Goal: Task Accomplishment & Management: Use online tool/utility

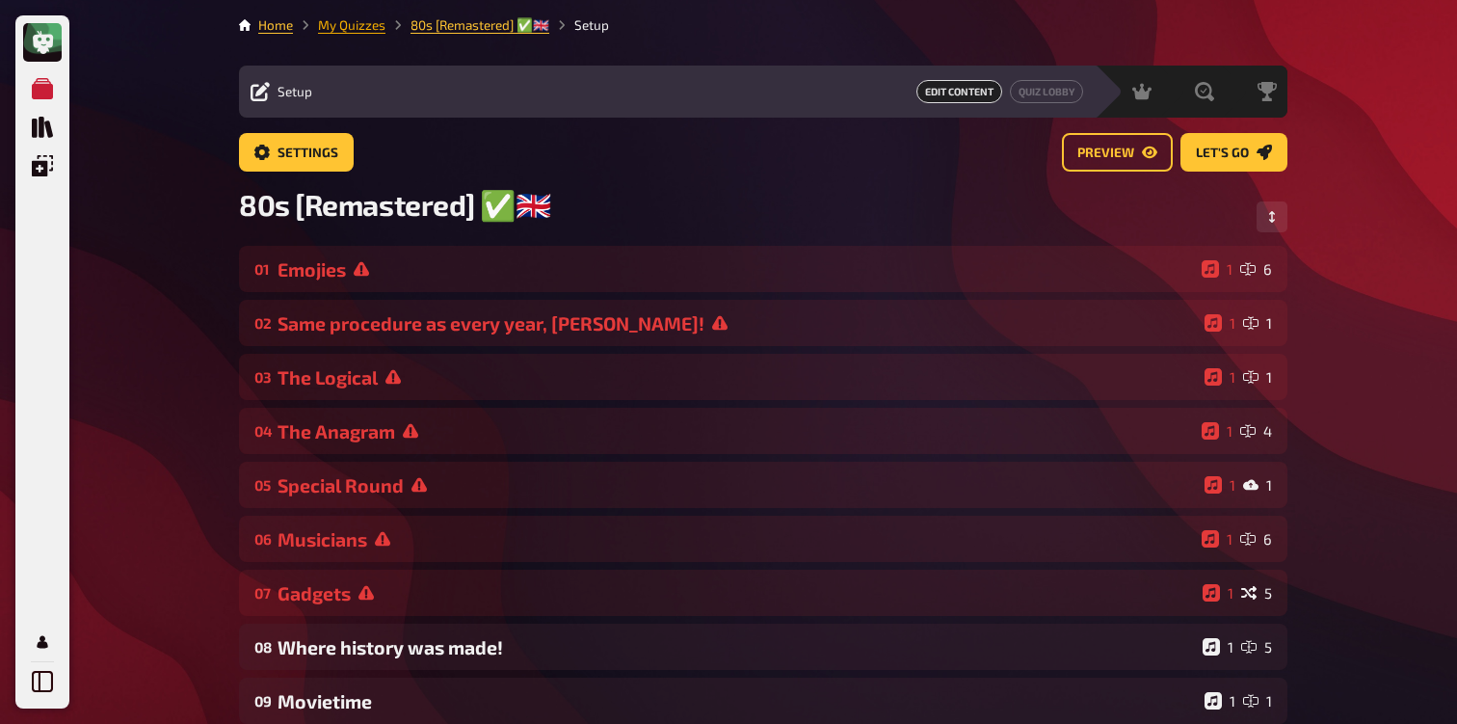
click at [339, 17] on link "My Quizzes" at bounding box center [351, 24] width 67 height 15
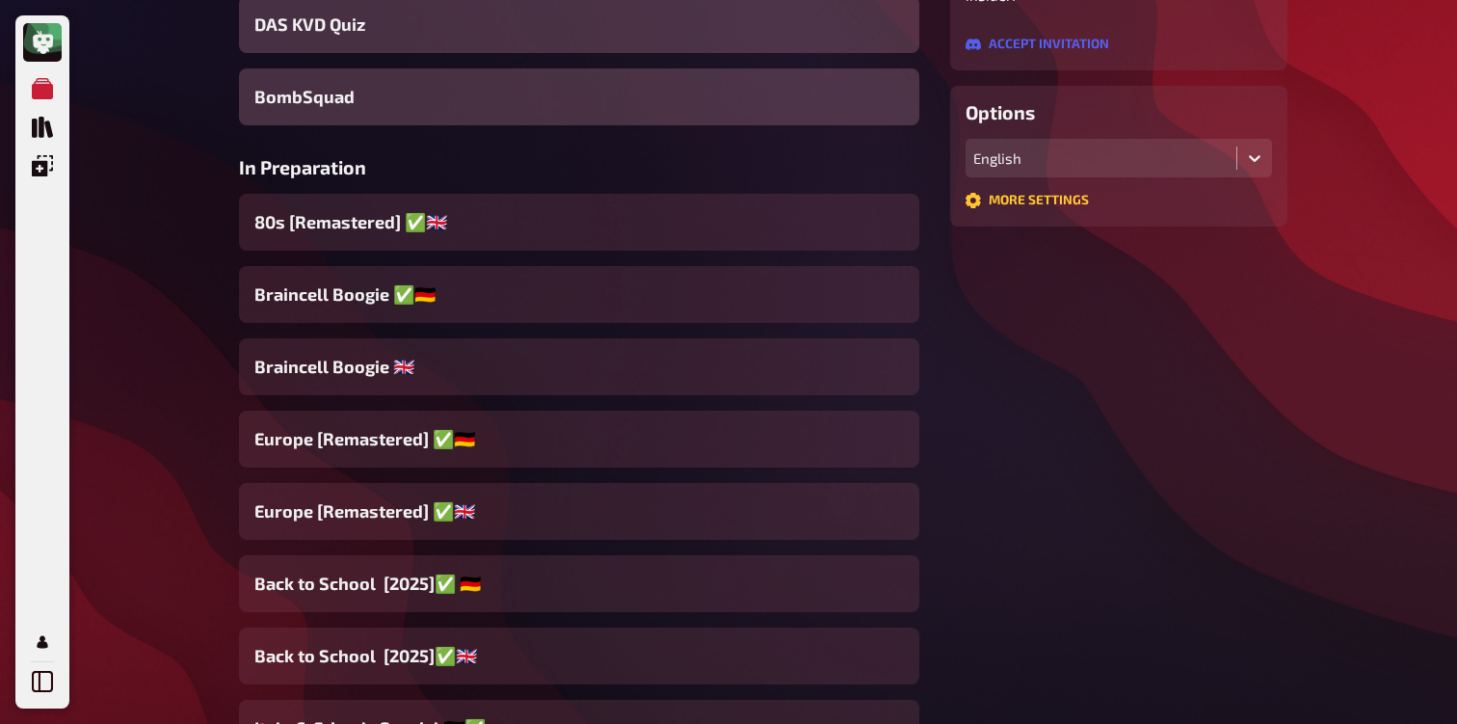
scroll to position [532, 0]
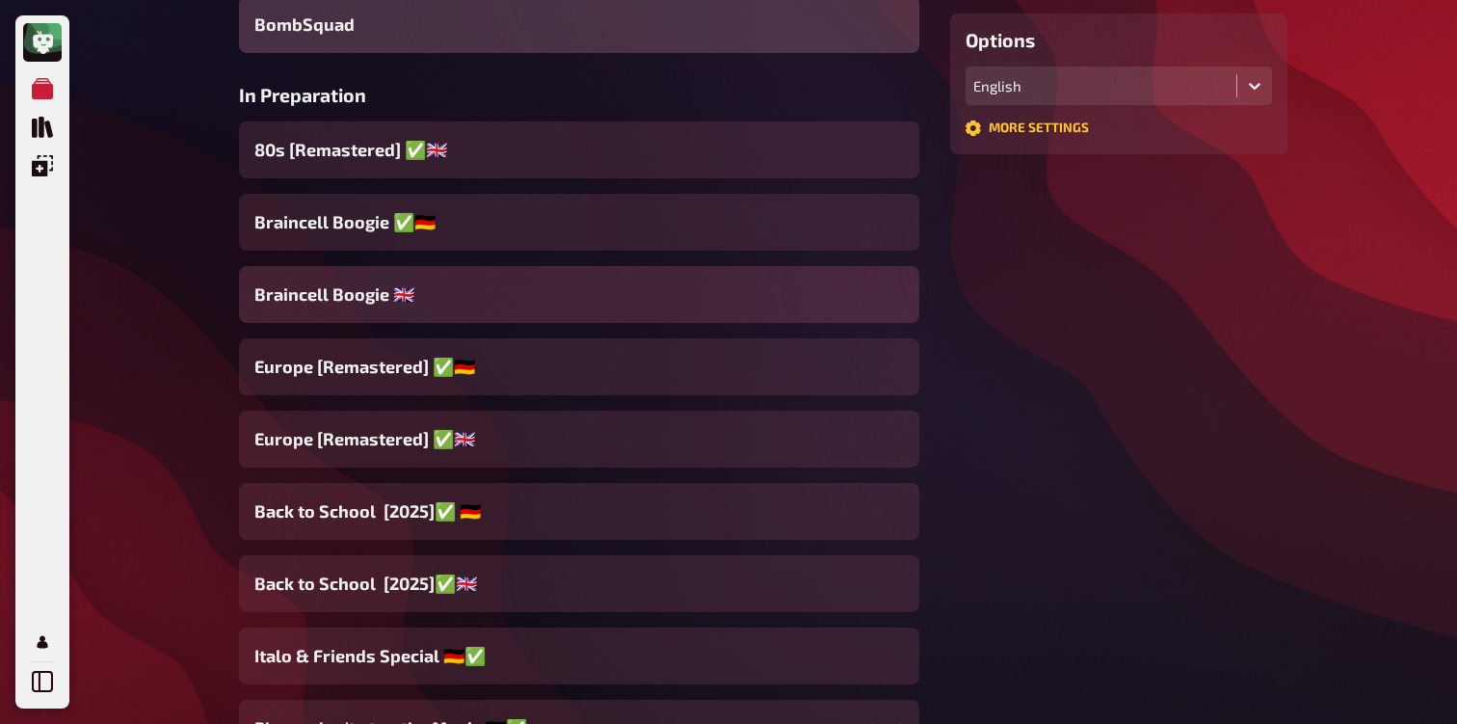
click at [379, 309] on div "Braincell Boogie 🇬🇧​" at bounding box center [579, 294] width 680 height 57
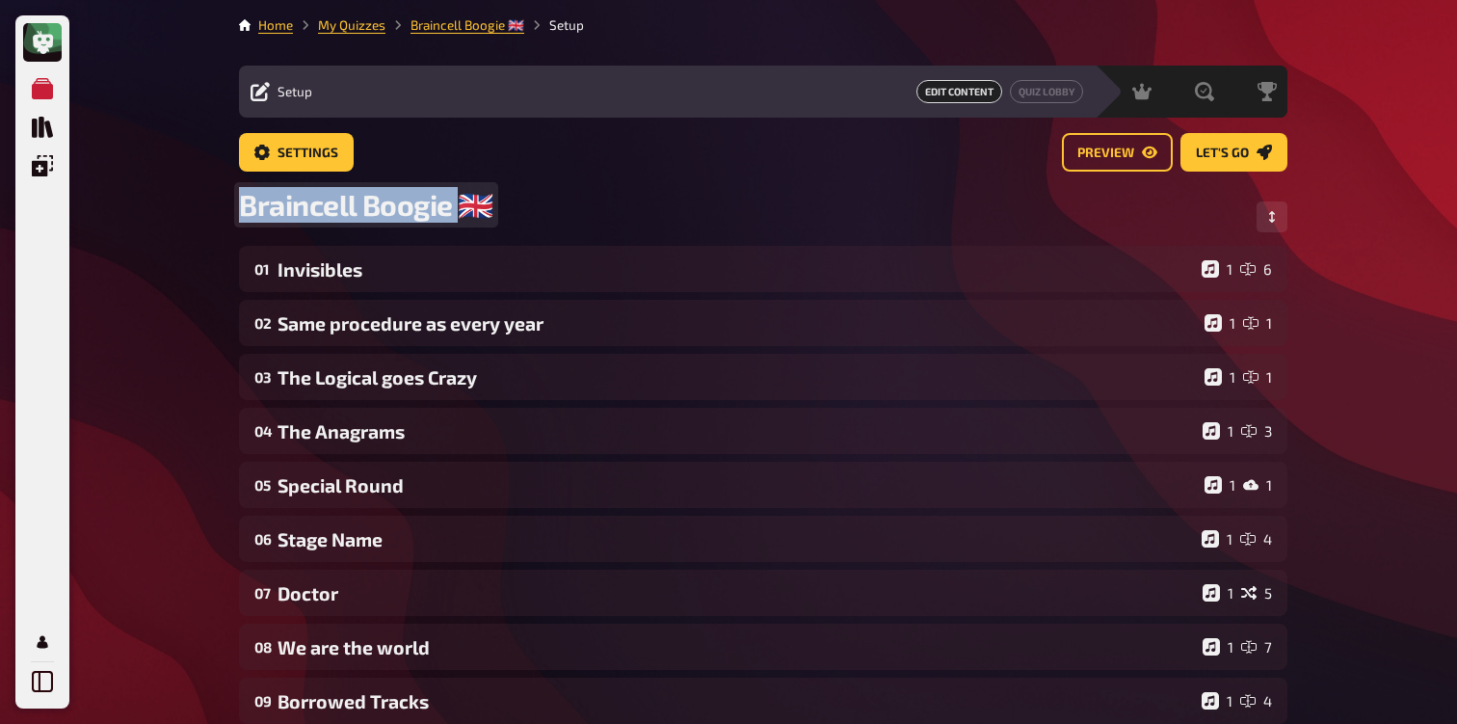
drag, startPoint x: 244, startPoint y: 207, endPoint x: 456, endPoint y: 209, distance: 212.1
click at [457, 209] on span "Braincell Boogie 🇬🇧​" at bounding box center [366, 205] width 254 height 36
copy span "Braincell Boogie"
click at [361, 27] on link "My Quizzes" at bounding box center [351, 24] width 67 height 15
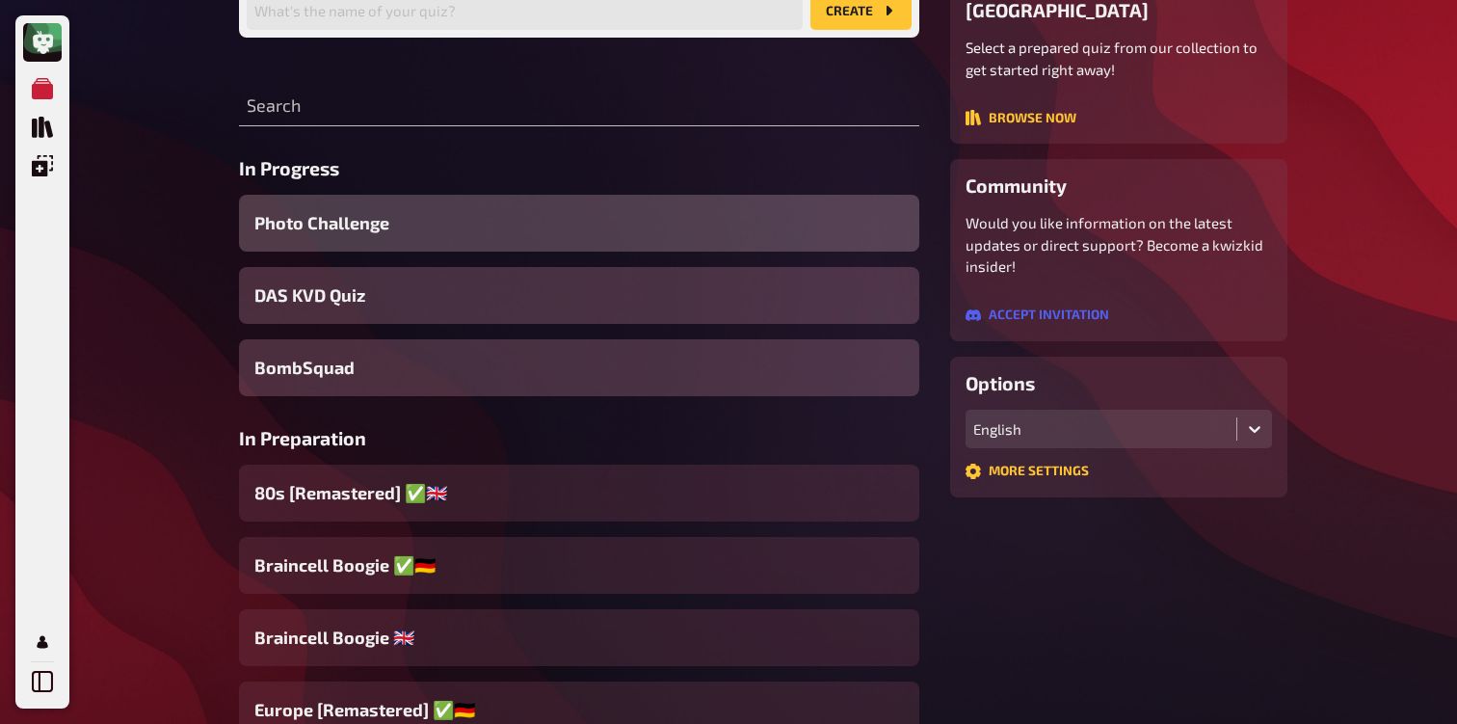
scroll to position [388, 0]
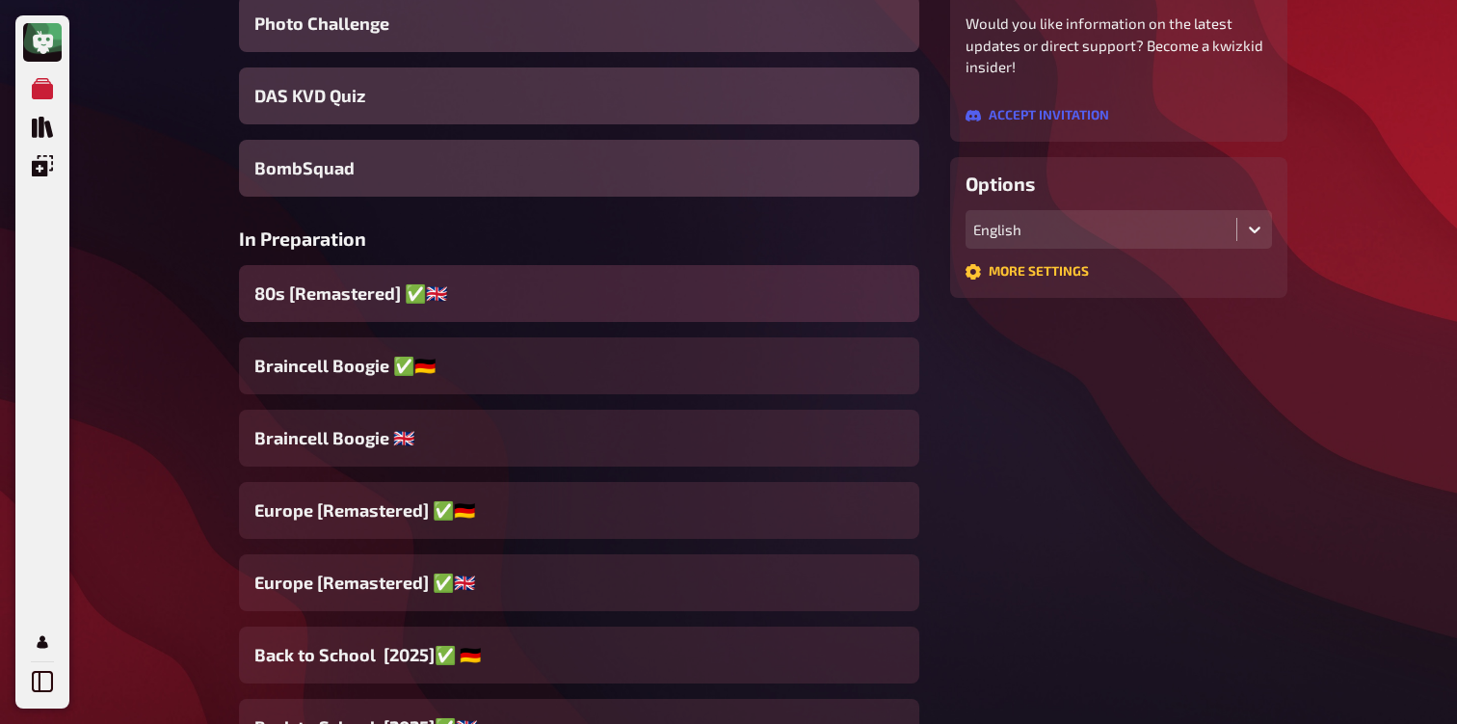
click at [410, 306] on span "80s [Remastered] ✅​🇬🇧​" at bounding box center [350, 293] width 193 height 26
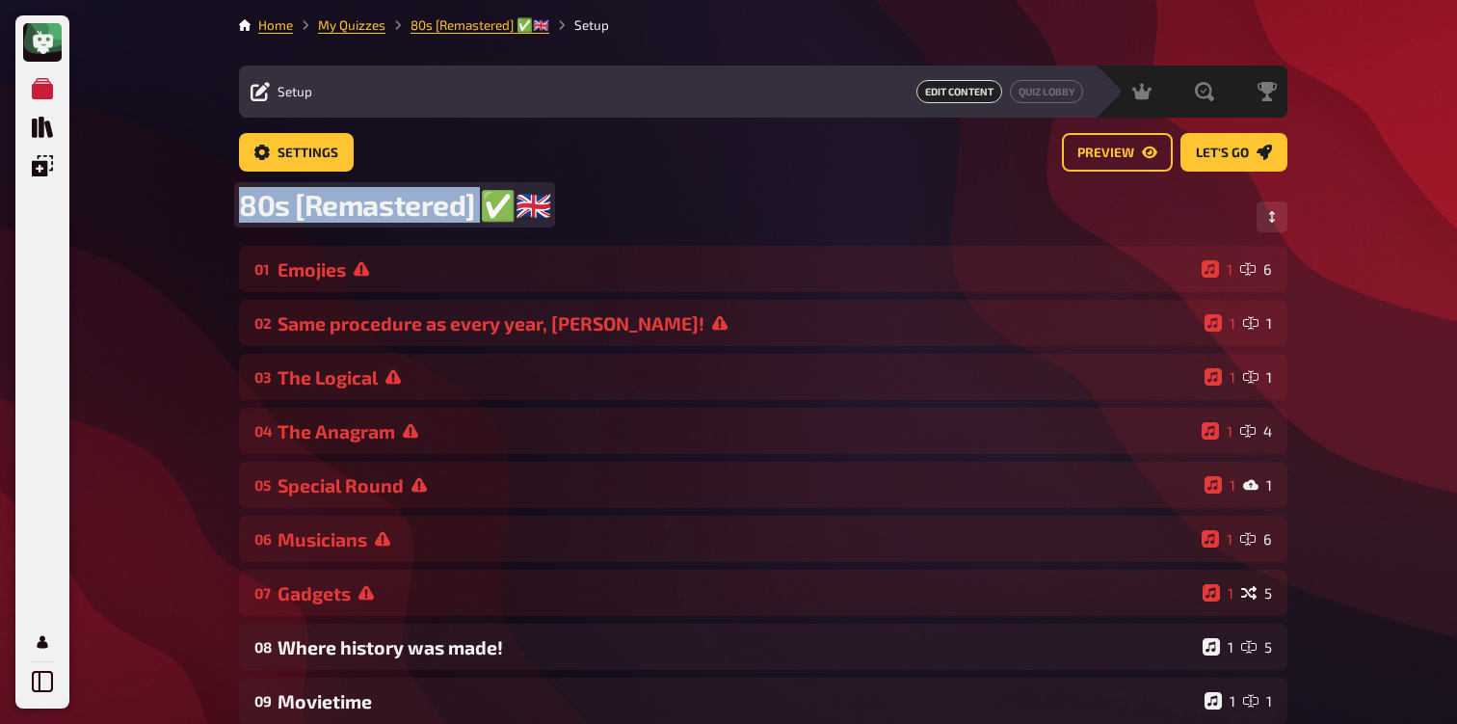
drag, startPoint x: 242, startPoint y: 205, endPoint x: 484, endPoint y: 205, distance: 241.9
click at [484, 205] on span "80s [Remastered] ✅​🇬🇧​" at bounding box center [394, 205] width 311 height 36
copy span "80s [Remastered]"
click at [357, 20] on link "My Quizzes" at bounding box center [351, 24] width 67 height 15
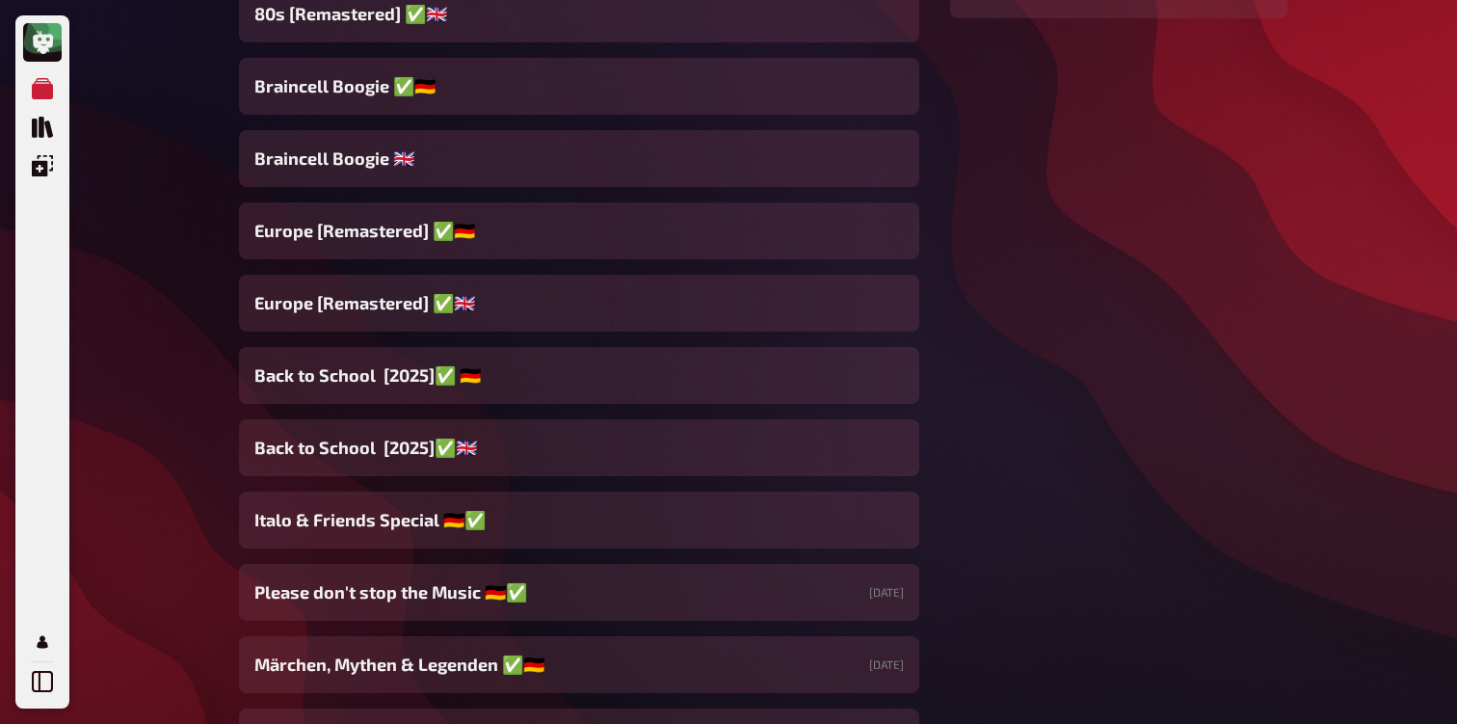
scroll to position [698, 0]
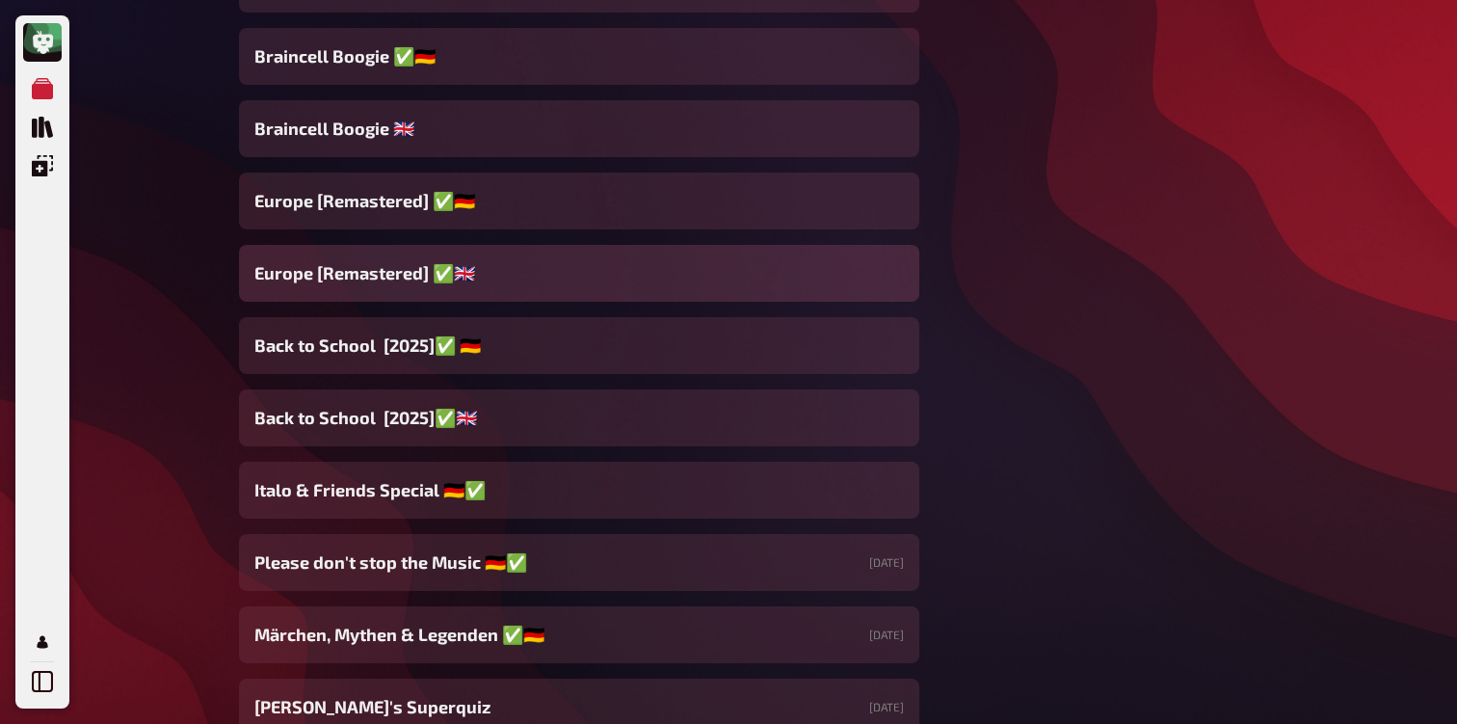
click at [428, 289] on div "Europe [Remastered] ✅​🇬🇧​" at bounding box center [579, 273] width 680 height 57
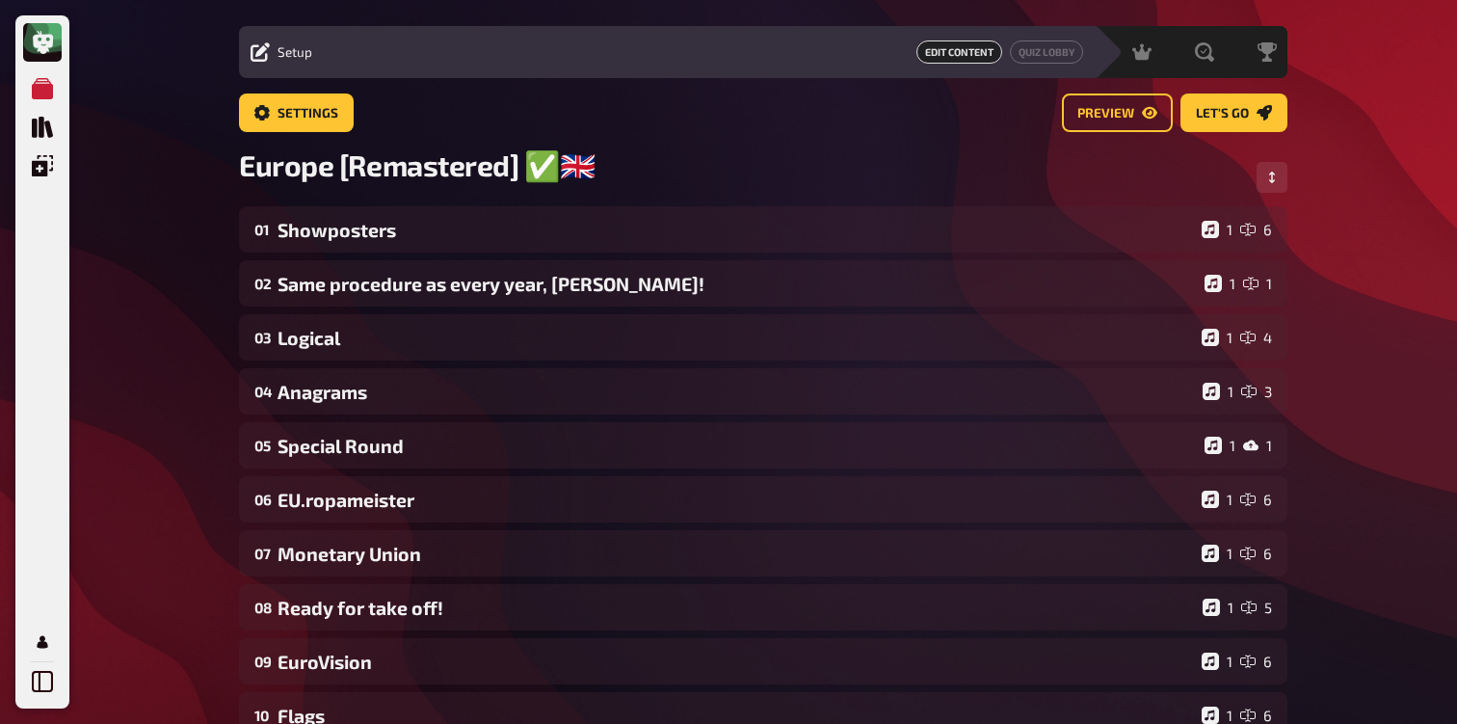
scroll to position [49, 0]
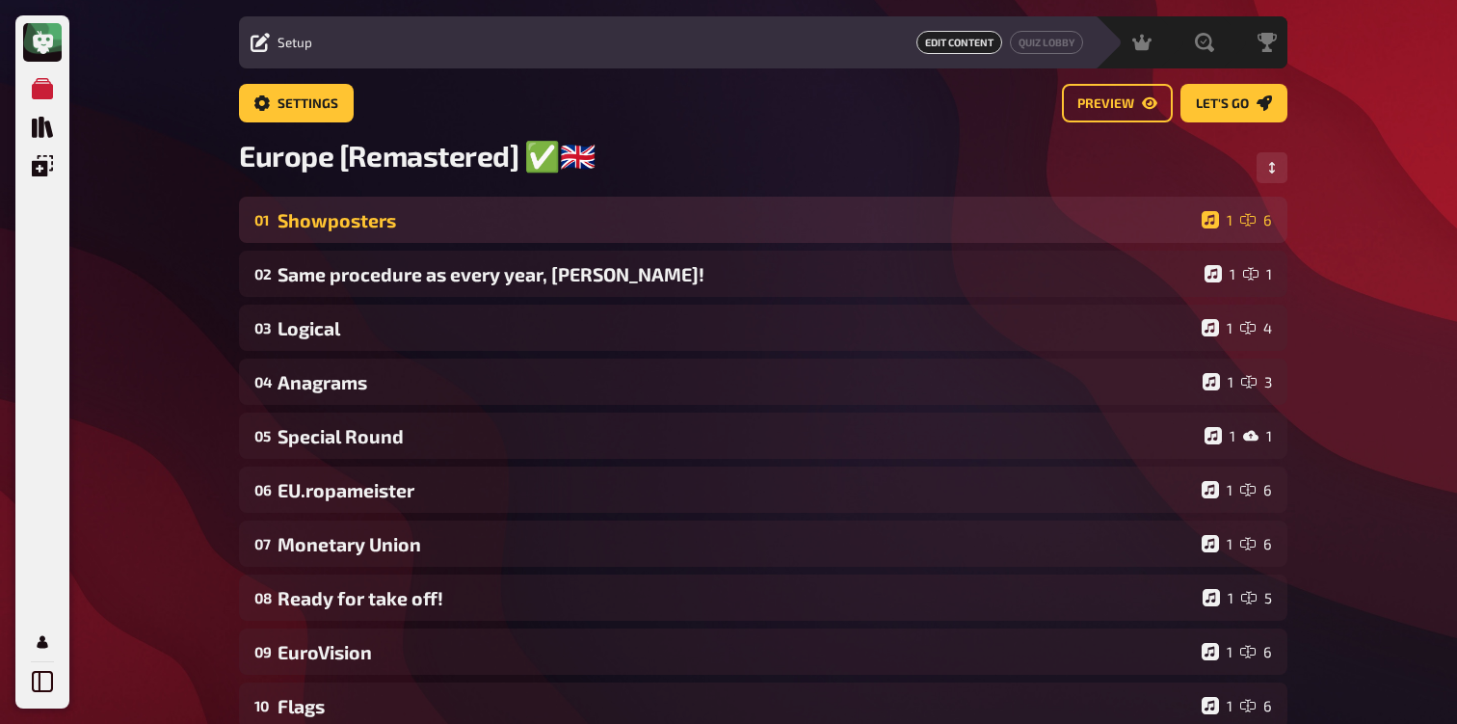
click at [457, 237] on div "01 Showposters 1 6" at bounding box center [763, 220] width 1049 height 46
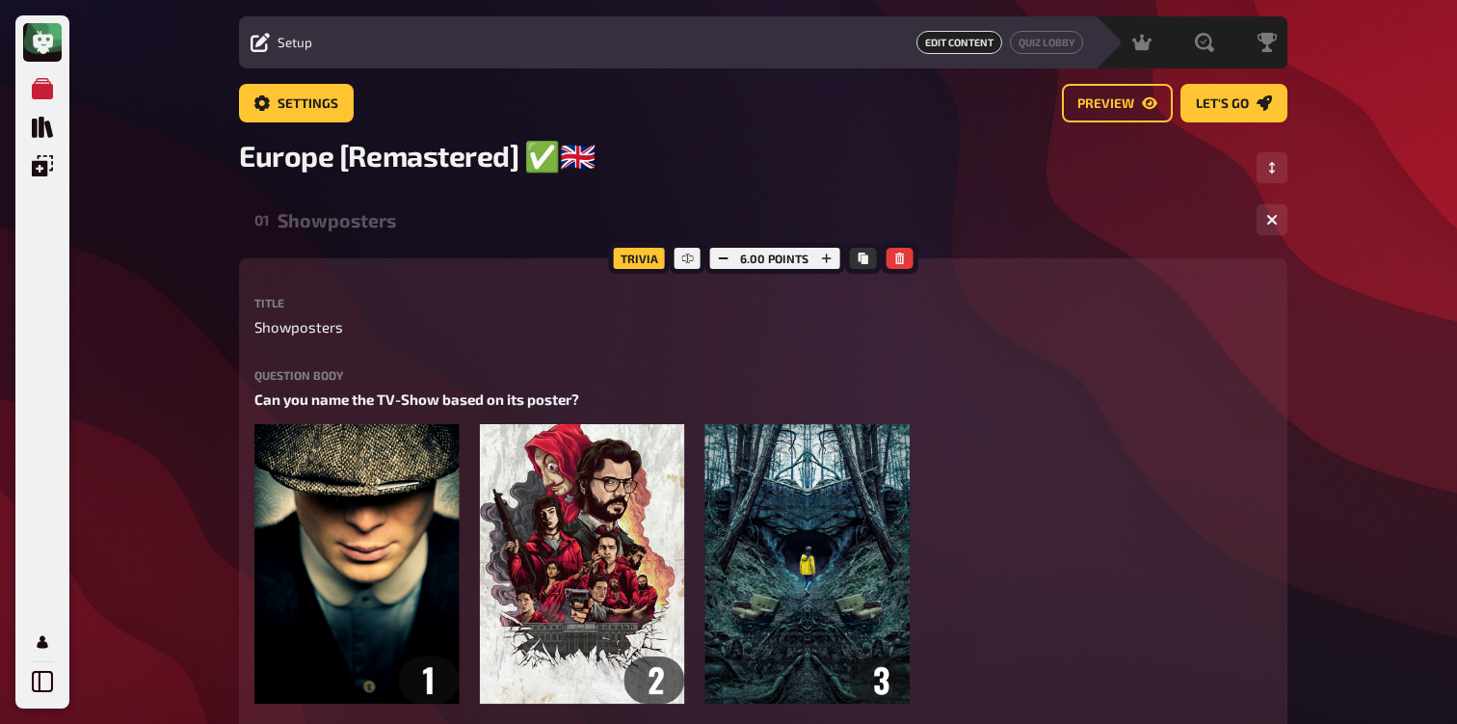
click at [467, 221] on div "Showposters" at bounding box center [760, 220] width 964 height 22
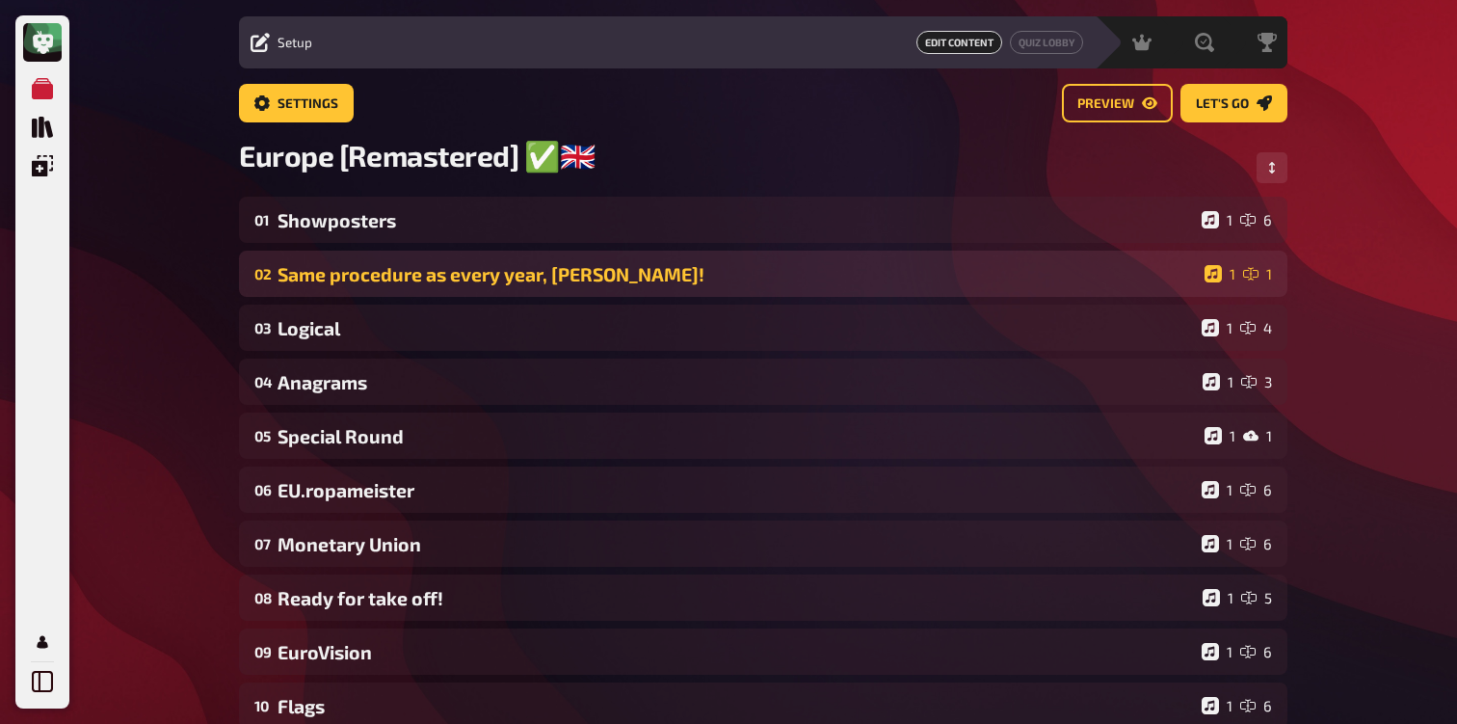
click at [433, 262] on div "02 Same procedure as every year, James! 1 1" at bounding box center [763, 274] width 1049 height 46
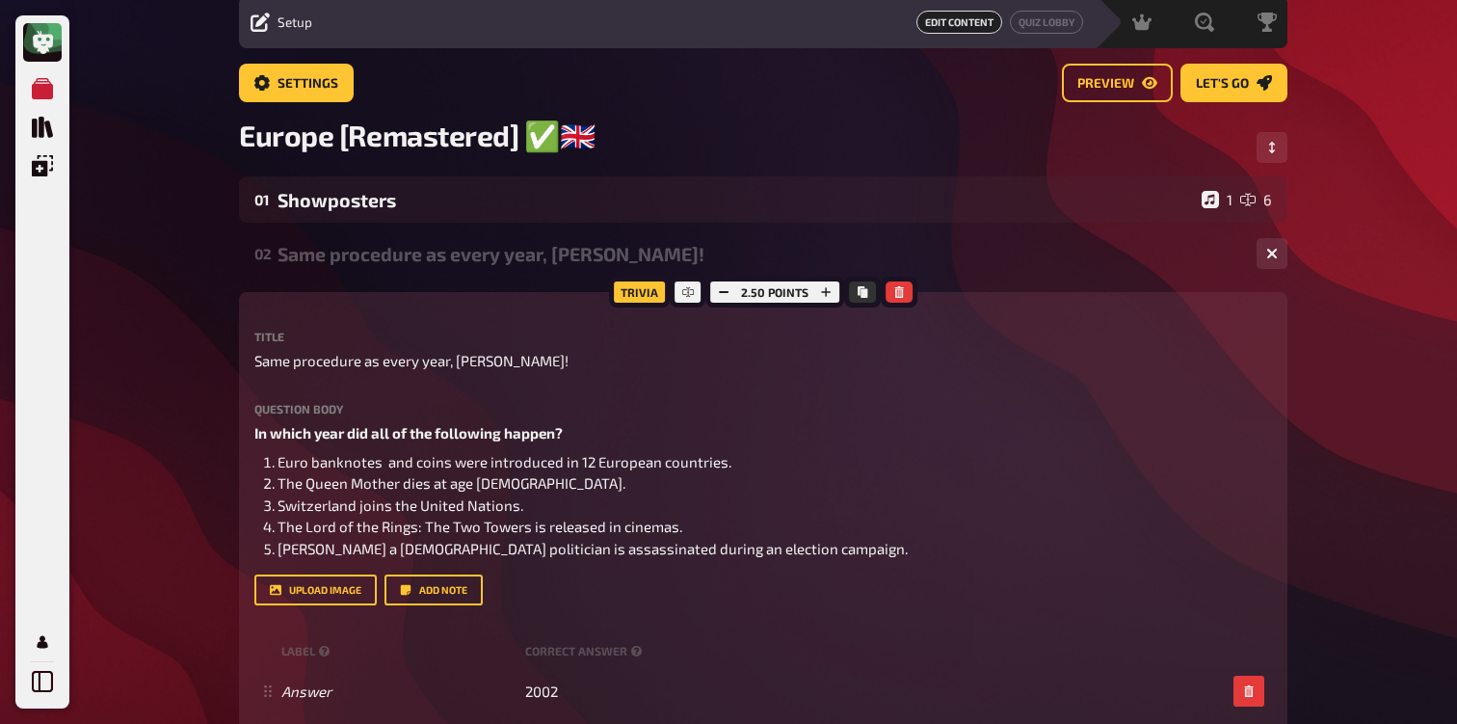
click at [413, 254] on div "Same procedure as every year, [PERSON_NAME]!" at bounding box center [760, 254] width 964 height 22
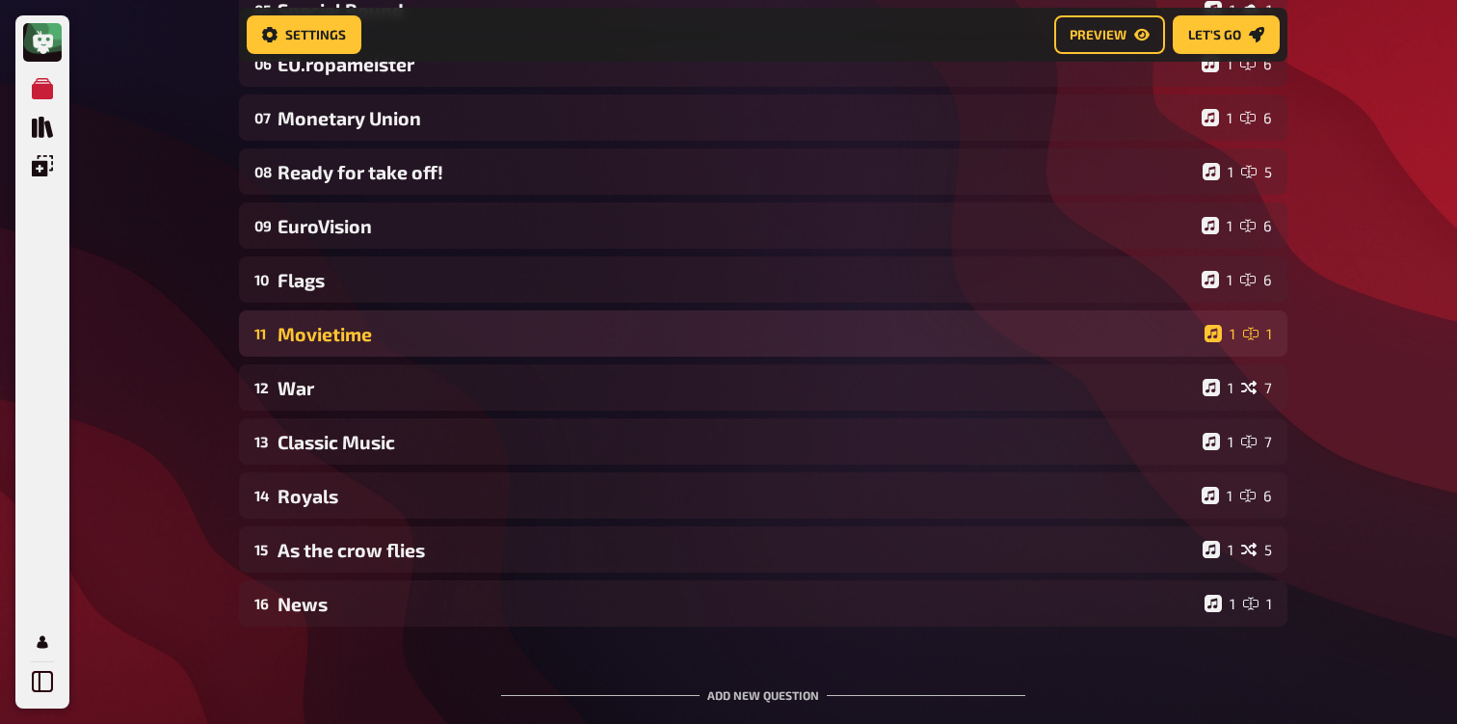
scroll to position [494, 0]
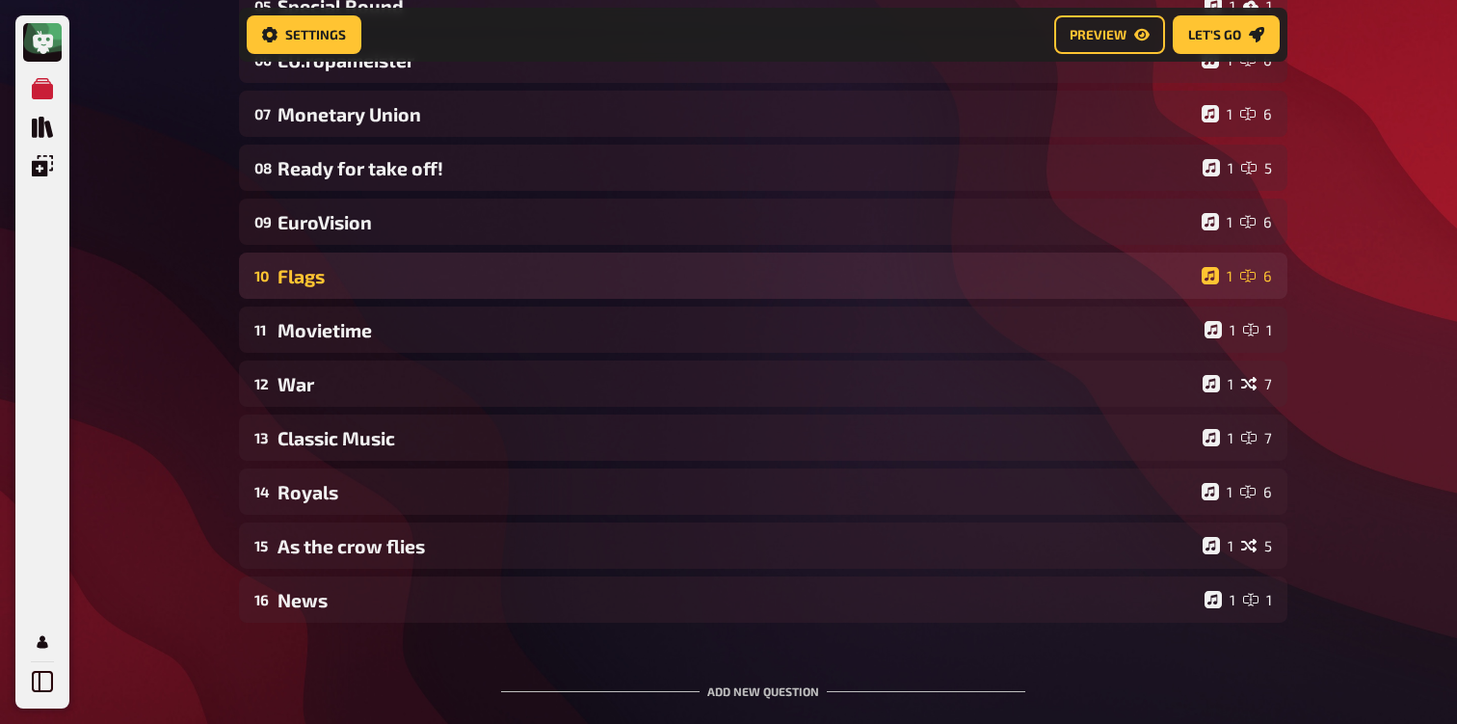
click at [466, 296] on div "10 Flags 1 6" at bounding box center [763, 276] width 1049 height 46
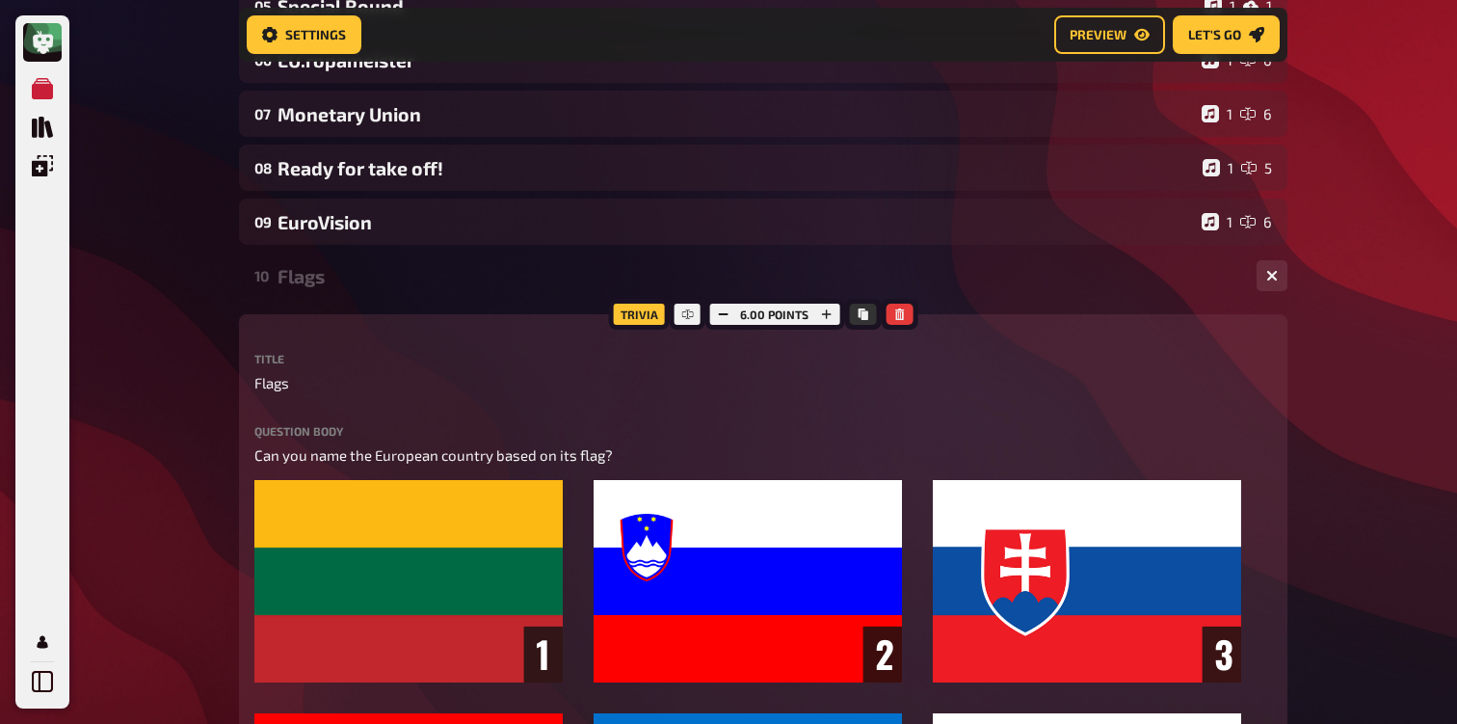
click at [459, 286] on div "Flags" at bounding box center [760, 276] width 964 height 22
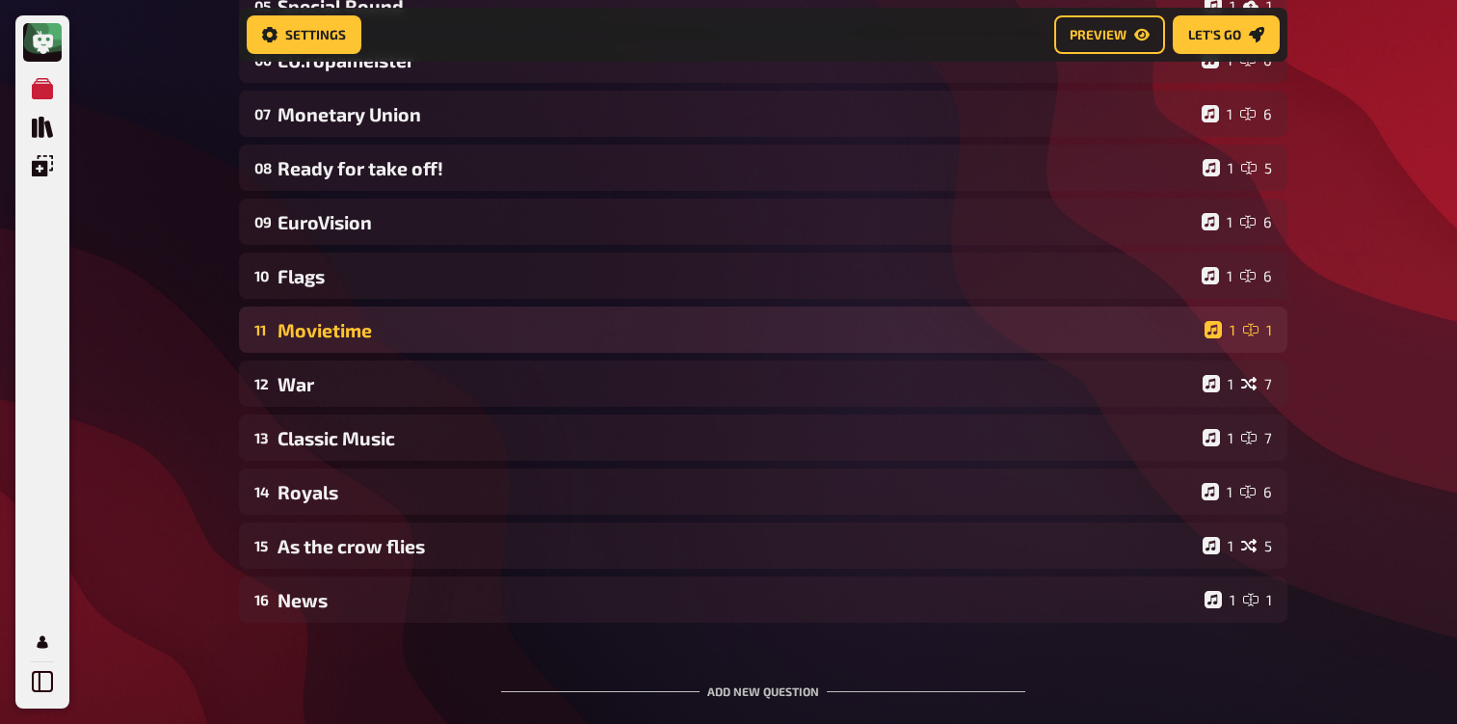
click at [444, 353] on div "11 Movietime 1 1" at bounding box center [763, 330] width 1049 height 46
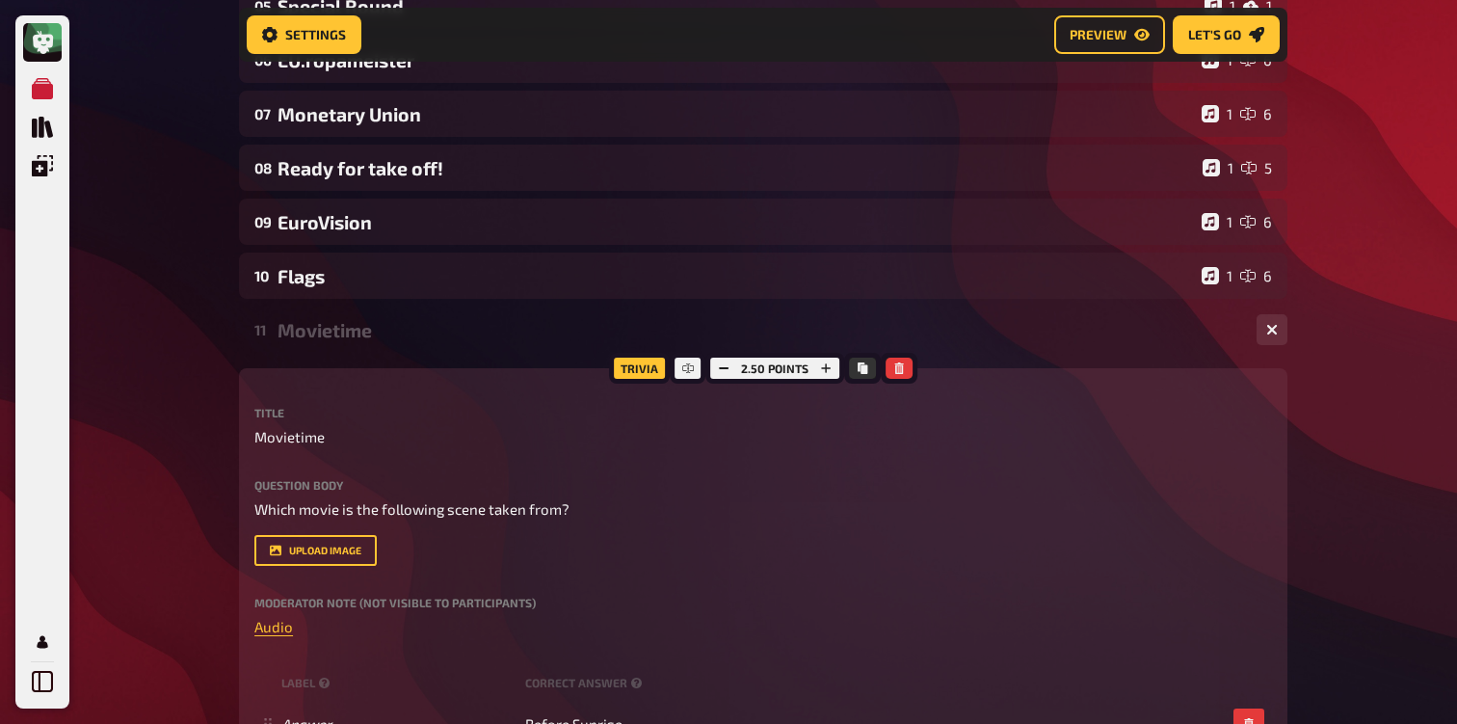
click at [450, 346] on div "11 Movietime 1 1" at bounding box center [763, 330] width 1049 height 46
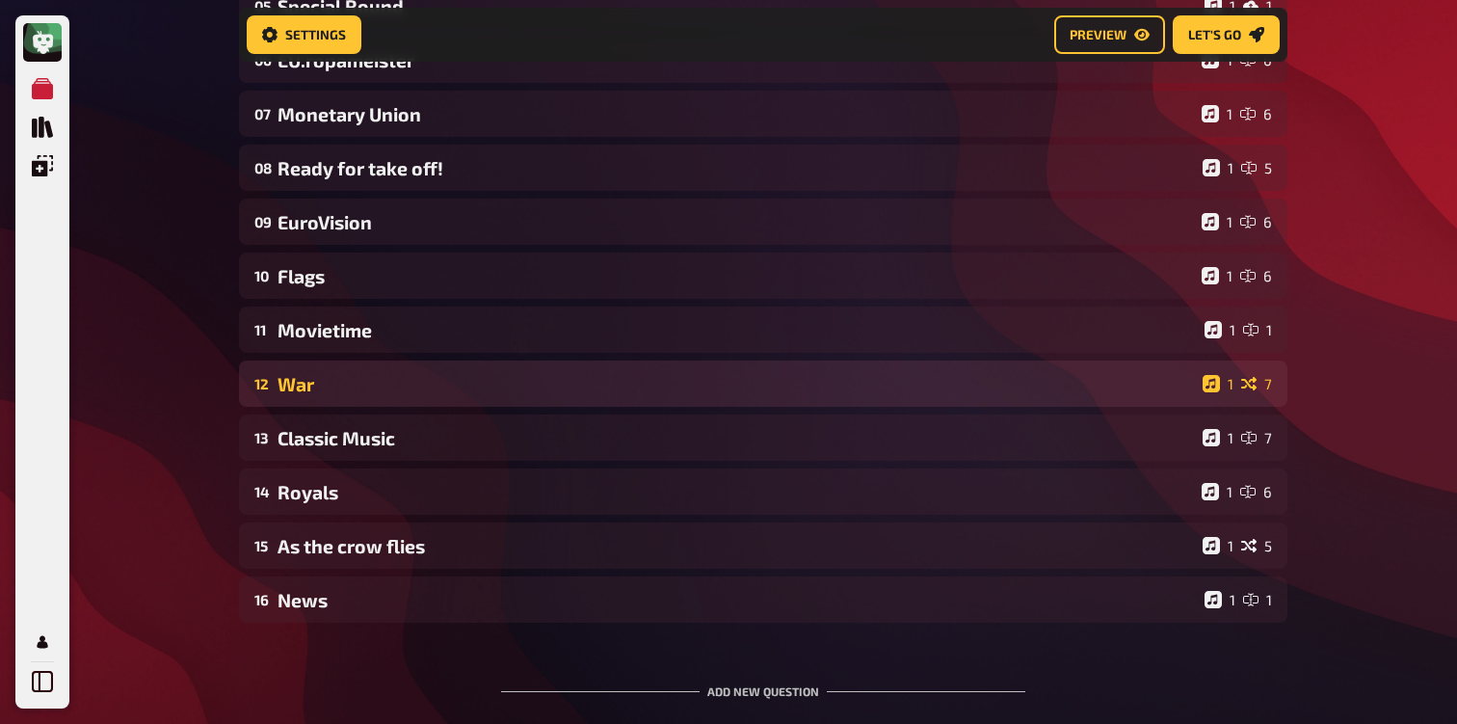
click at [424, 371] on div "12 War 1 7" at bounding box center [763, 383] width 1049 height 46
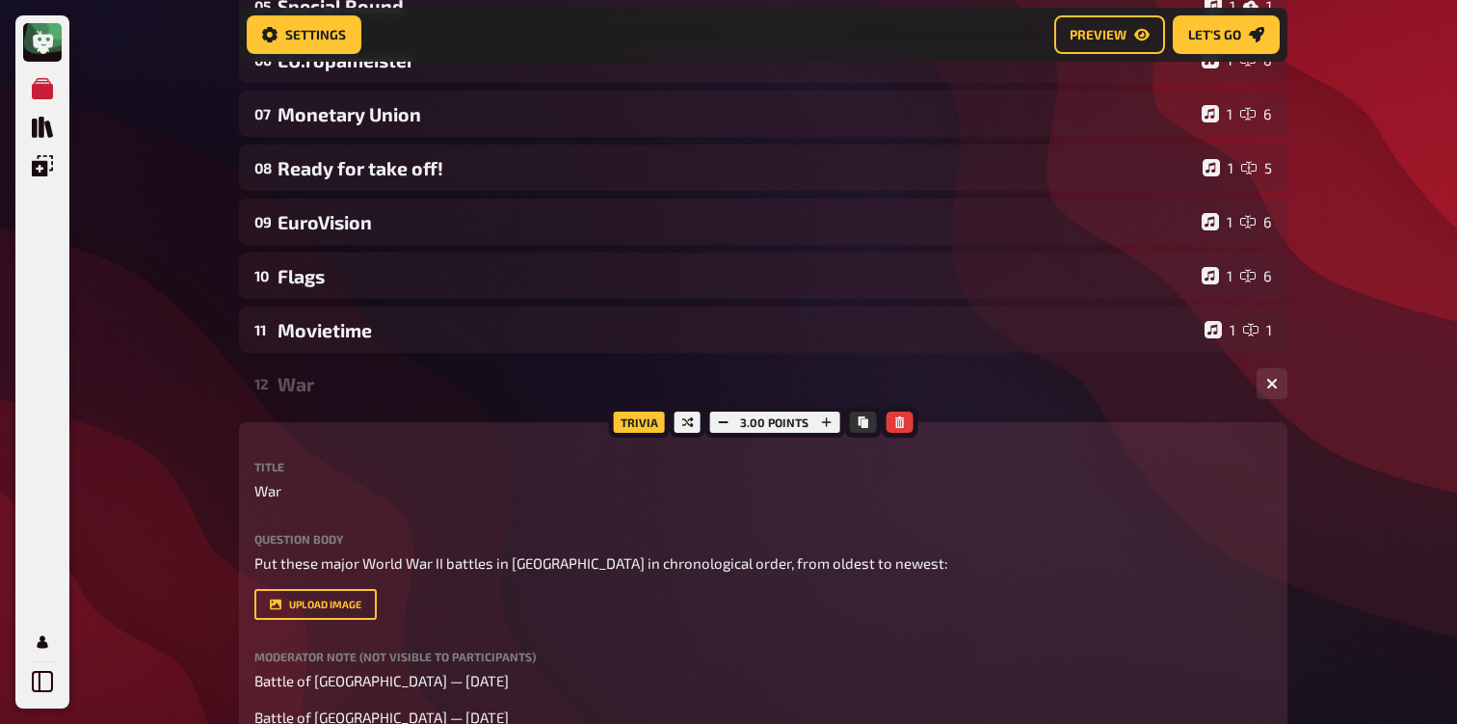
click at [424, 371] on div "12 War 1 7" at bounding box center [763, 383] width 1049 height 46
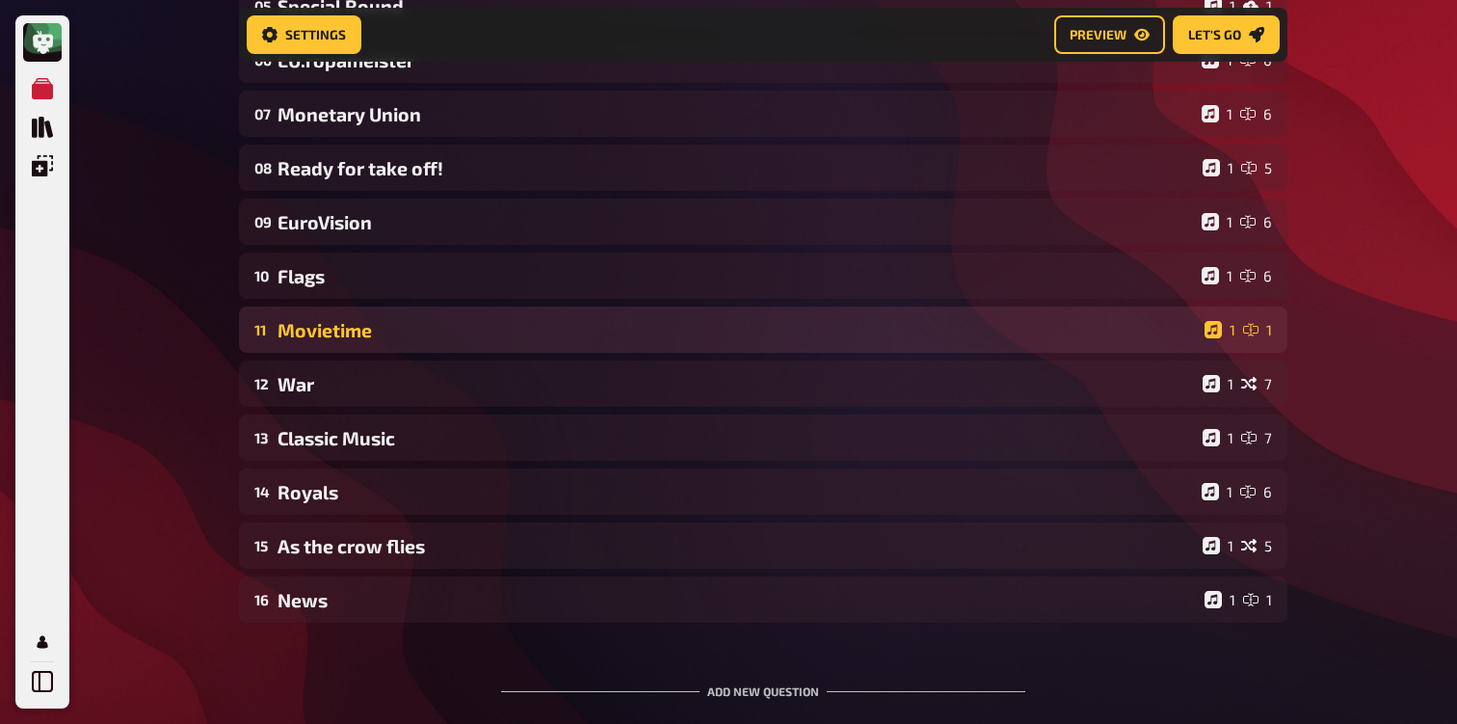
click at [430, 341] on div "Movietime" at bounding box center [738, 330] width 920 height 22
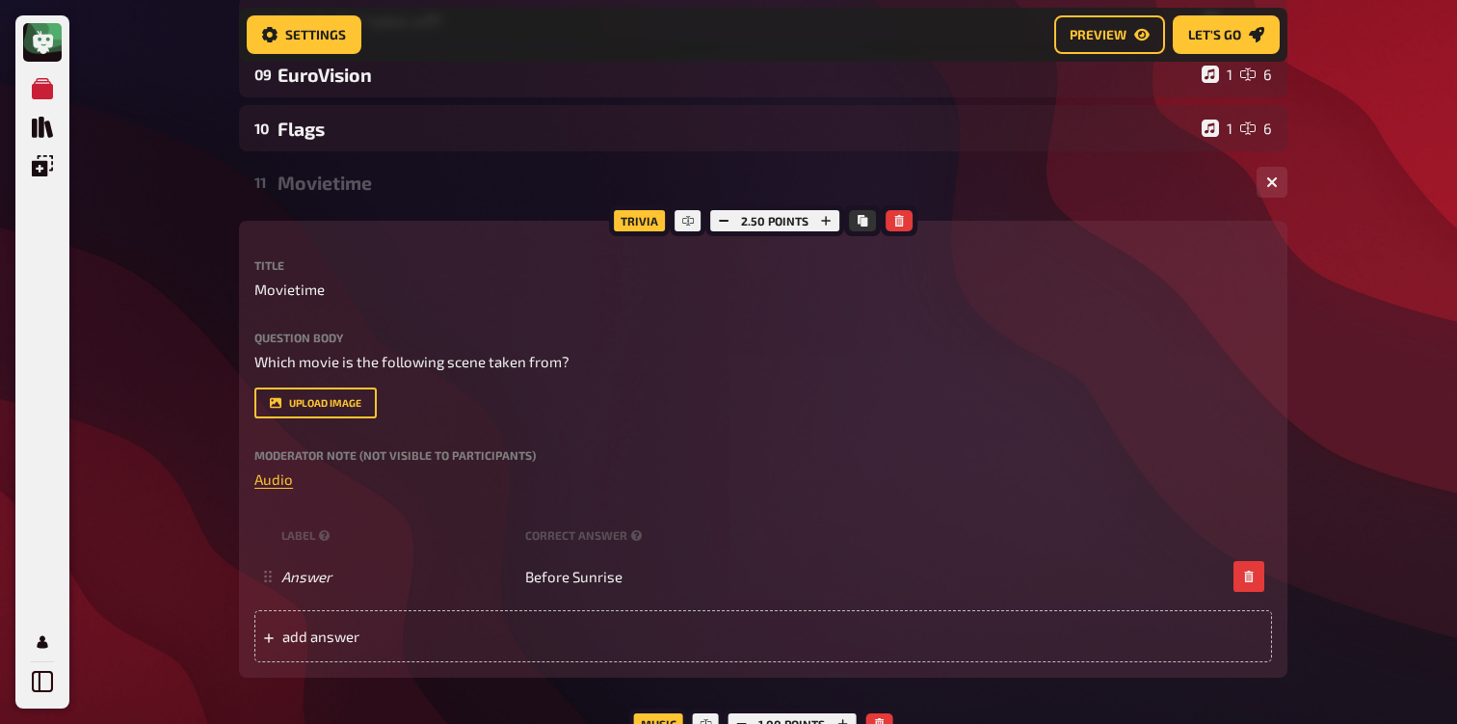
scroll to position [641, 0]
click at [373, 195] on div "Movietime" at bounding box center [760, 184] width 964 height 22
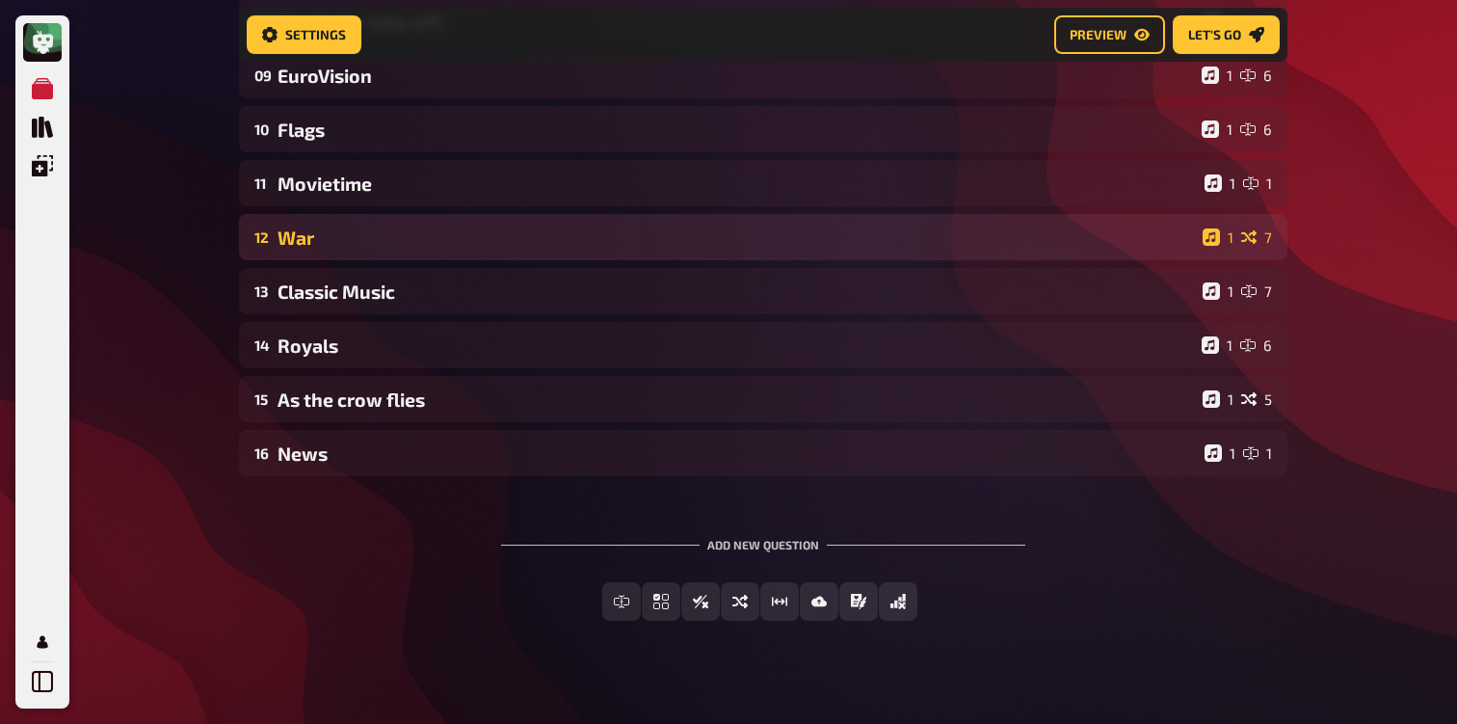
click at [360, 231] on div "War" at bounding box center [737, 238] width 918 height 22
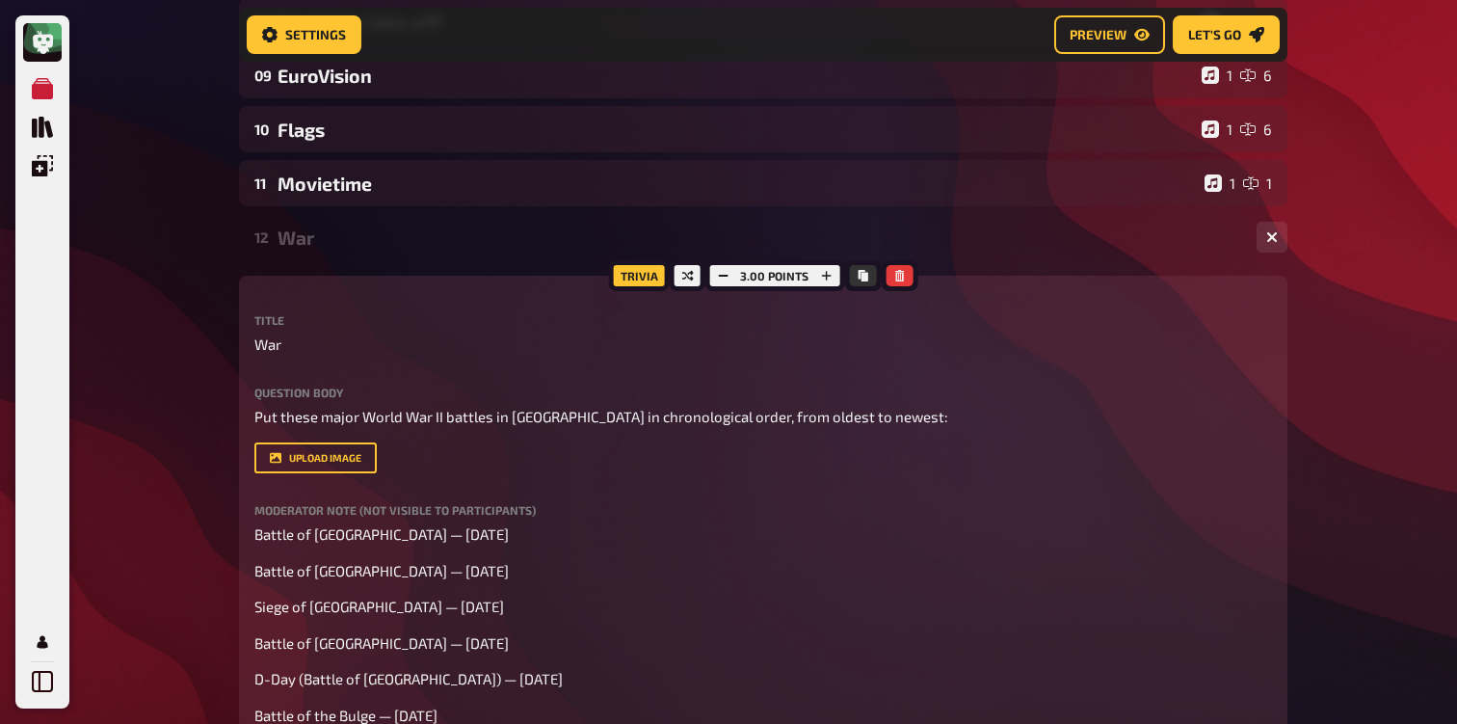
click at [362, 241] on div "War" at bounding box center [760, 238] width 964 height 22
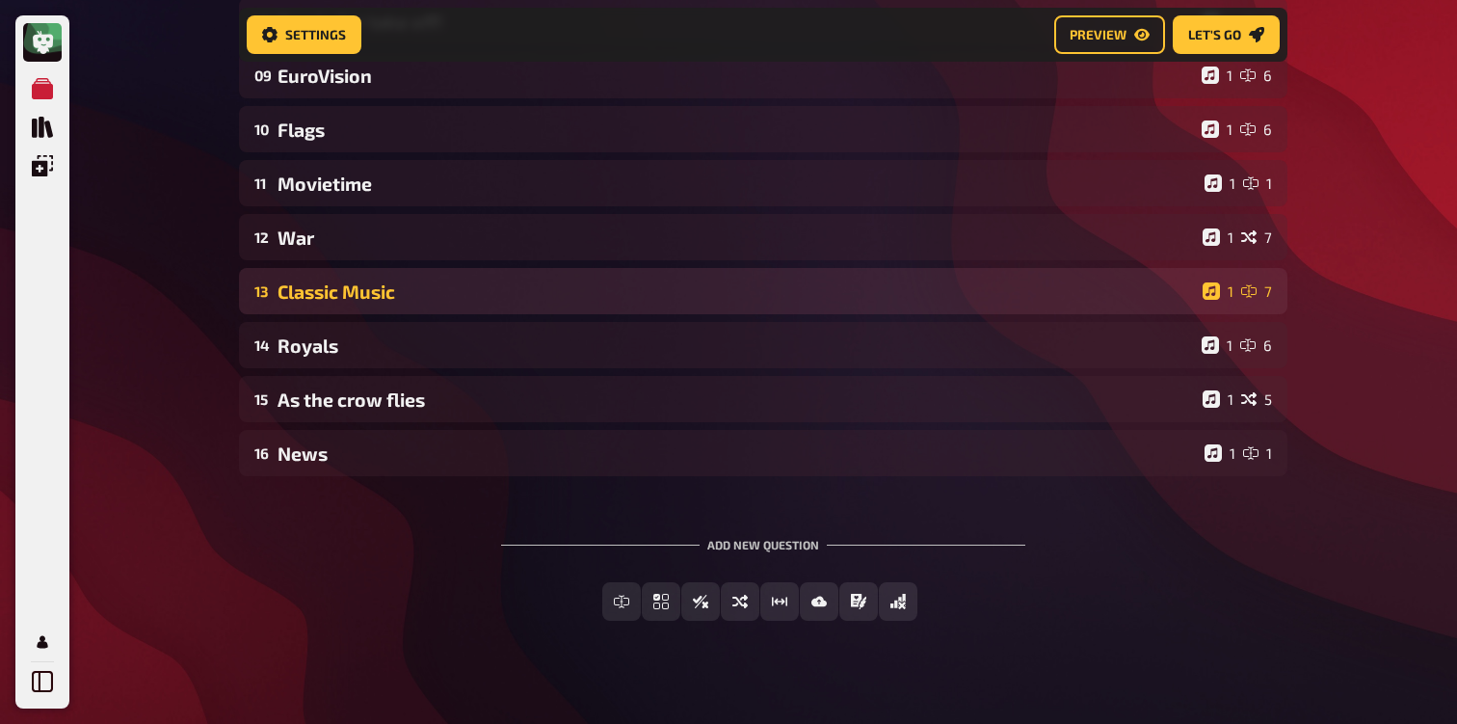
click at [362, 289] on div "Classic Music" at bounding box center [737, 291] width 918 height 22
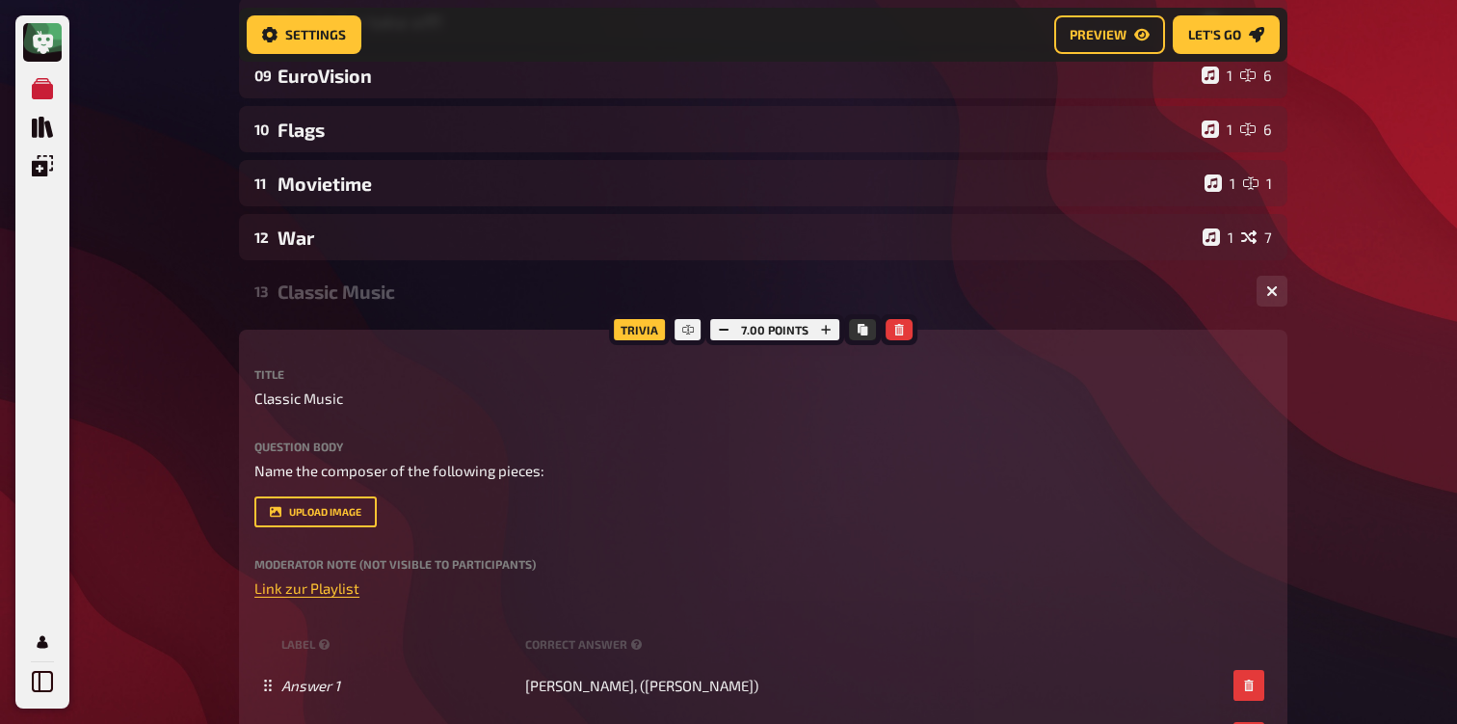
click at [362, 289] on div "Classic Music" at bounding box center [760, 291] width 964 height 22
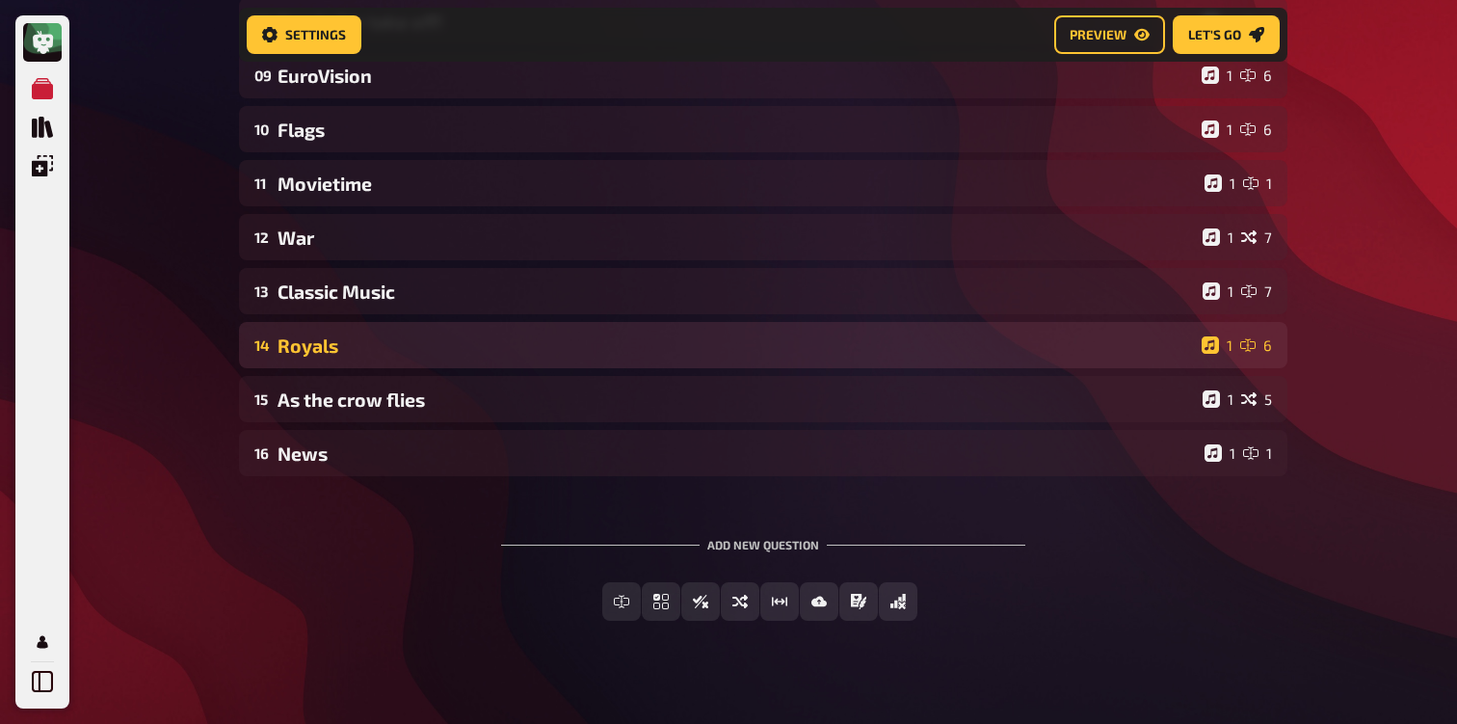
click at [353, 357] on div "Royals" at bounding box center [736, 345] width 917 height 22
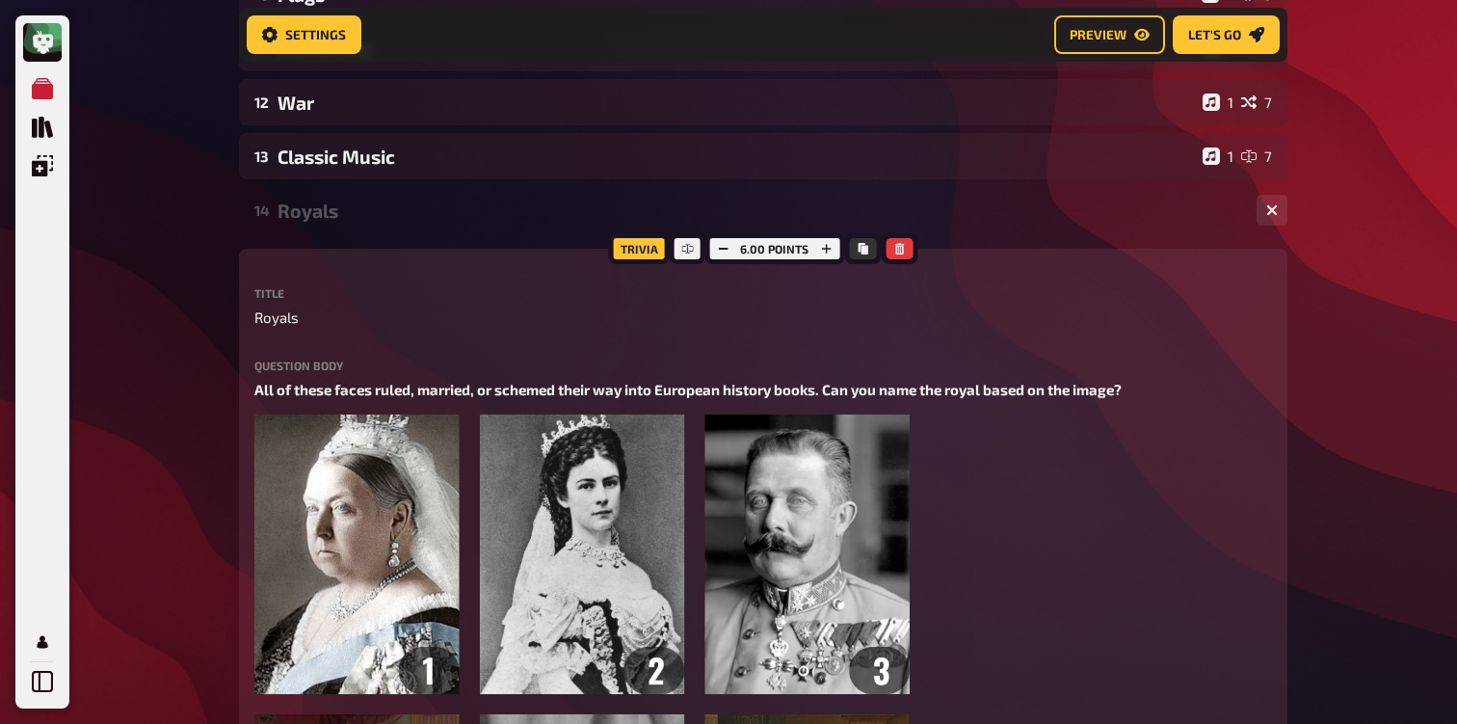
click at [358, 207] on div "Royals" at bounding box center [760, 211] width 964 height 22
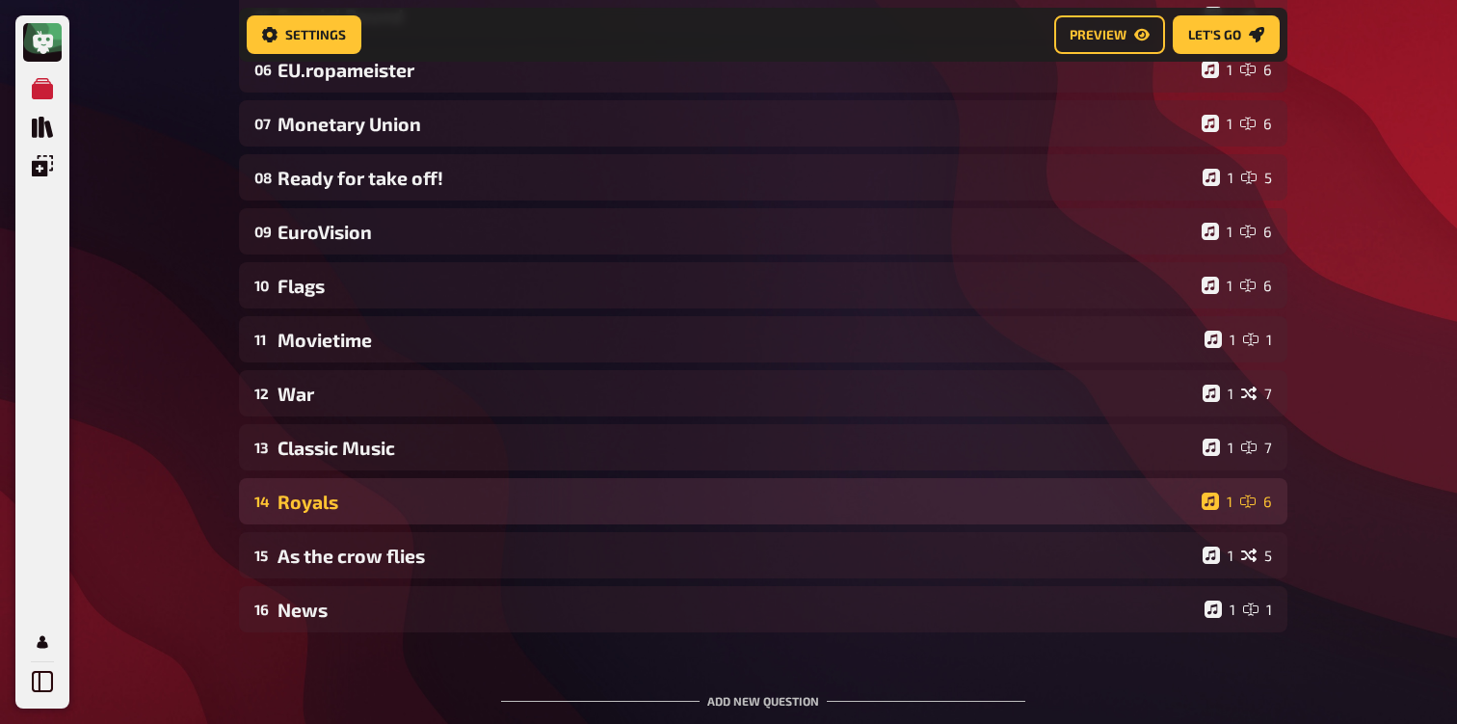
scroll to position [477, 0]
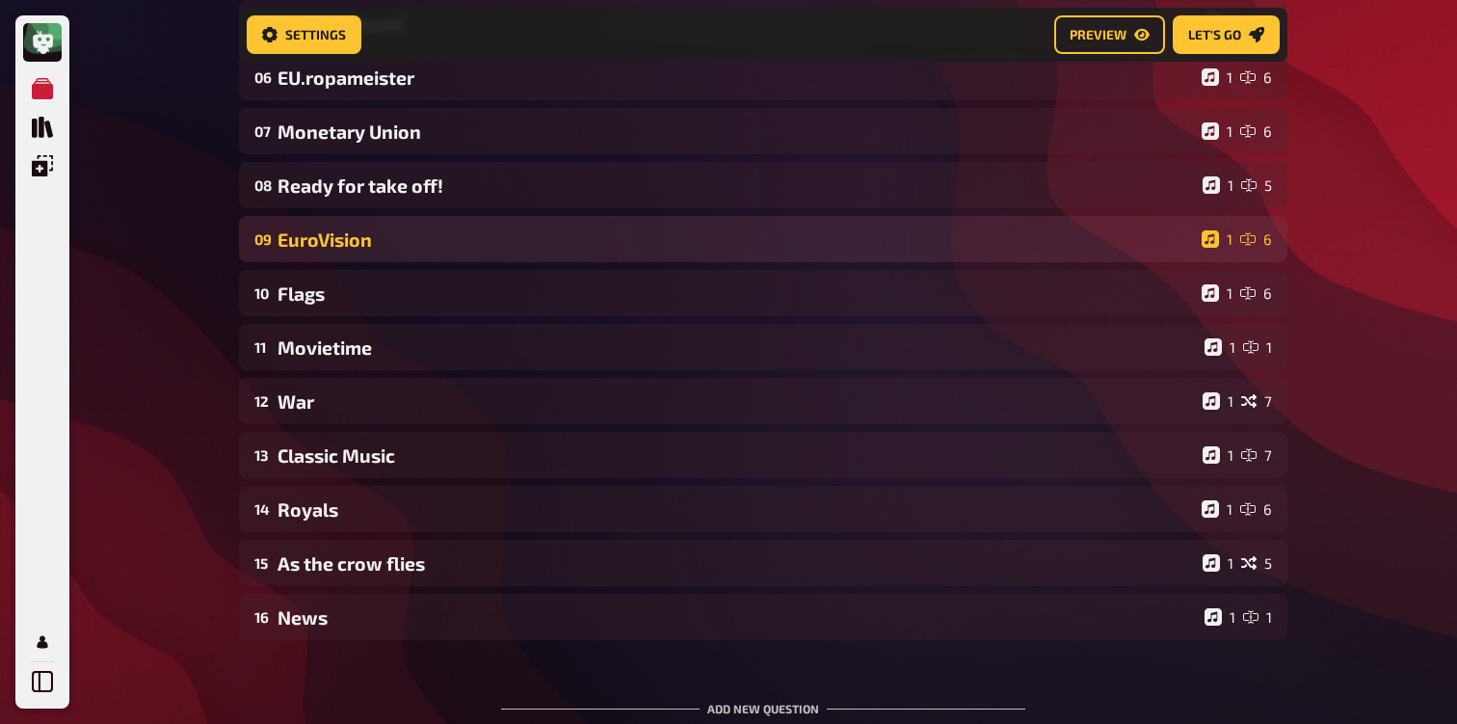
click at [347, 248] on div "EuroVision" at bounding box center [736, 239] width 917 height 22
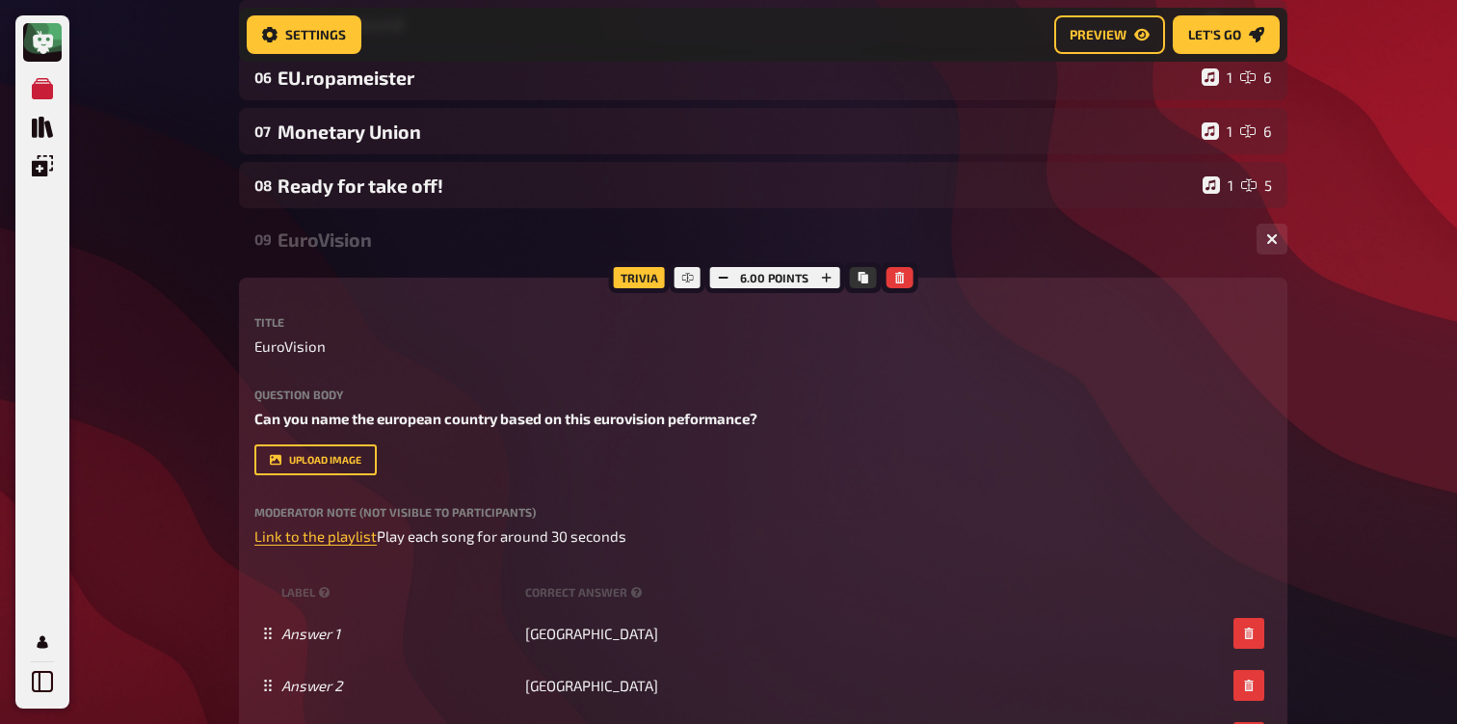
click at [347, 248] on div "EuroVision" at bounding box center [760, 239] width 964 height 22
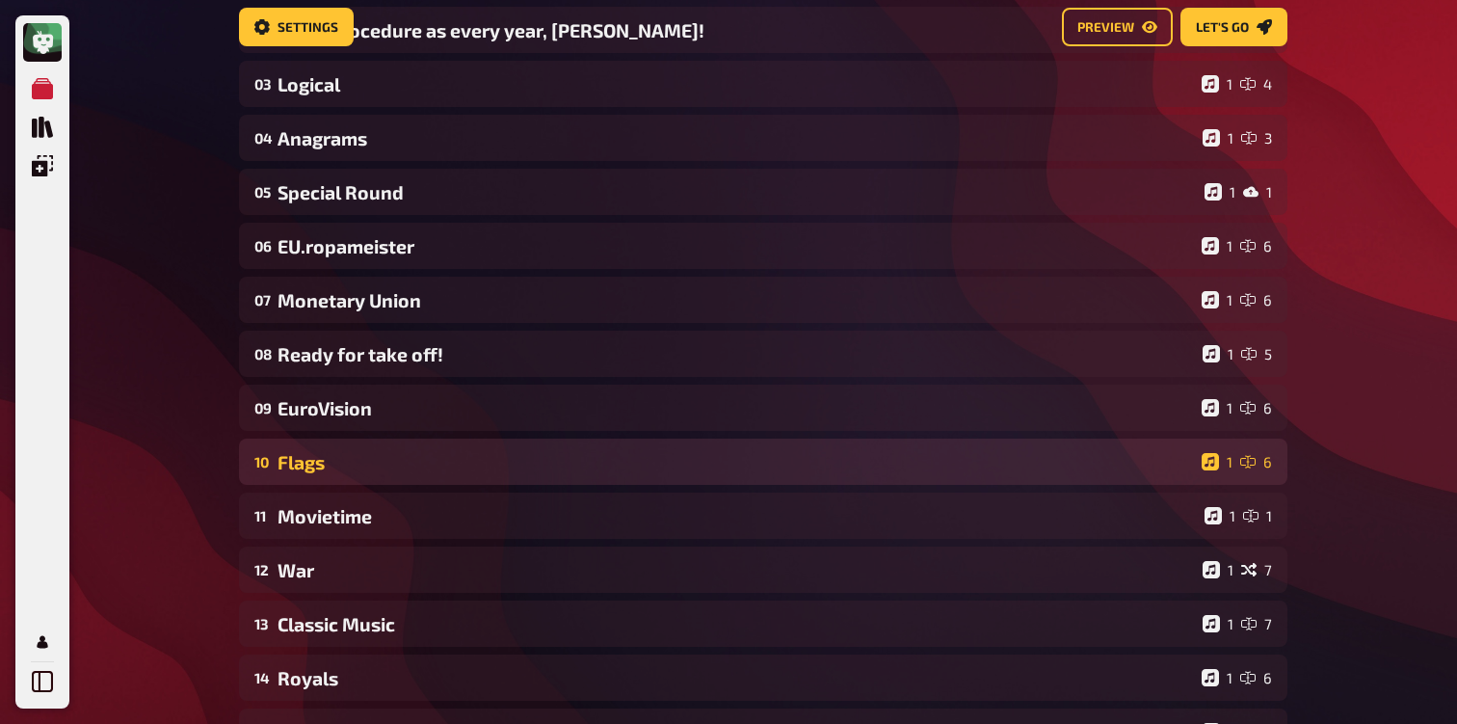
scroll to position [0, 0]
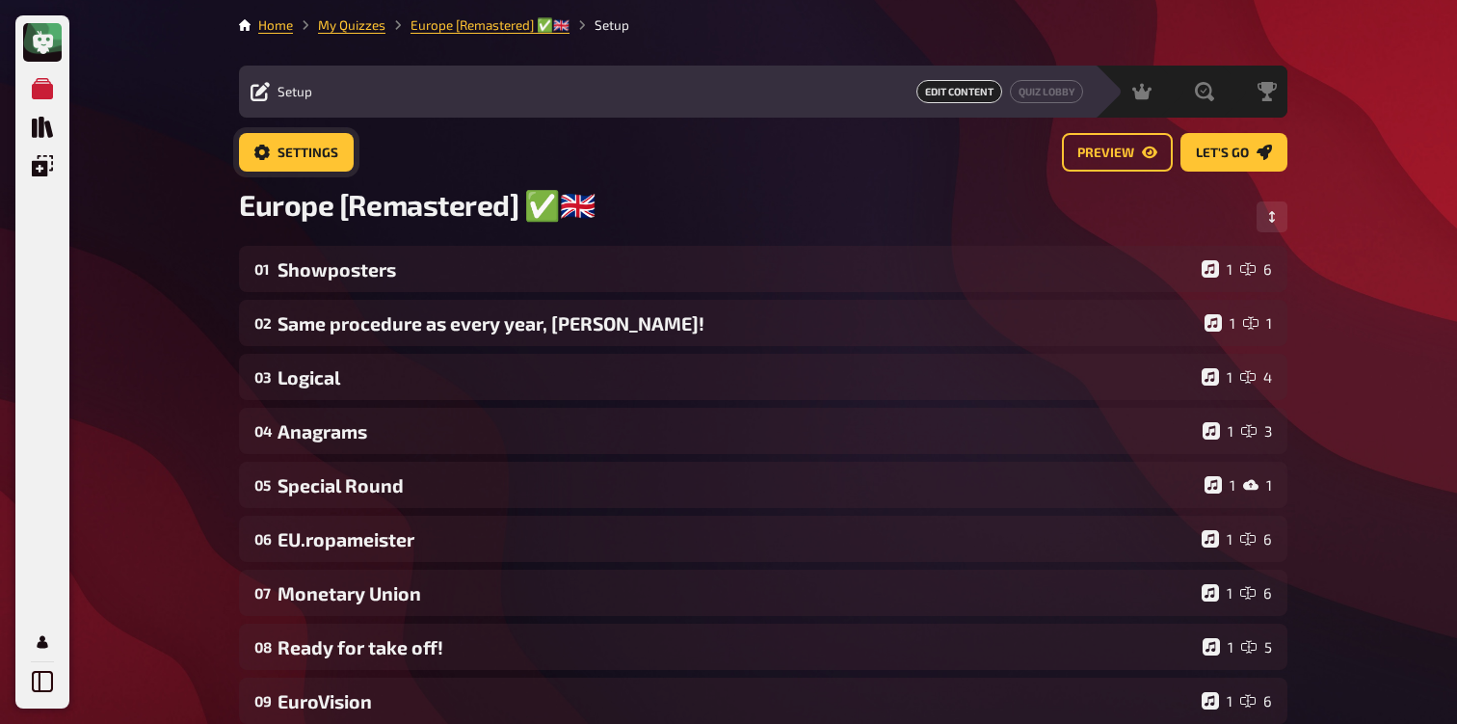
click at [327, 160] on button "Settings" at bounding box center [296, 152] width 115 height 39
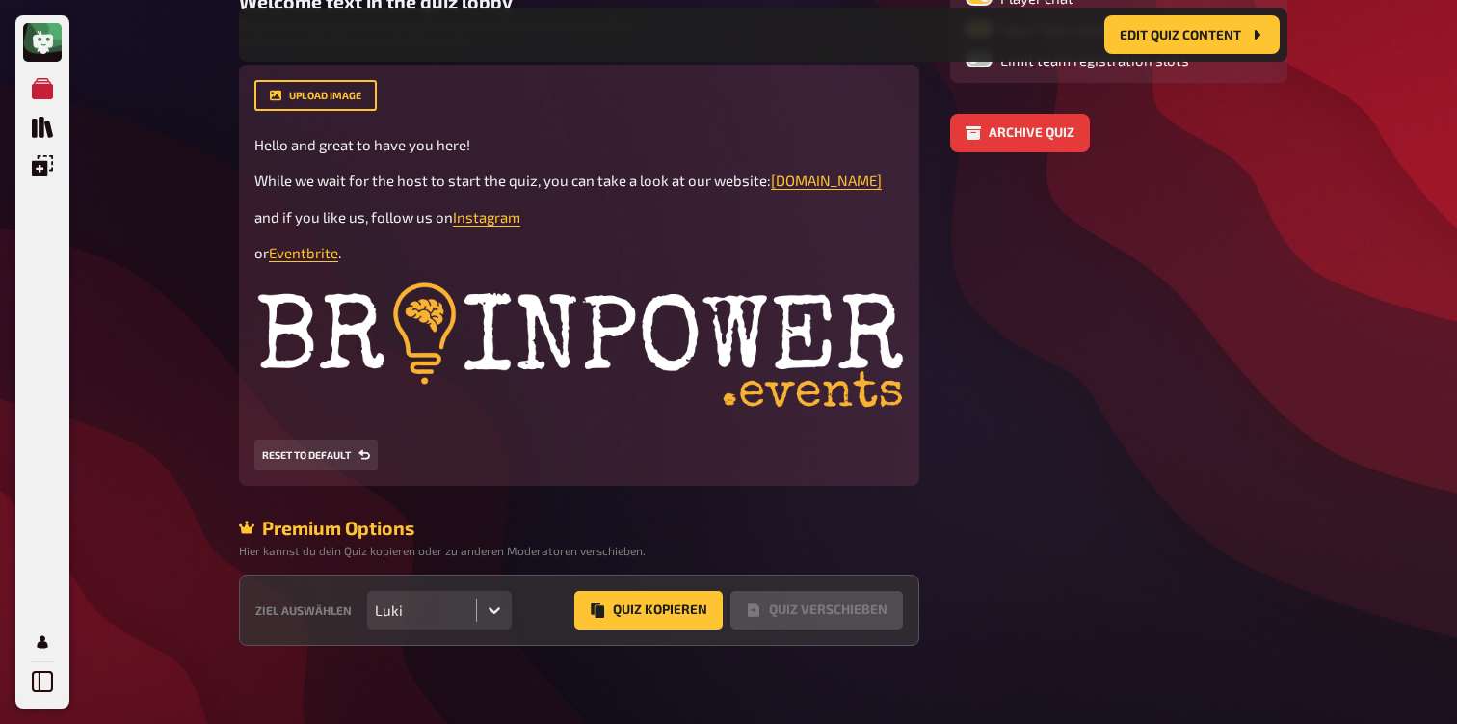
scroll to position [503, 0]
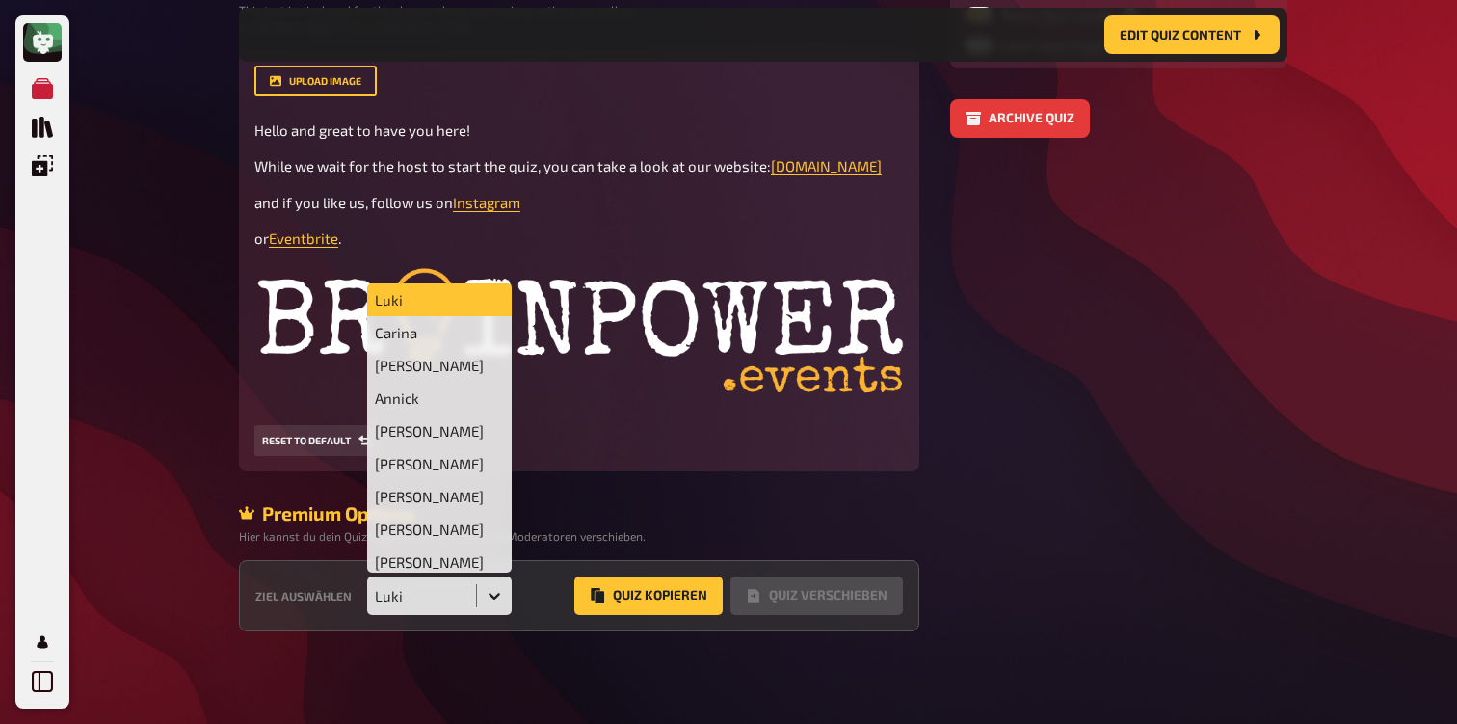
click at [464, 588] on div "Luki" at bounding box center [421, 595] width 93 height 17
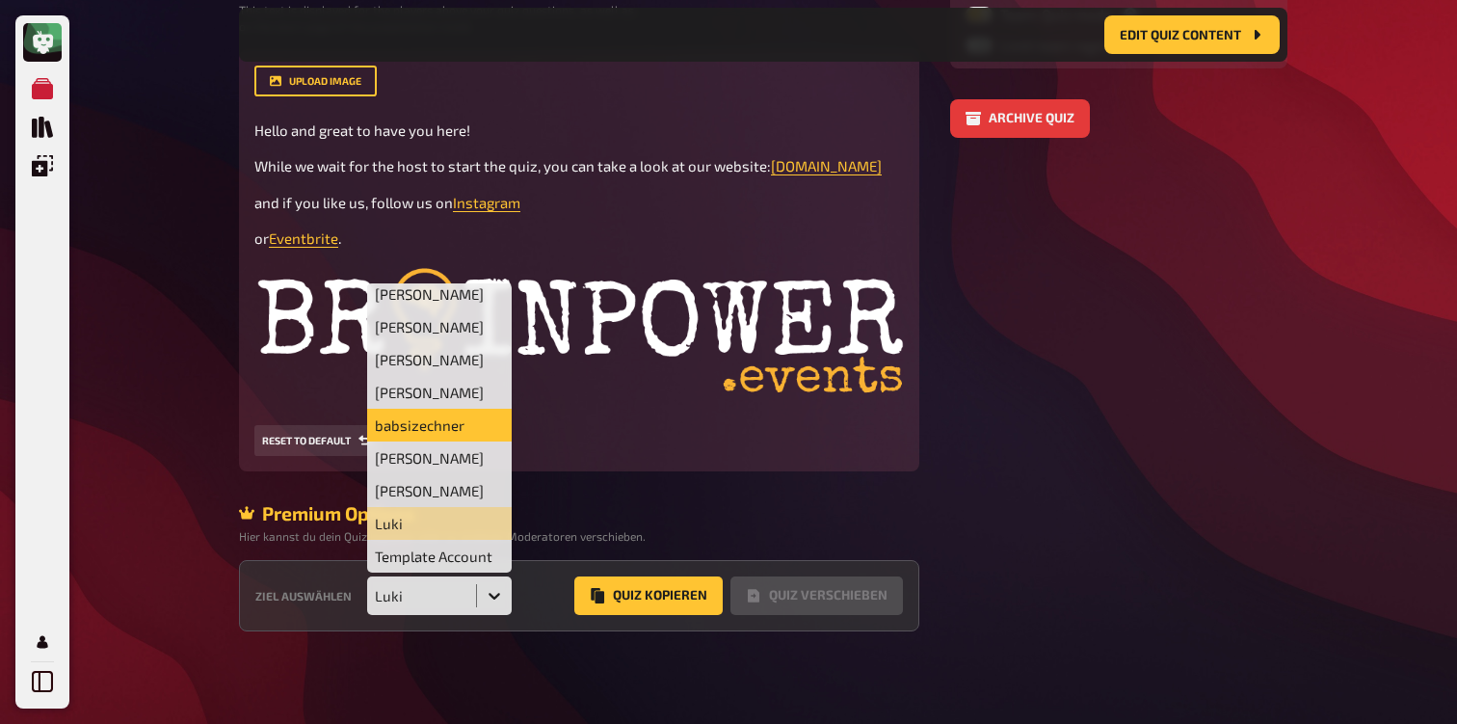
scroll to position [0, 0]
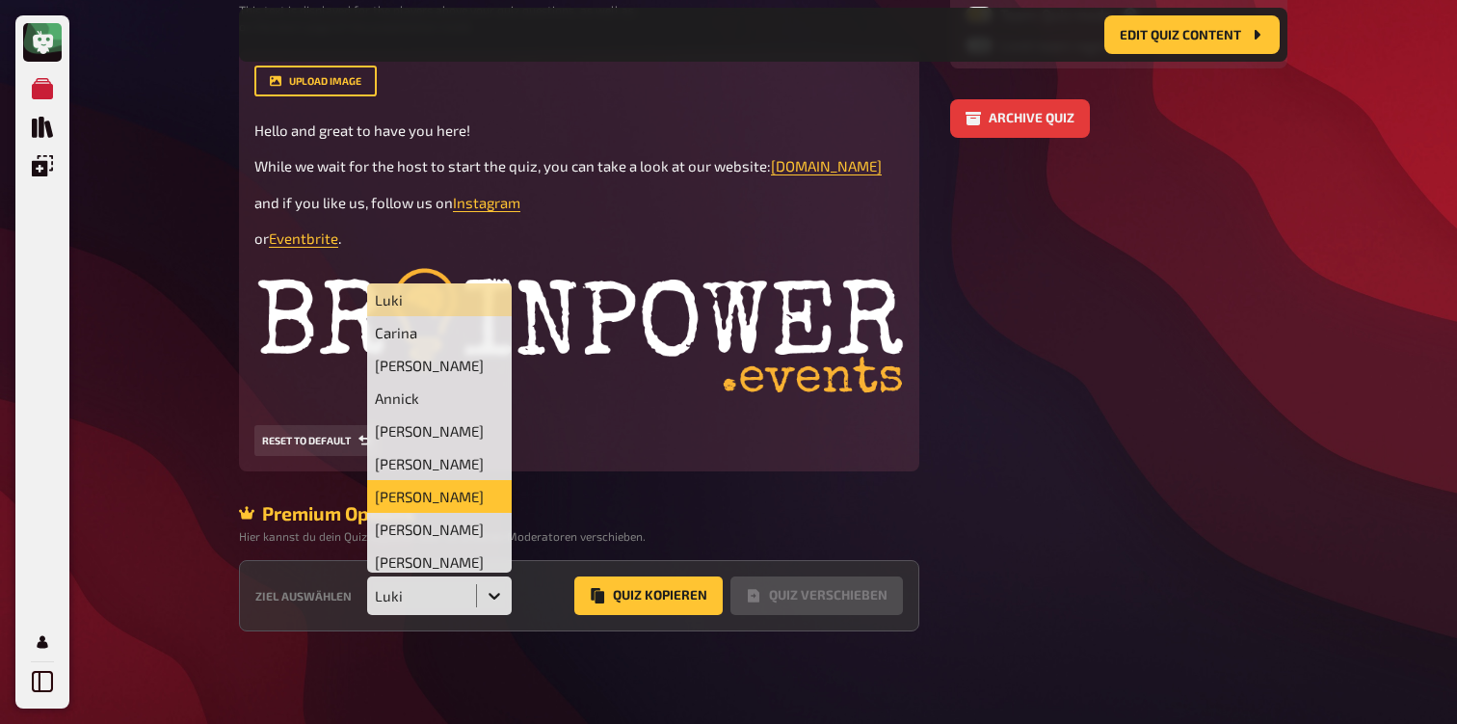
click at [422, 502] on div "Jacob" at bounding box center [439, 496] width 145 height 33
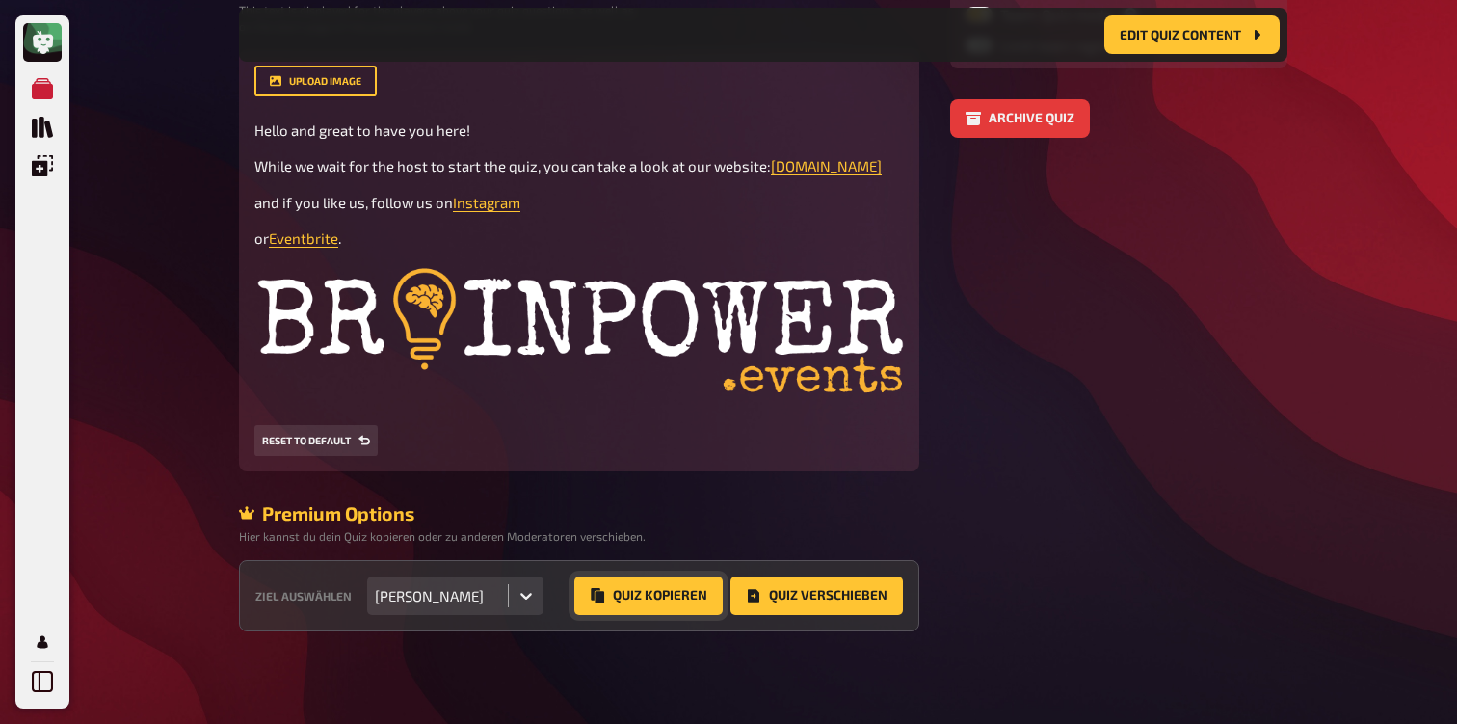
click at [657, 596] on button "Quiz Kopieren" at bounding box center [648, 595] width 148 height 39
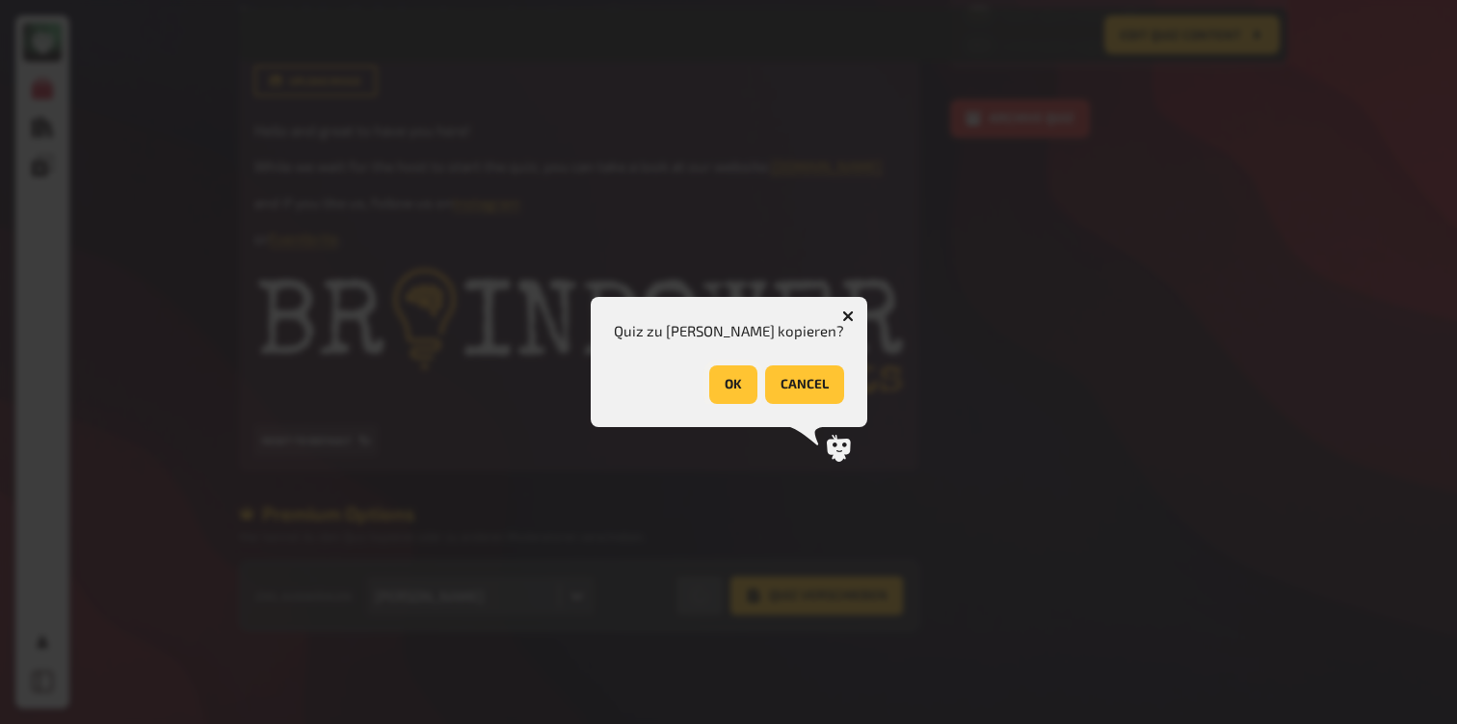
click at [709, 387] on button "OK" at bounding box center [733, 384] width 48 height 39
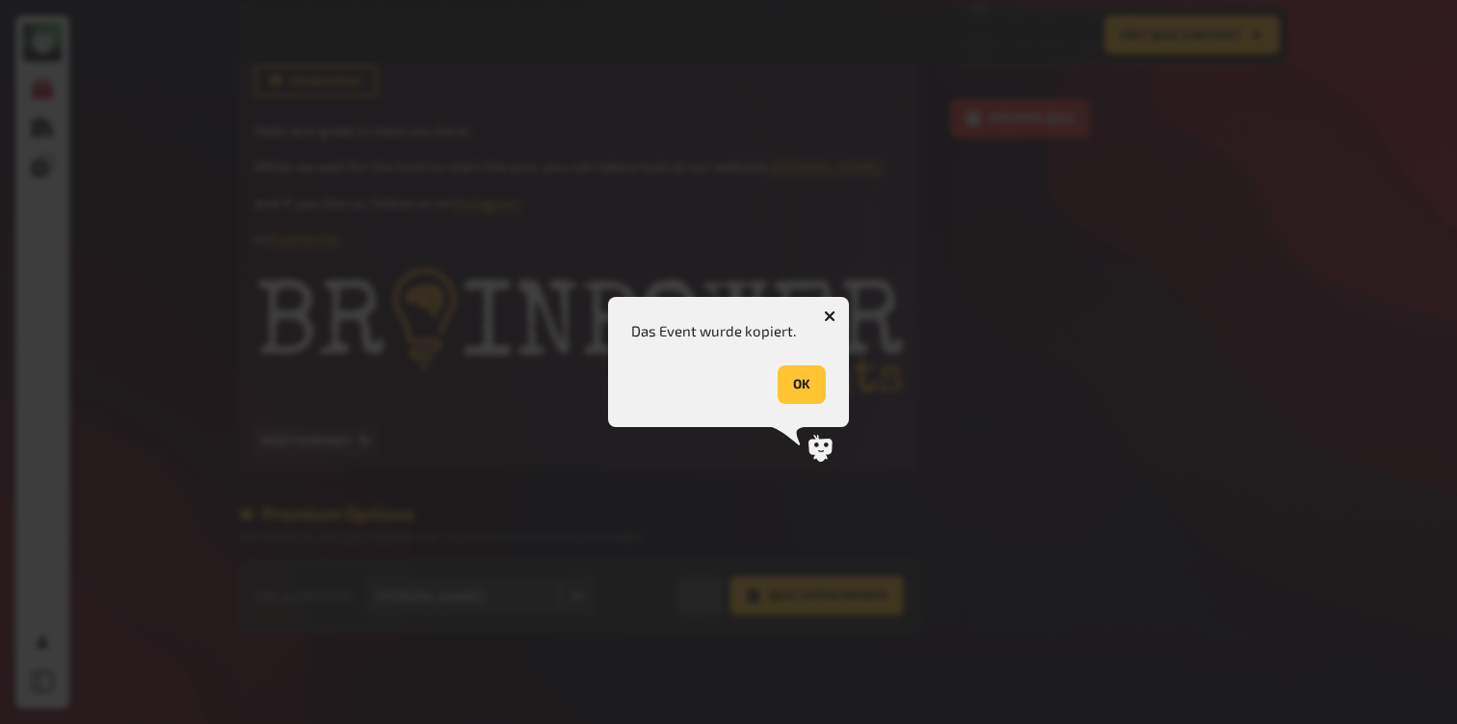
click at [812, 396] on button "OK" at bounding box center [802, 384] width 48 height 39
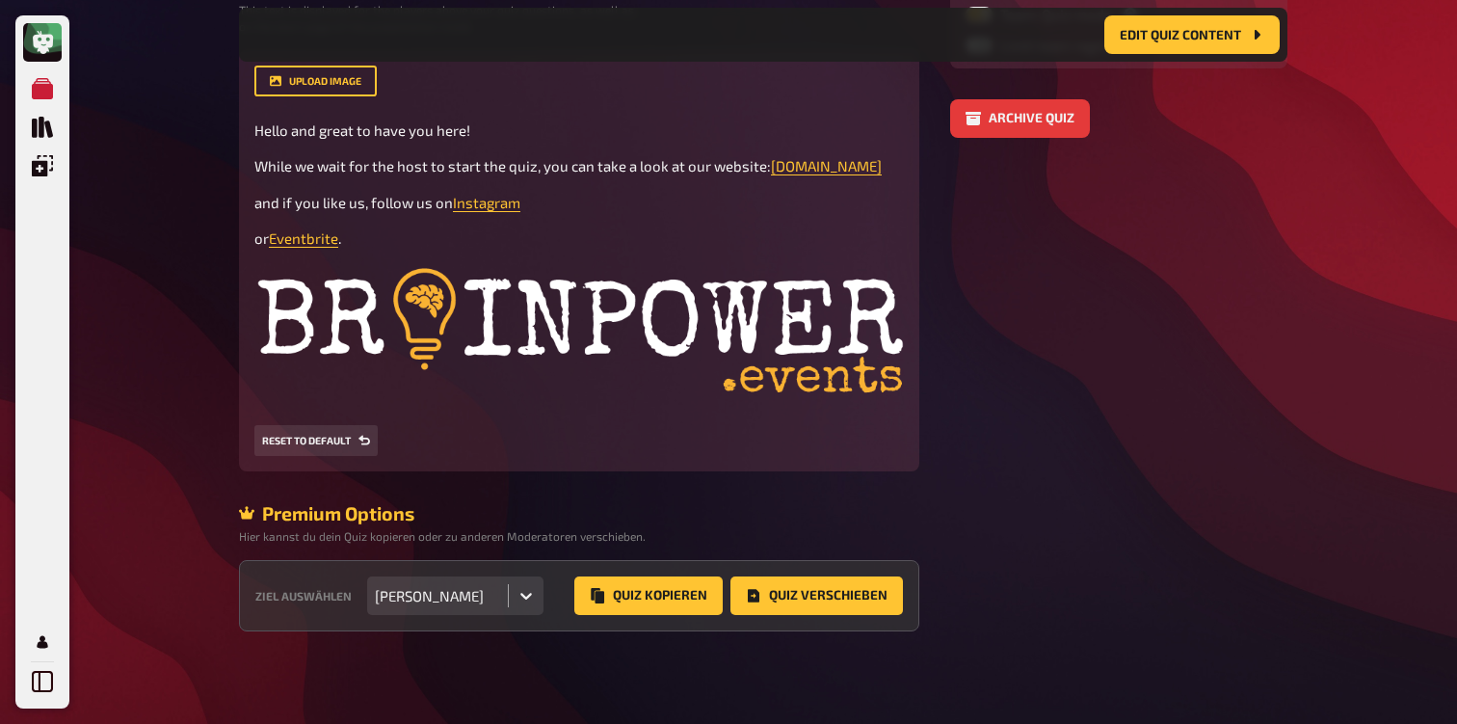
click at [509, 605] on div at bounding box center [526, 595] width 35 height 35
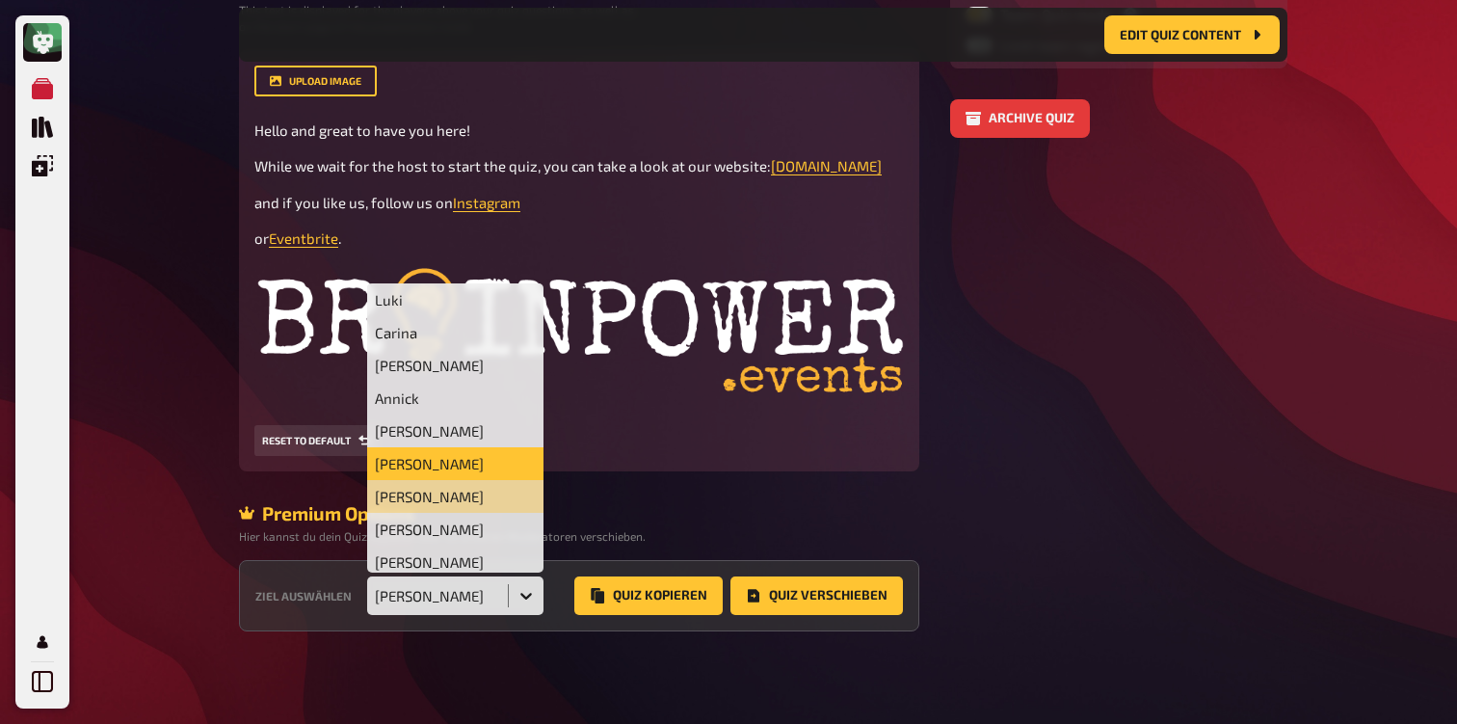
click at [429, 452] on div "Tito Perez" at bounding box center [455, 463] width 176 height 33
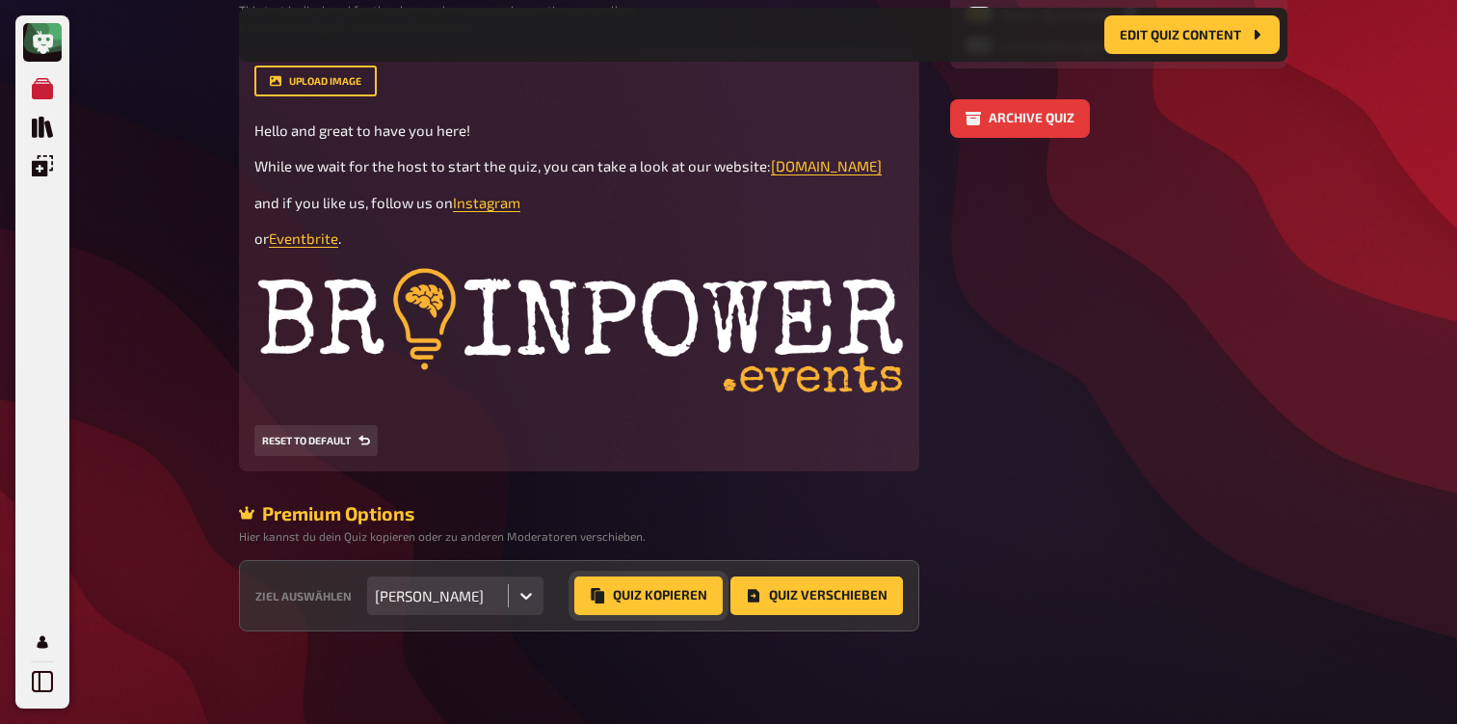
click at [653, 594] on button "Quiz Kopieren" at bounding box center [648, 595] width 148 height 39
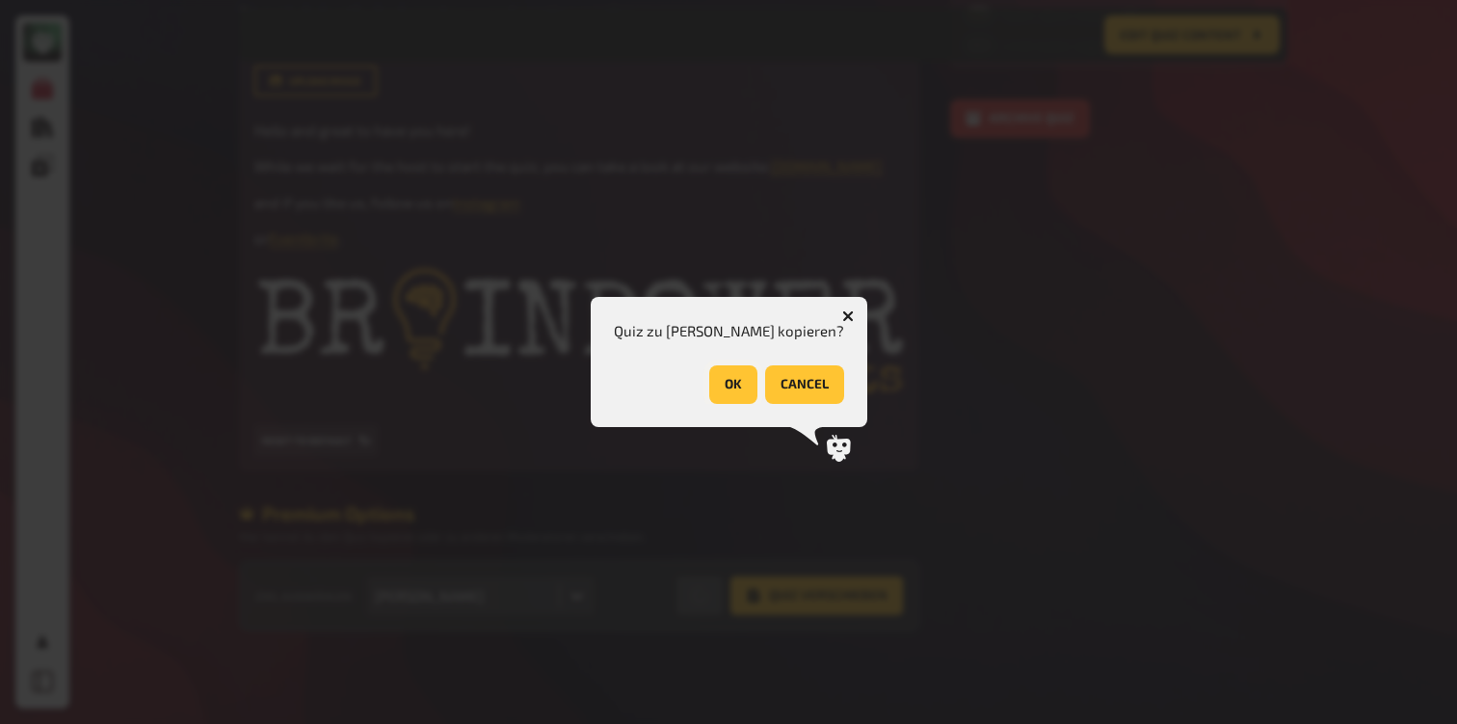
click at [713, 387] on button "OK" at bounding box center [733, 384] width 48 height 39
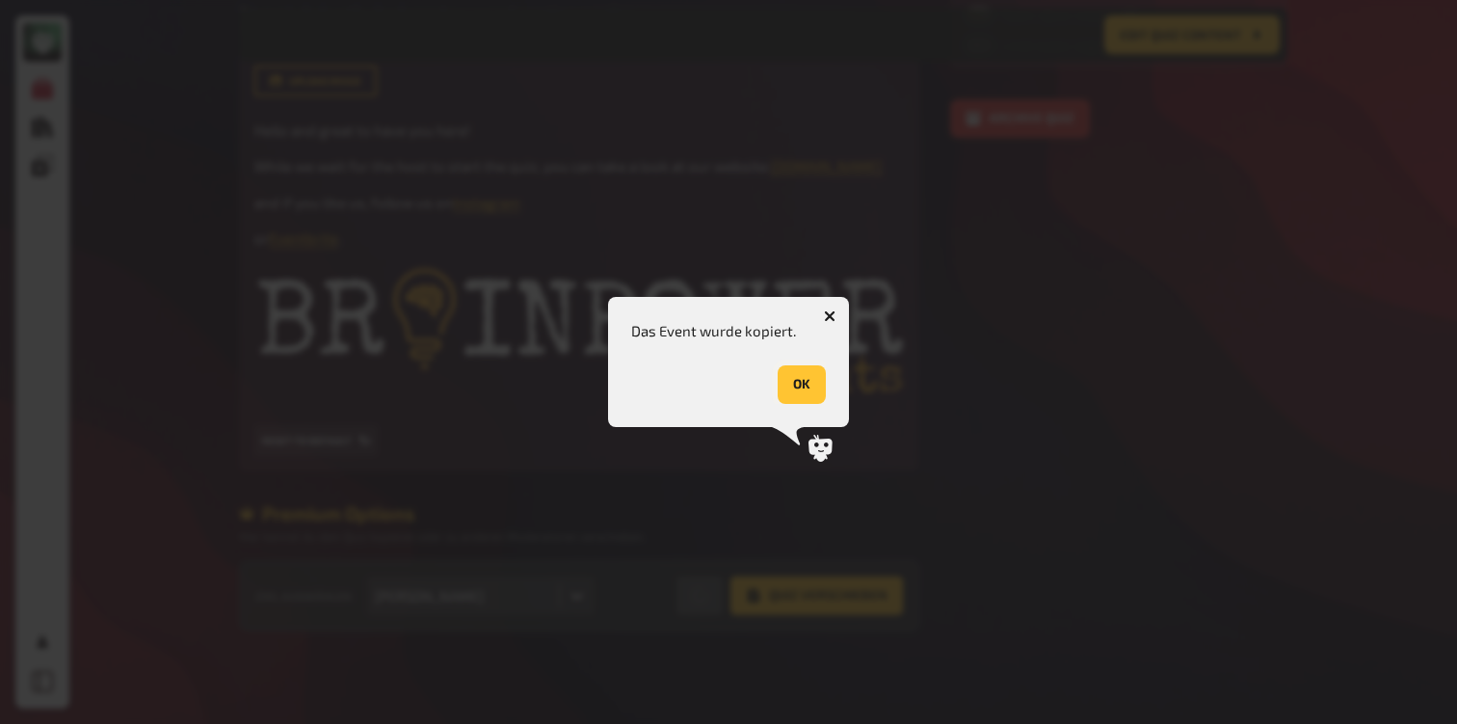
click at [814, 374] on button "OK" at bounding box center [802, 384] width 48 height 39
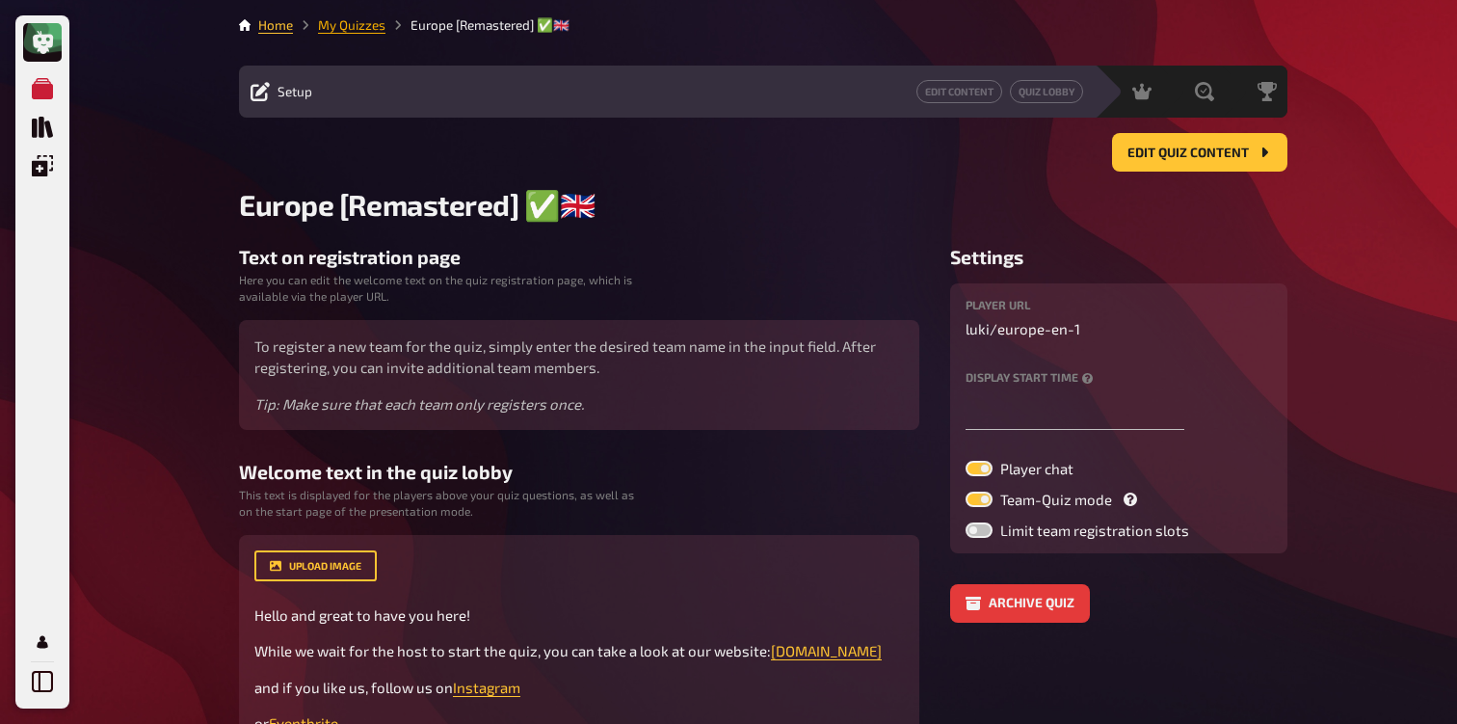
click at [339, 32] on link "My Quizzes" at bounding box center [351, 24] width 67 height 15
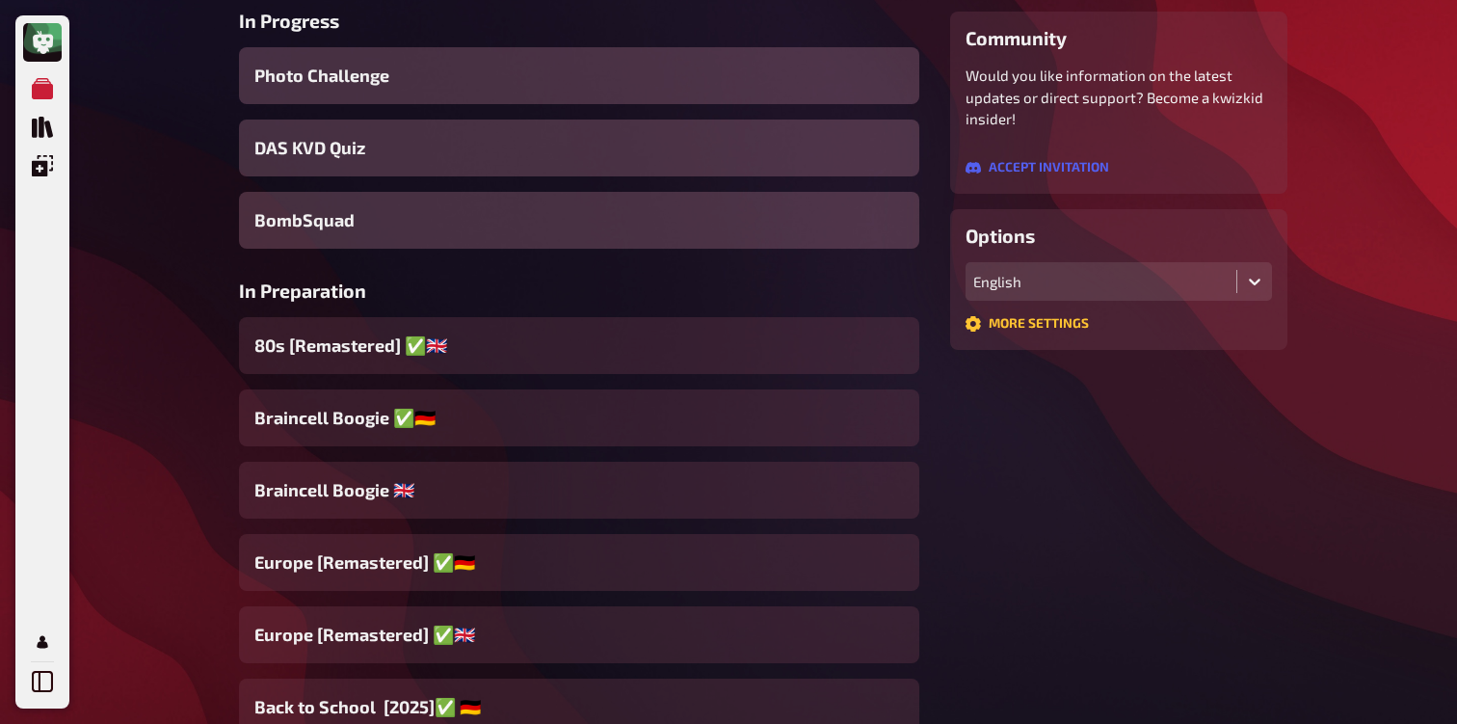
scroll to position [396, 0]
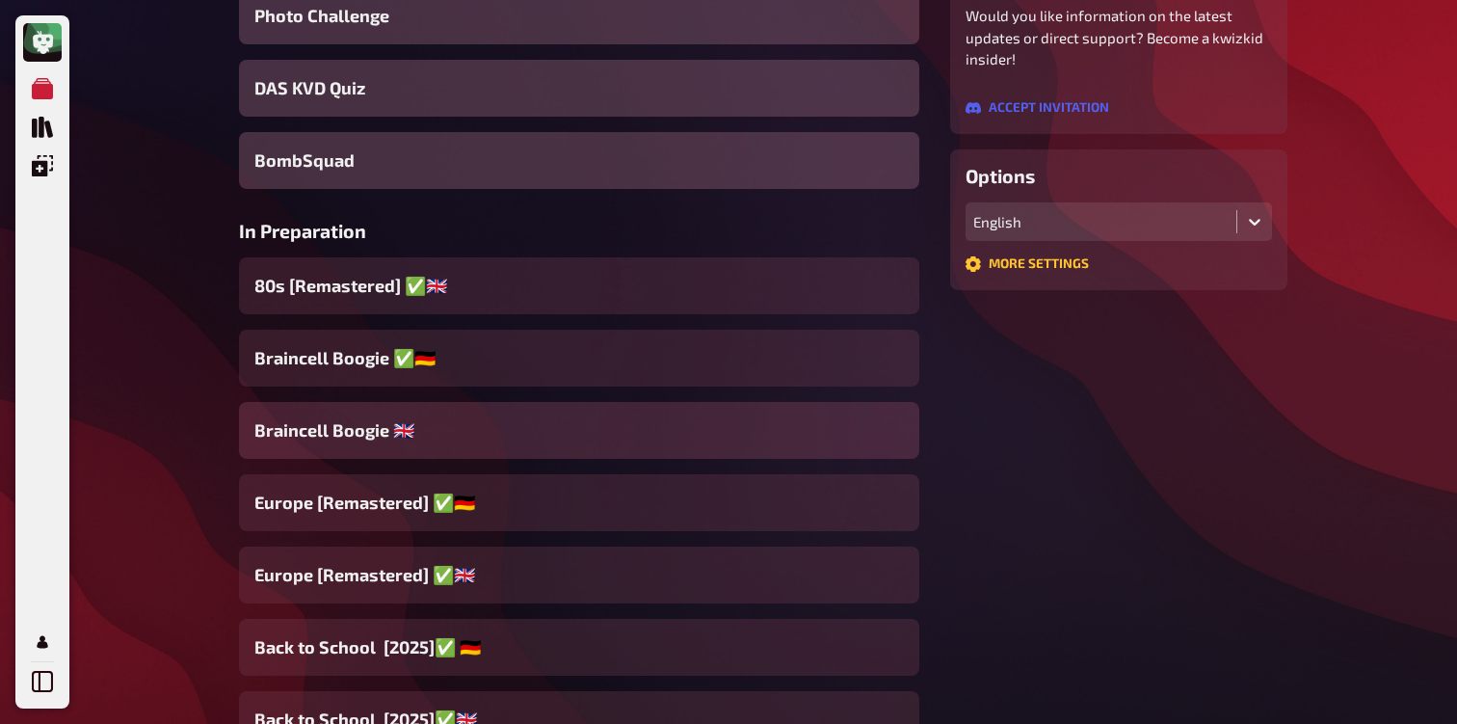
click at [426, 440] on div "Braincell Boogie 🇬🇧​" at bounding box center [579, 430] width 680 height 57
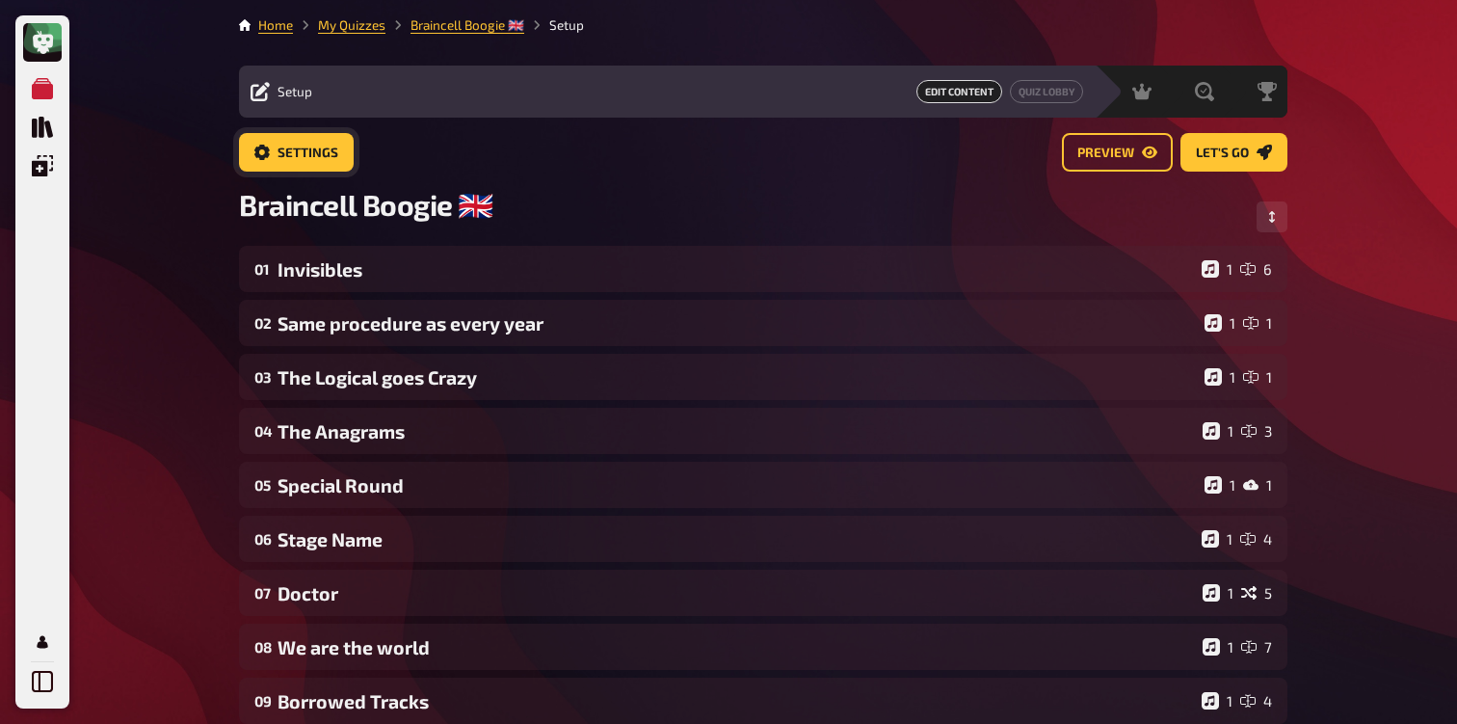
click at [294, 148] on span "Settings" at bounding box center [308, 153] width 61 height 13
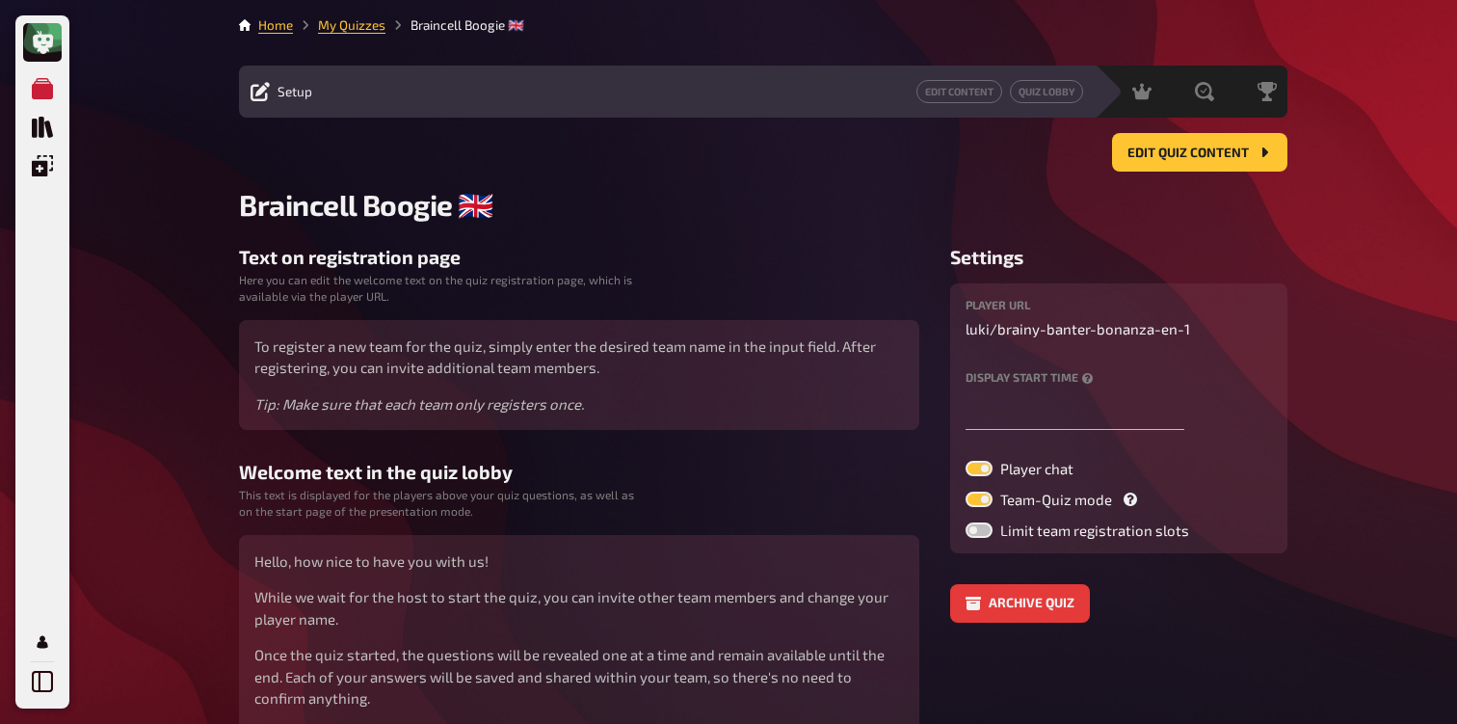
click at [338, 13] on div "Home My Quizzes Braincell Boogie 🇬🇧​ Setup Edit Content Quiz Lobby Hosting unde…" at bounding box center [764, 506] width 1080 height 1013
click at [338, 26] on link "My Quizzes" at bounding box center [351, 24] width 67 height 15
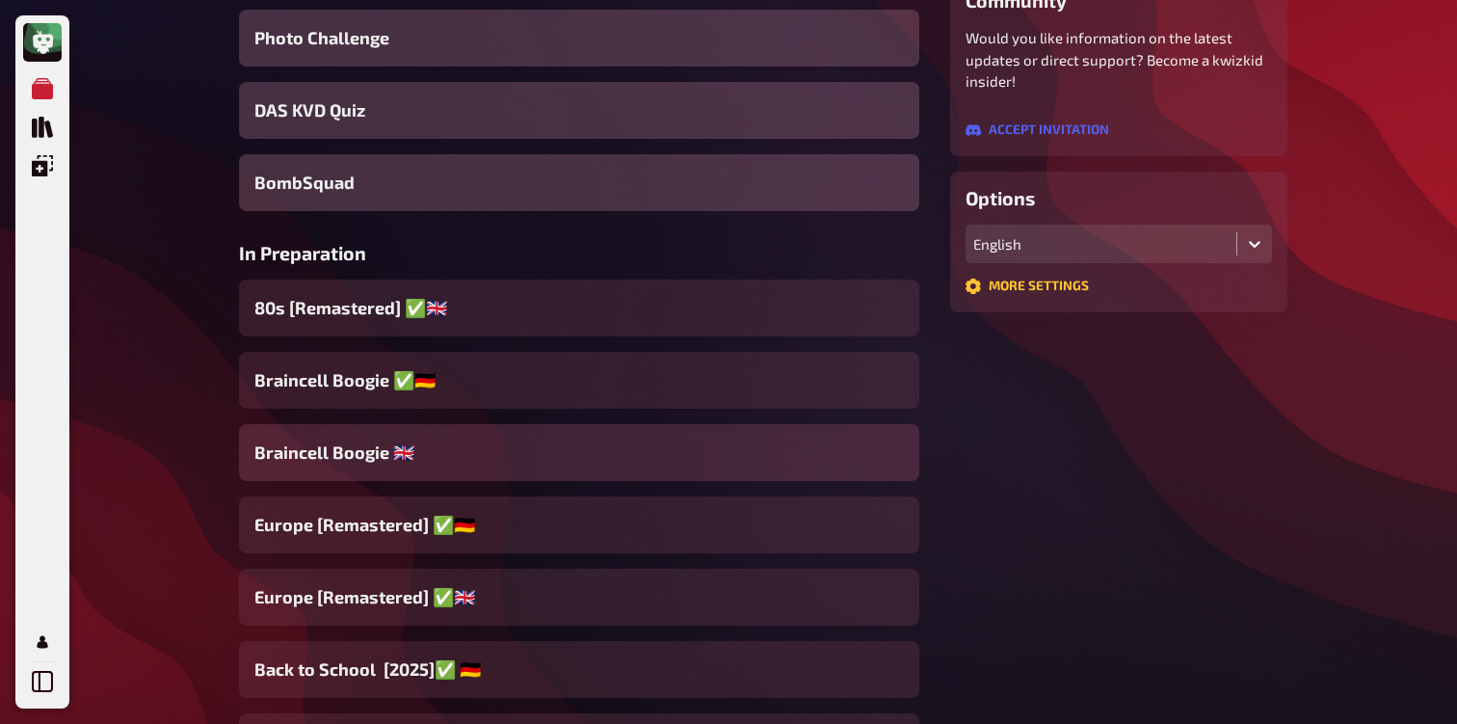
scroll to position [376, 0]
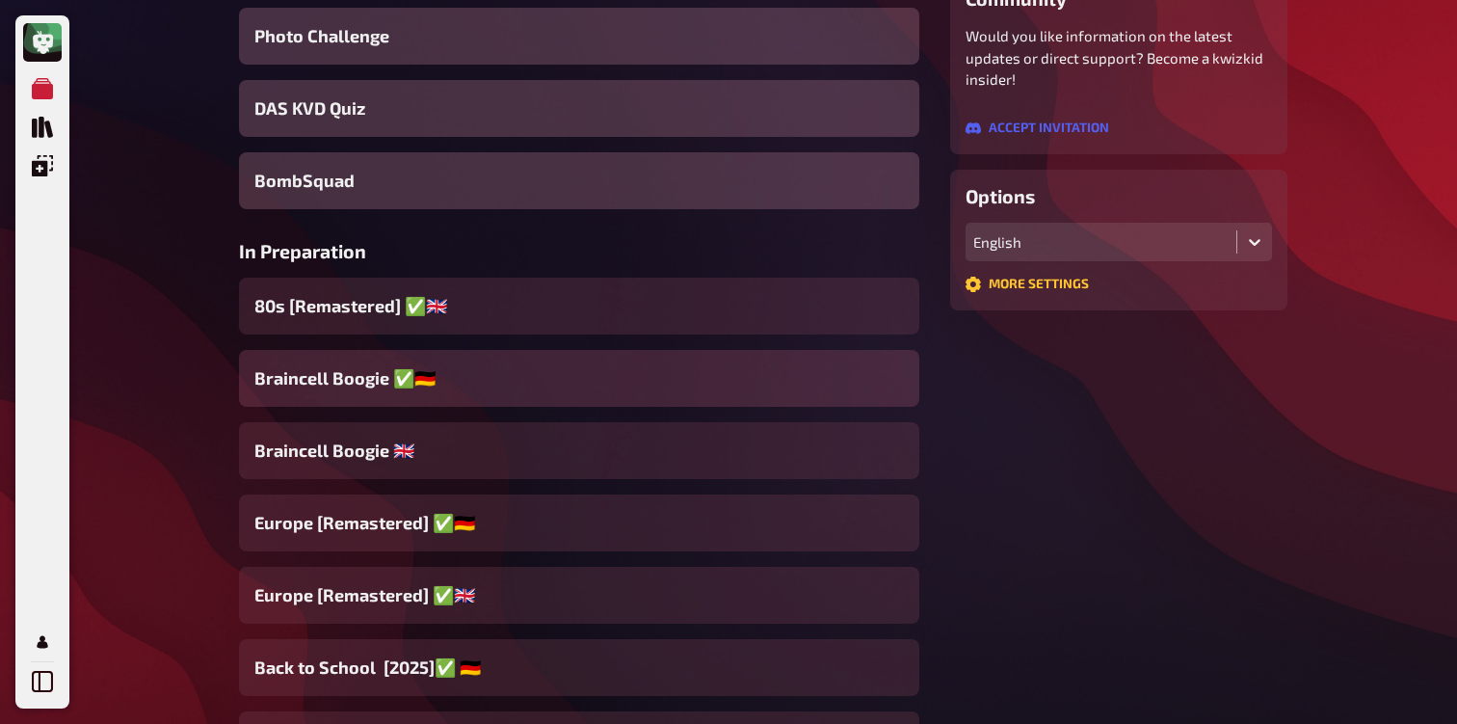
click at [438, 386] on div "Braincell Boogie ✅​🇩🇪" at bounding box center [579, 378] width 680 height 57
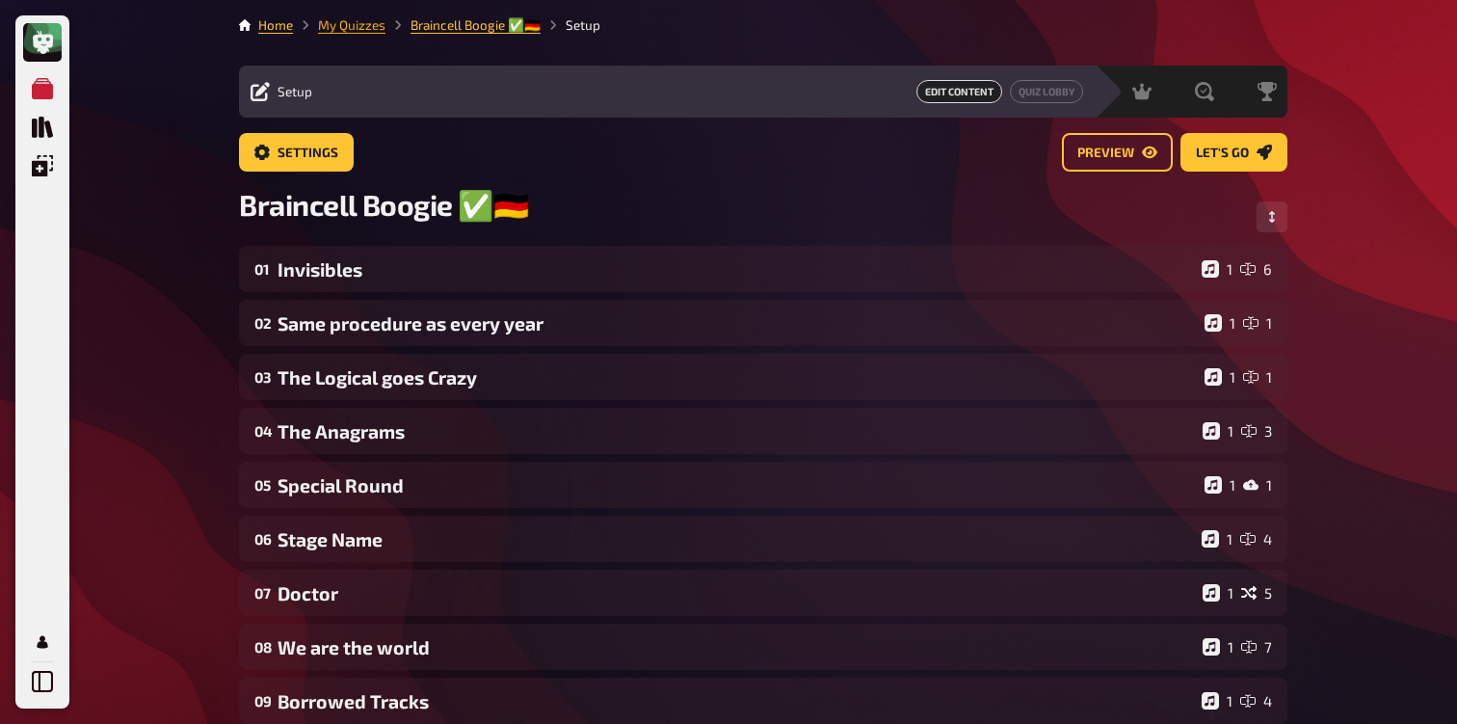
click at [335, 29] on link "My Quizzes" at bounding box center [351, 24] width 67 height 15
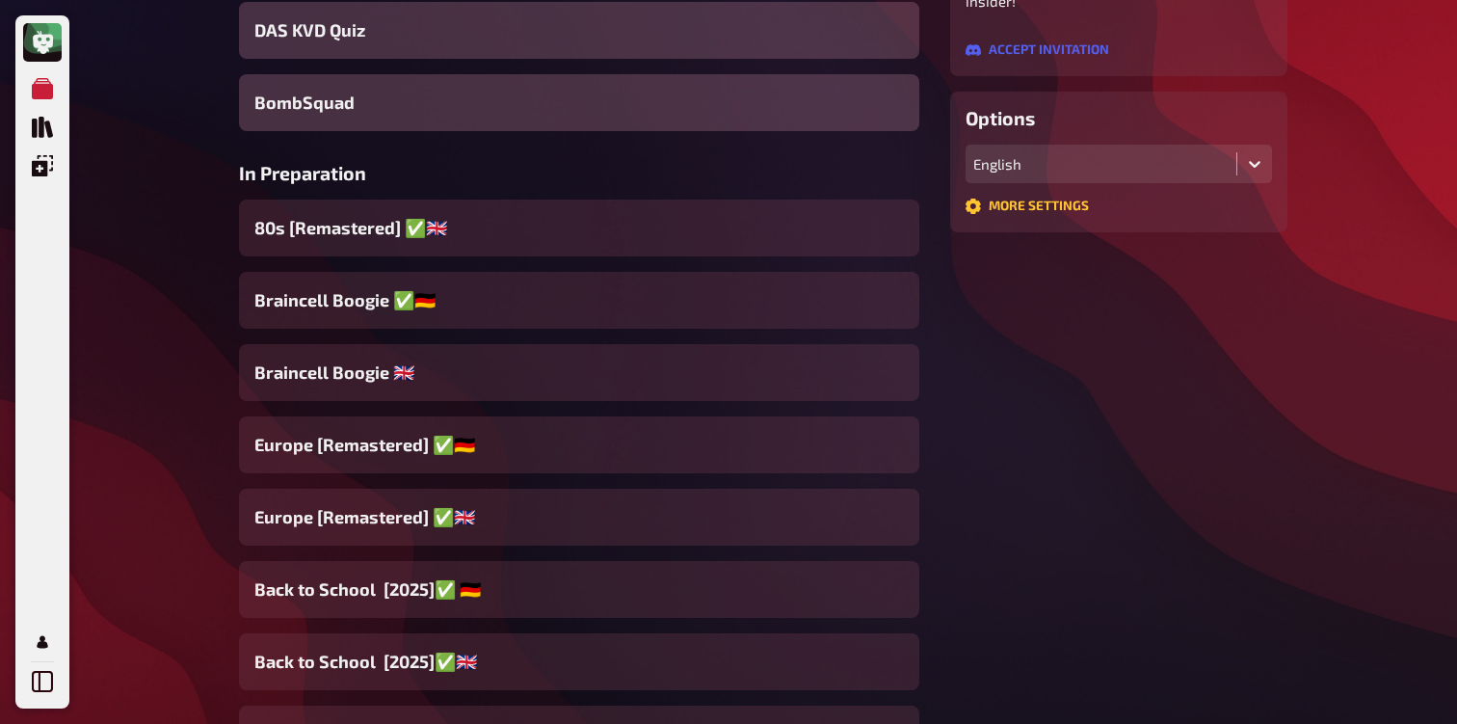
scroll to position [469, 0]
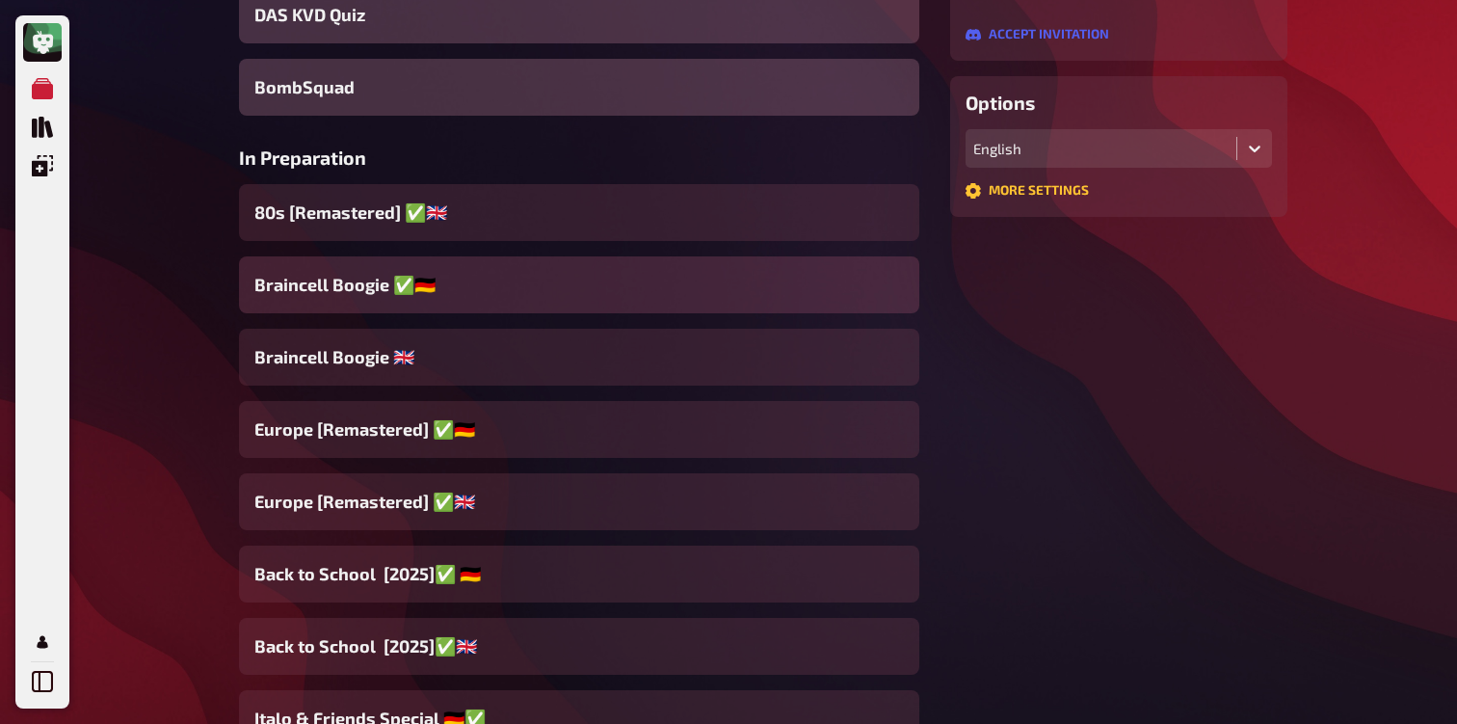
click at [409, 306] on div "Braincell Boogie ✅​🇩🇪" at bounding box center [579, 284] width 680 height 57
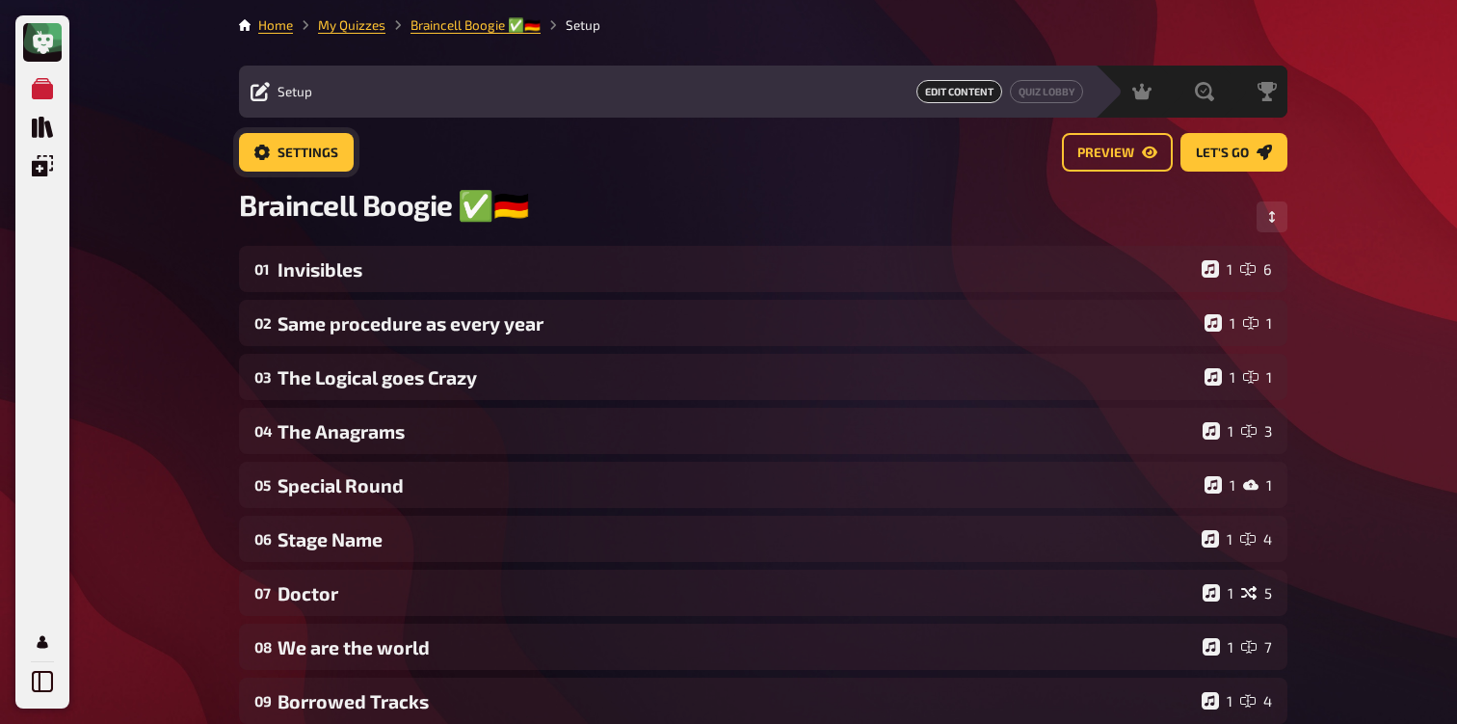
click at [328, 147] on span "Settings" at bounding box center [308, 153] width 61 height 13
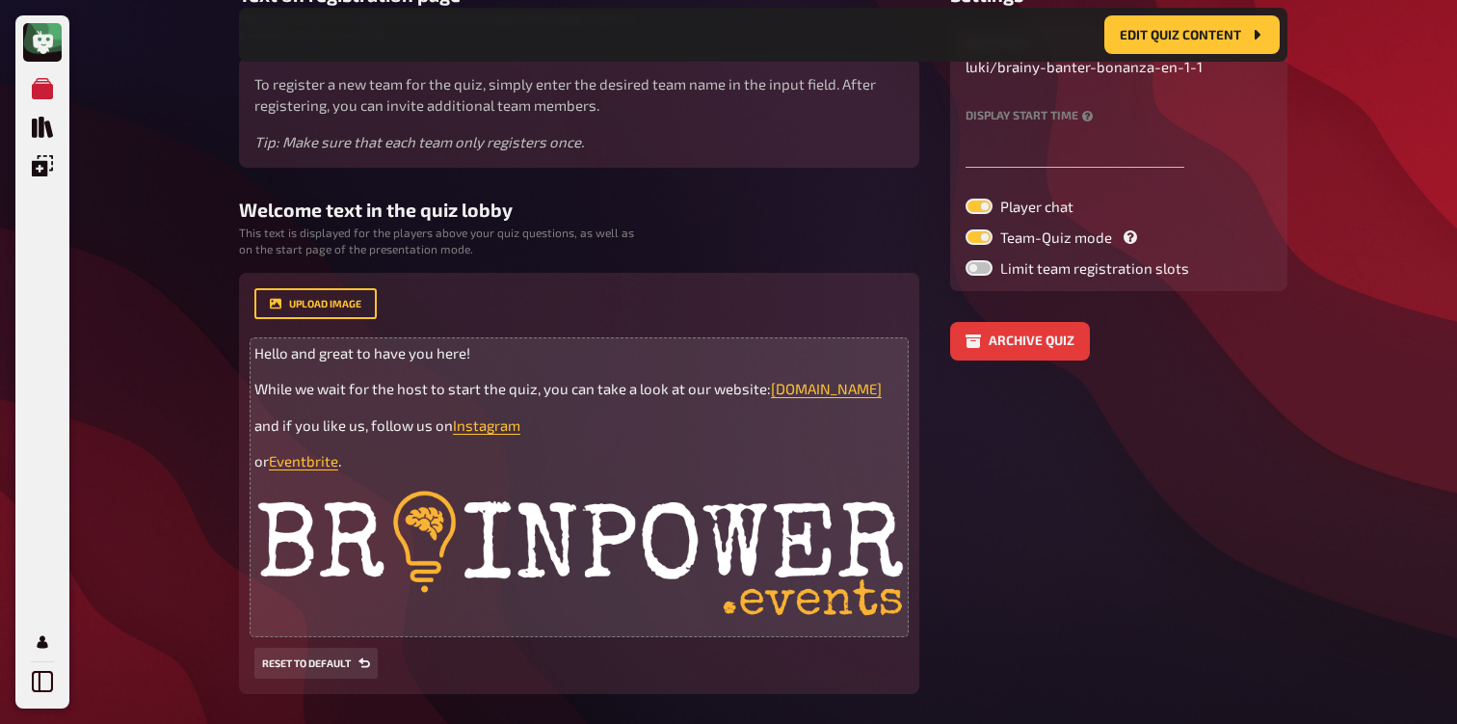
scroll to position [285, 0]
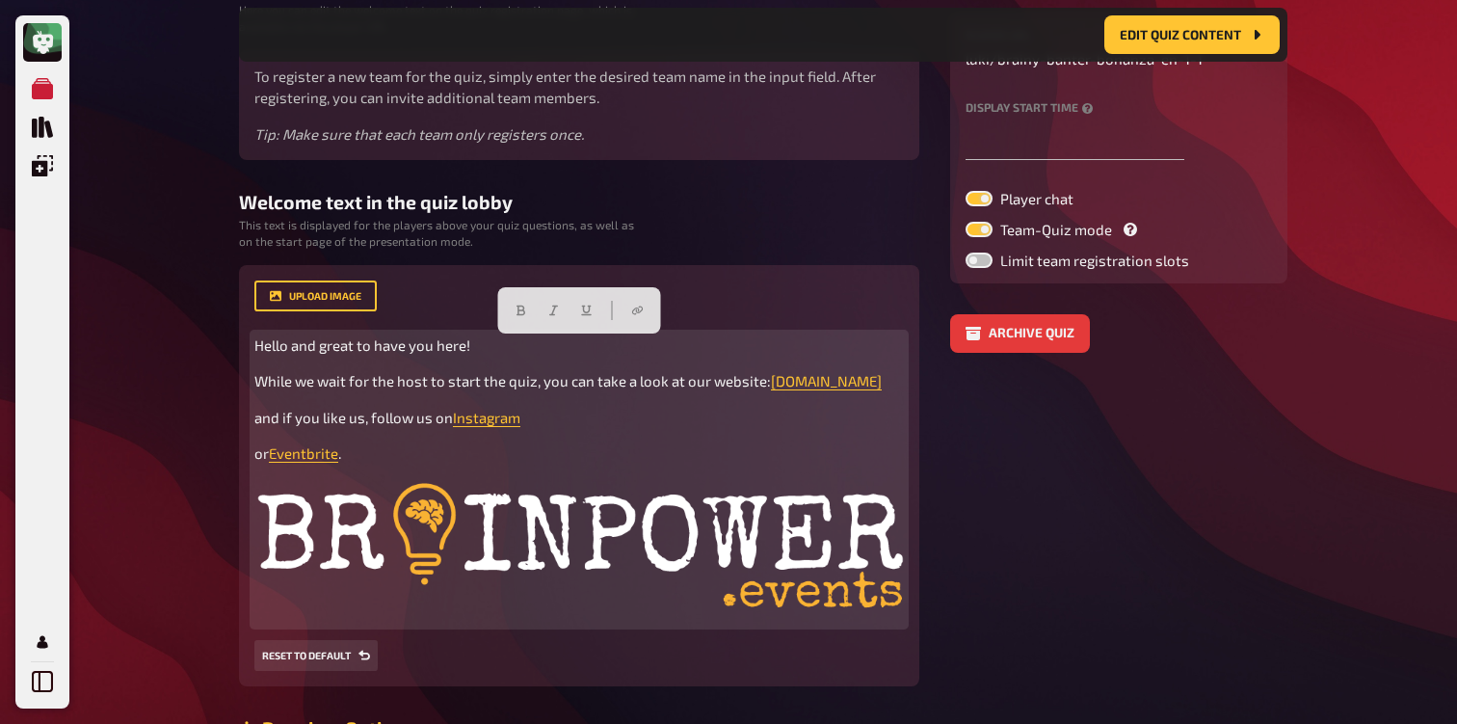
drag, startPoint x: 258, startPoint y: 347, endPoint x: 374, endPoint y: 462, distance: 162.9
click at [374, 462] on div "Hello and great to have you here! While we wait for the host to start the quiz,…" at bounding box center [579, 479] width 650 height 290
copy div "Hello and great to have you here! While we wait for the host to start the quiz,…"
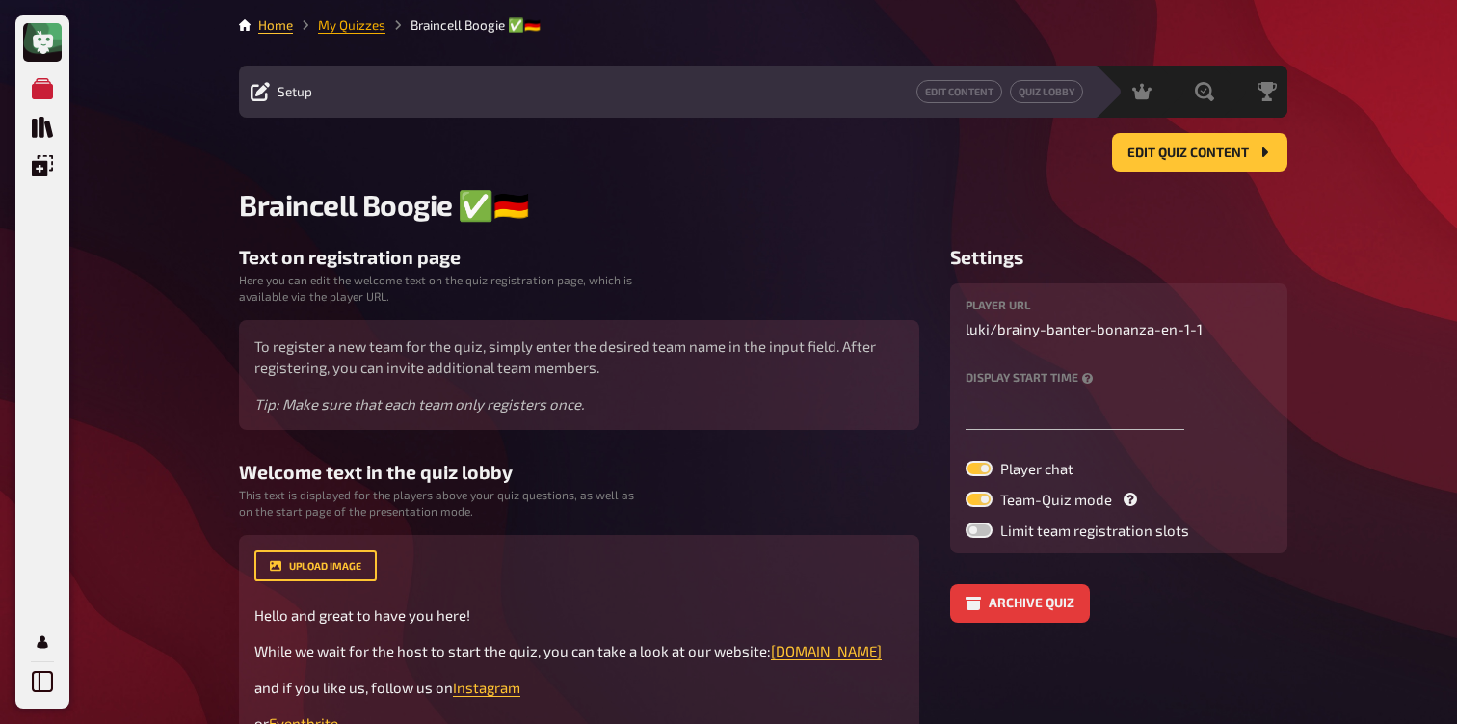
click at [331, 26] on link "My Quizzes" at bounding box center [351, 24] width 67 height 15
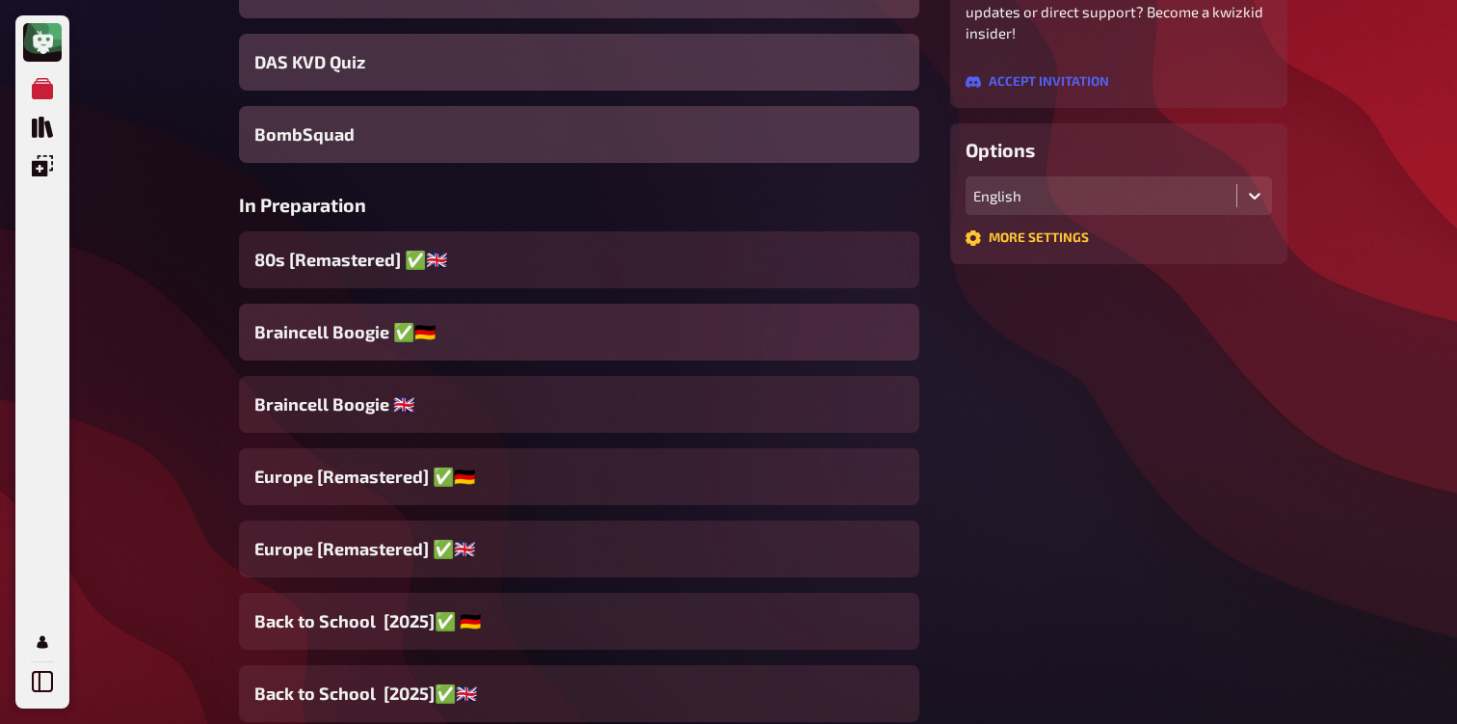
scroll to position [426, 0]
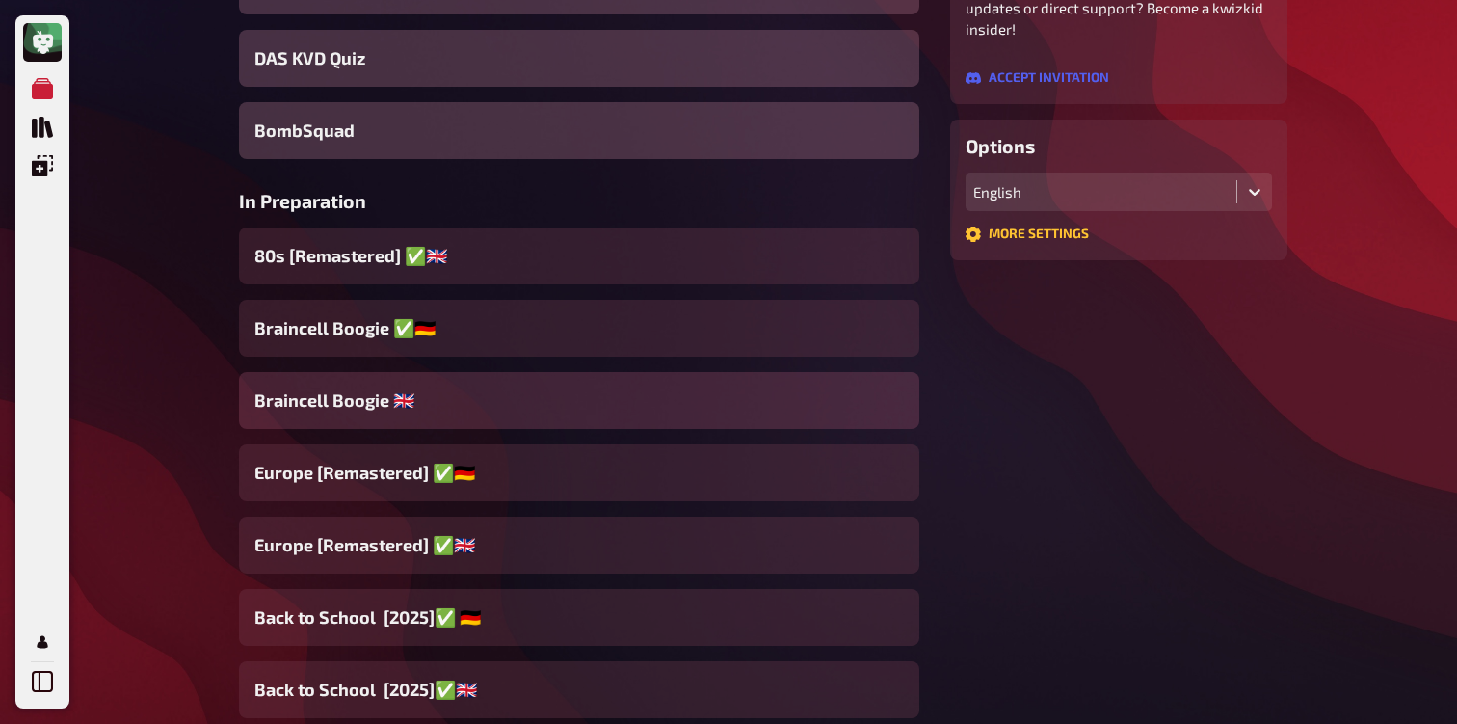
click at [370, 375] on div "Braincell Boogie 🇬🇧​" at bounding box center [579, 400] width 680 height 57
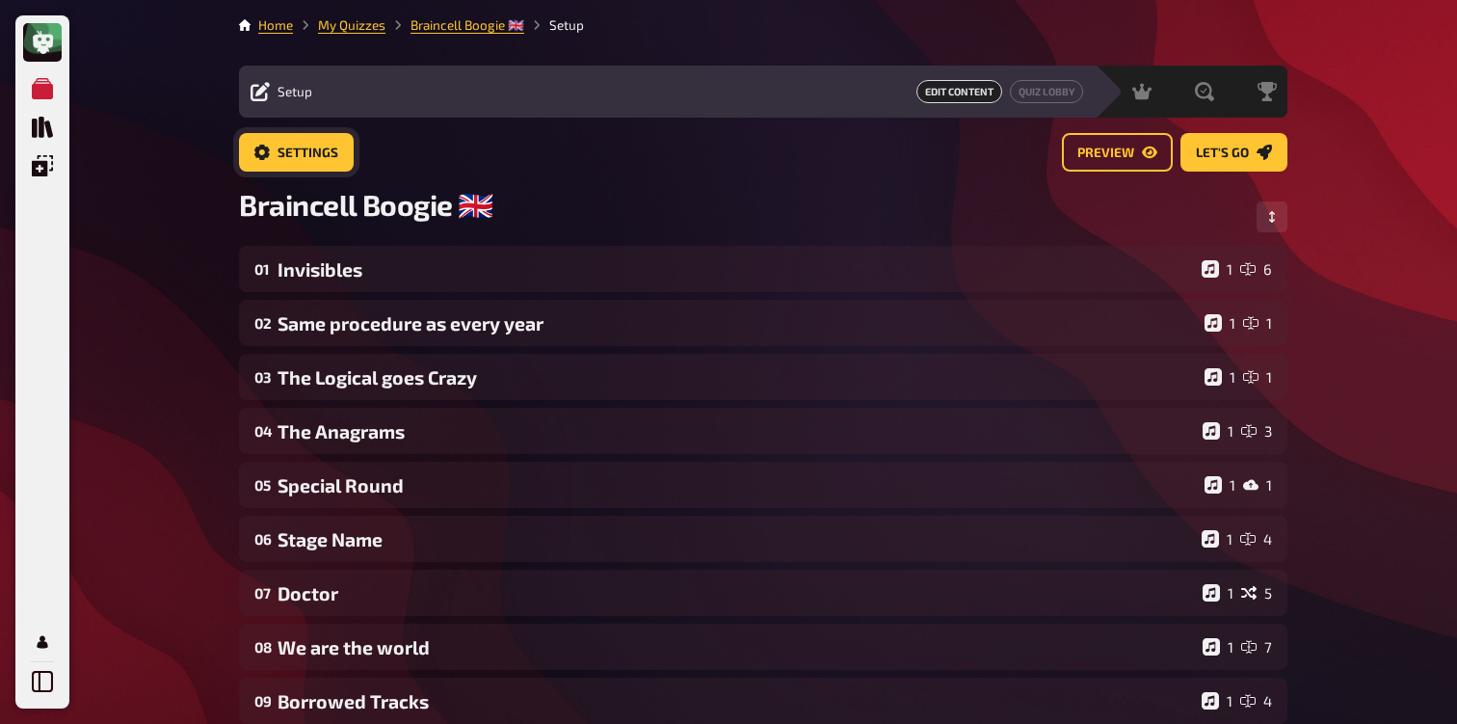
click at [297, 160] on button "Settings" at bounding box center [296, 152] width 115 height 39
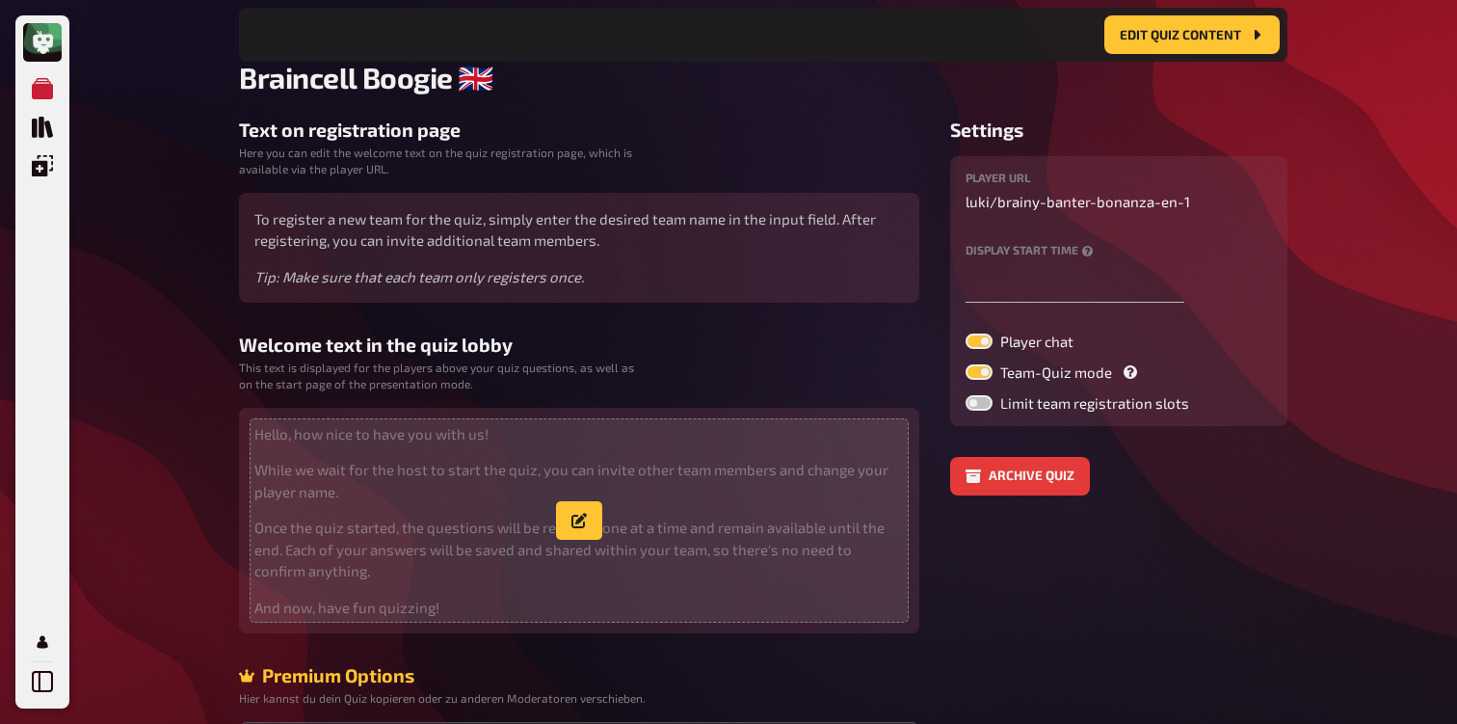
scroll to position [158, 0]
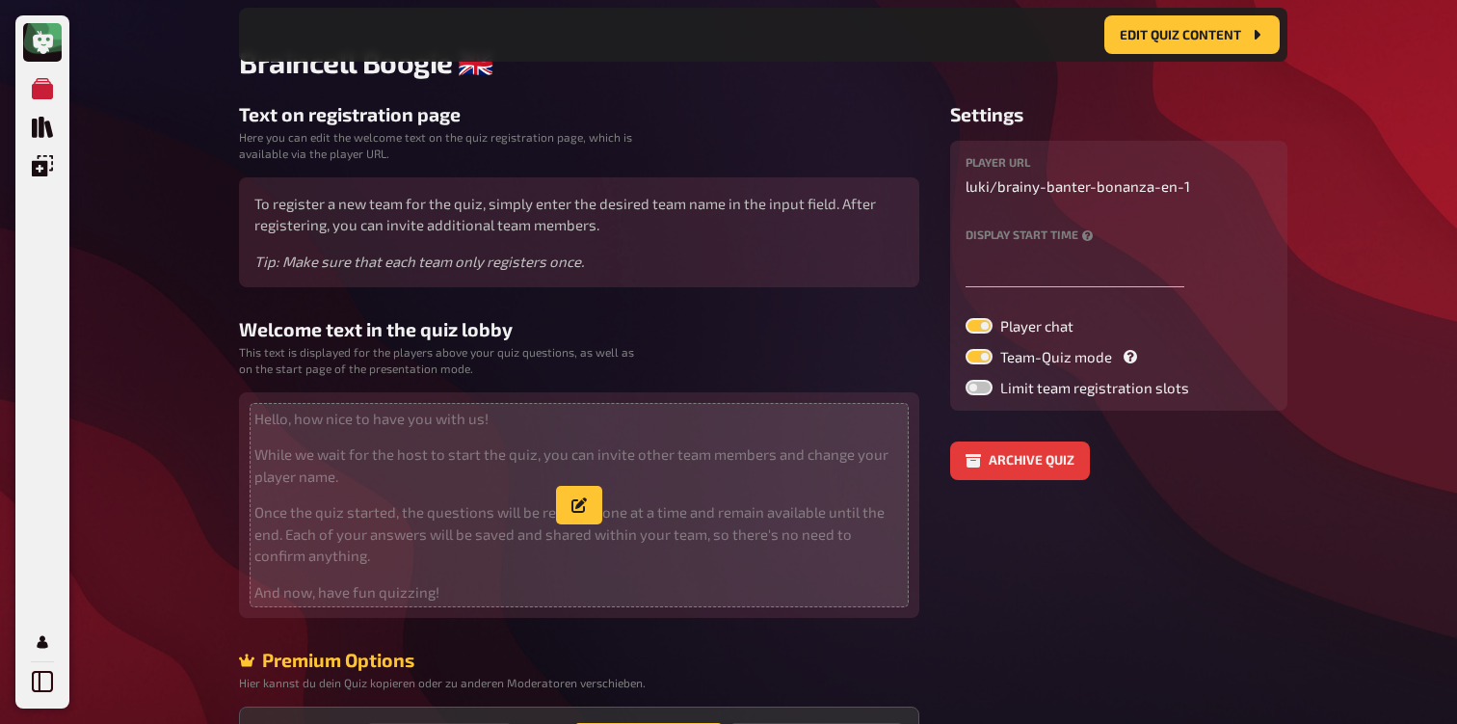
click at [360, 463] on p "While we wait for the host to start the quiz, you can invite other team members…" at bounding box center [579, 464] width 650 height 43
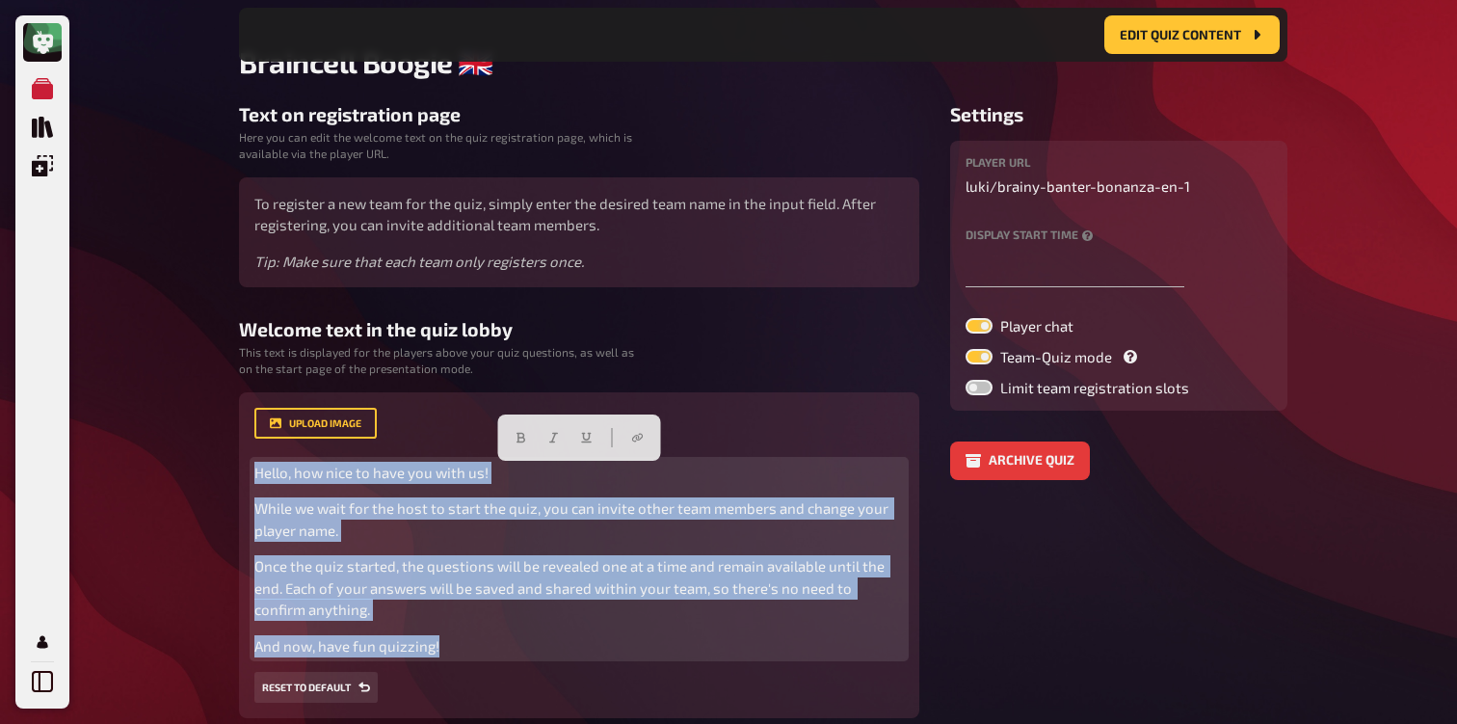
drag, startPoint x: 456, startPoint y: 648, endPoint x: 211, endPoint y: 402, distance: 346.9
click at [211, 402] on div "My Quizzes Quiz Library Overlays Profile Home My Quizzes Braincell Boogie 🇬🇧​ S…" at bounding box center [728, 406] width 1457 height 1129
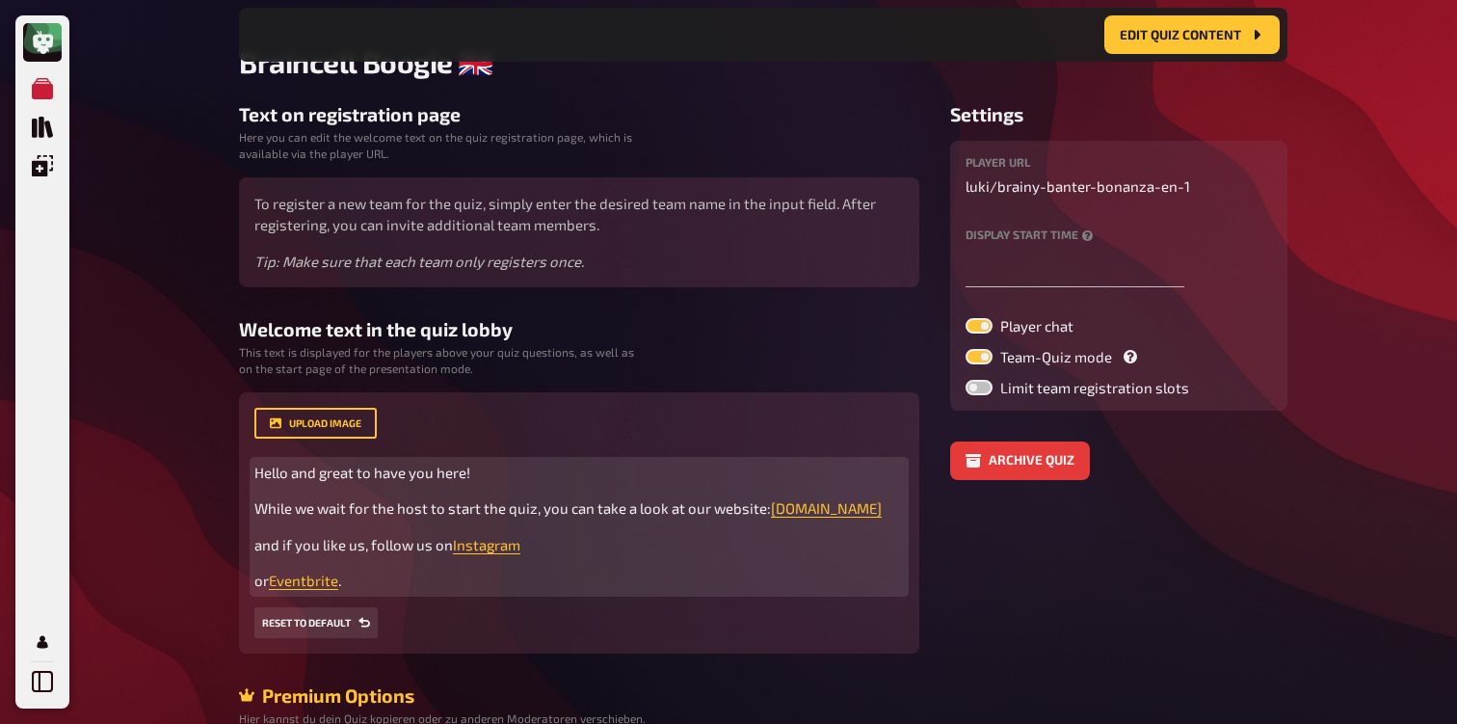
scroll to position [0, 0]
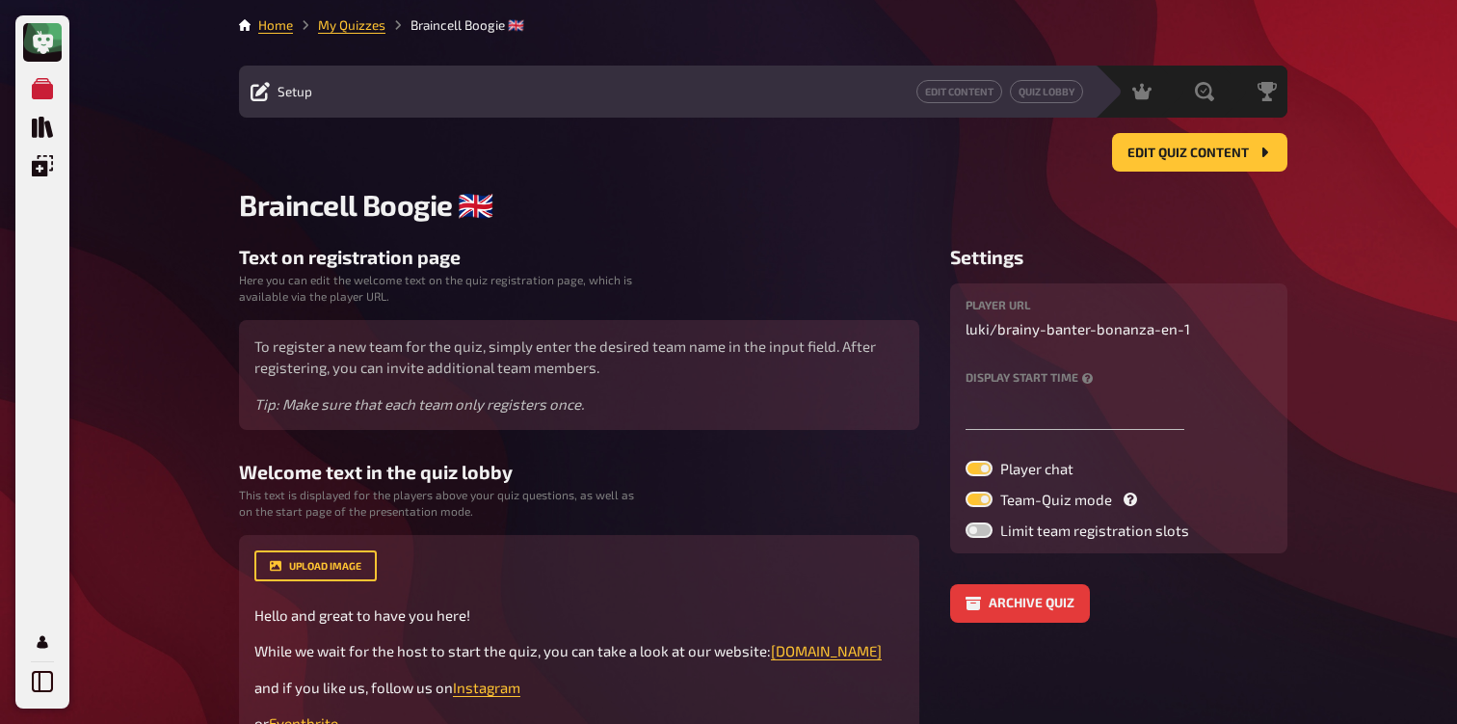
click at [360, 16] on li "My Quizzes" at bounding box center [339, 24] width 93 height 19
click at [360, 26] on link "My Quizzes" at bounding box center [351, 24] width 67 height 15
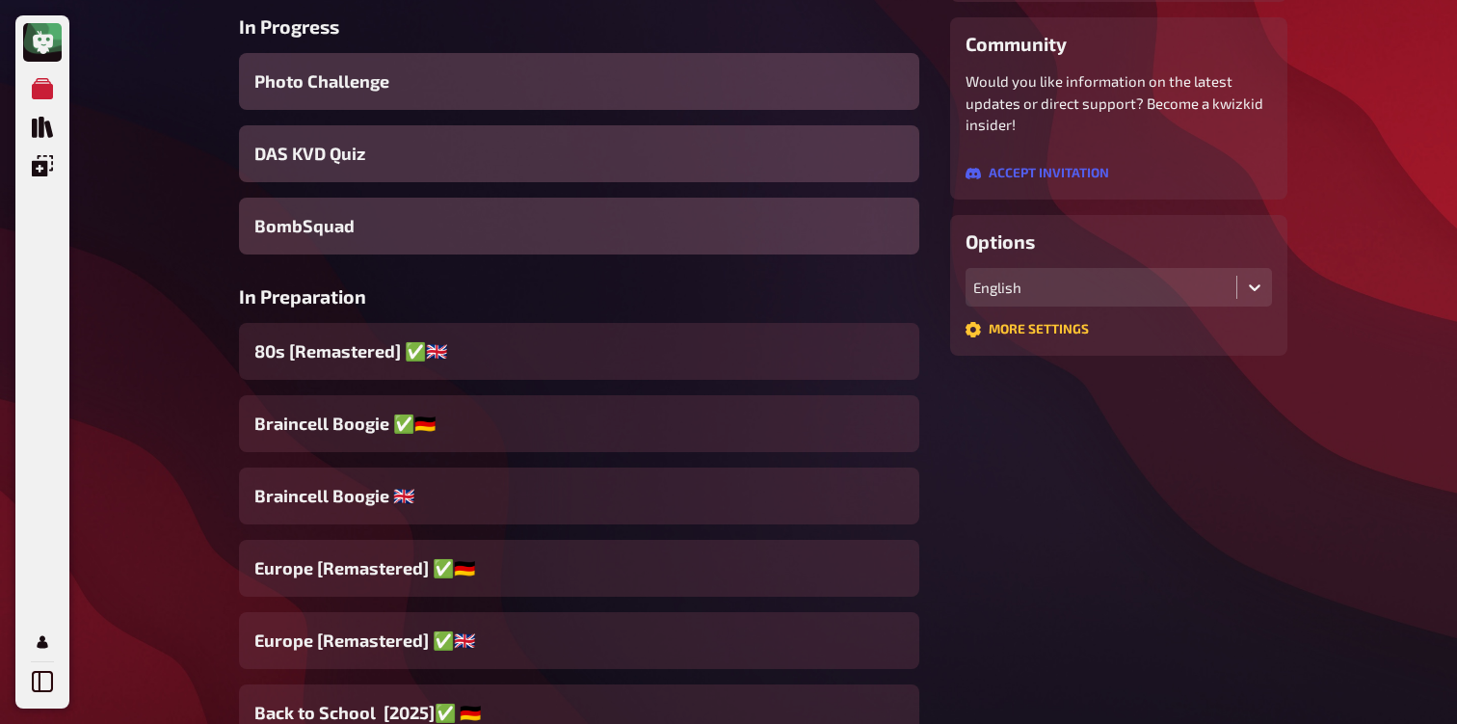
scroll to position [429, 0]
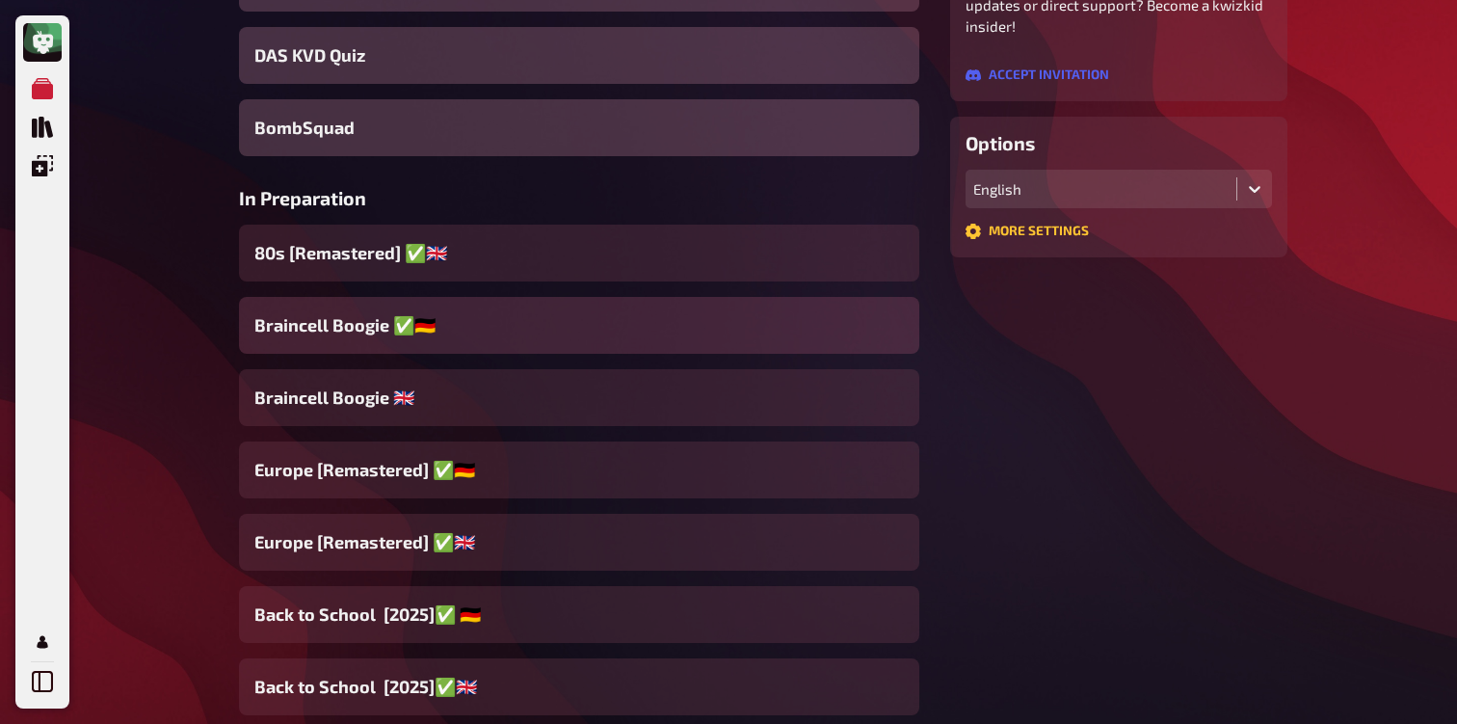
click at [364, 320] on span "Braincell Boogie ✅​🇩🇪" at bounding box center [344, 325] width 181 height 26
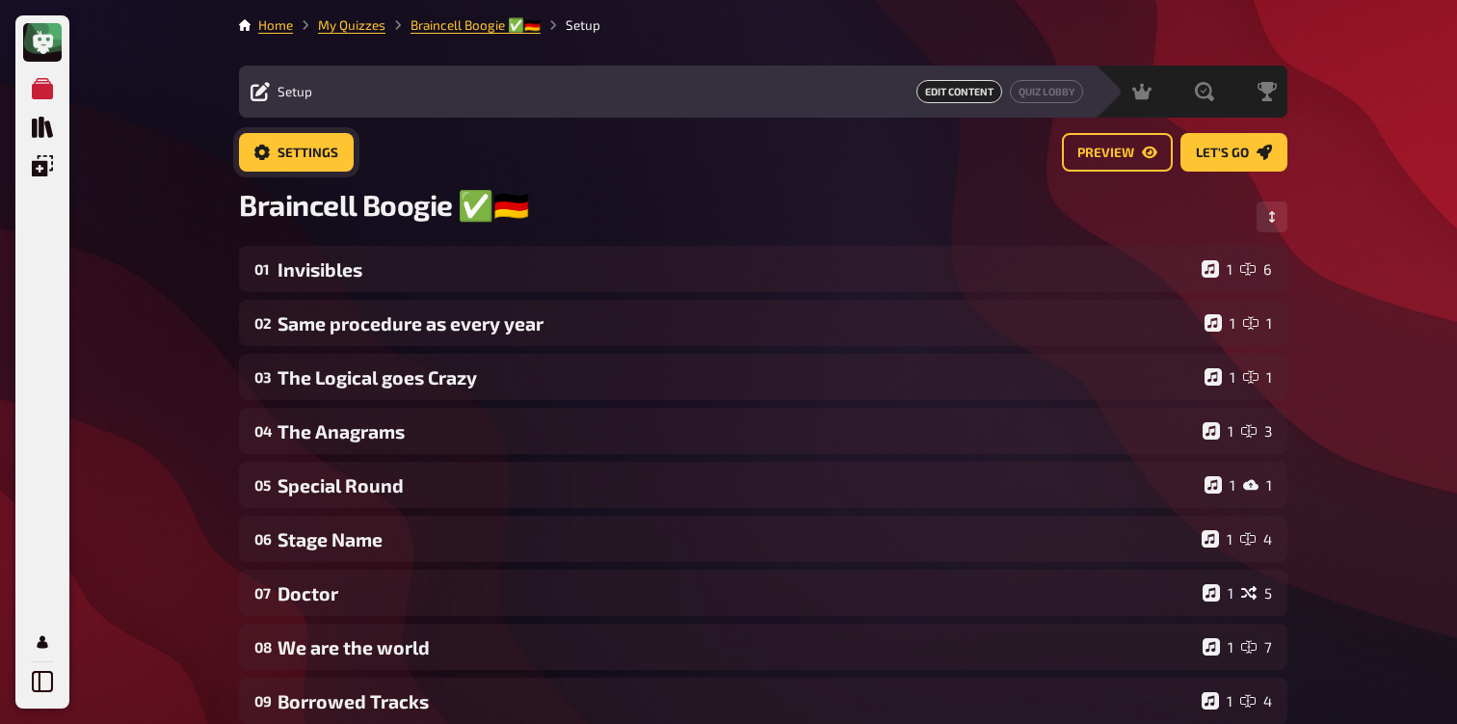
click at [312, 153] on span "Settings" at bounding box center [308, 153] width 61 height 13
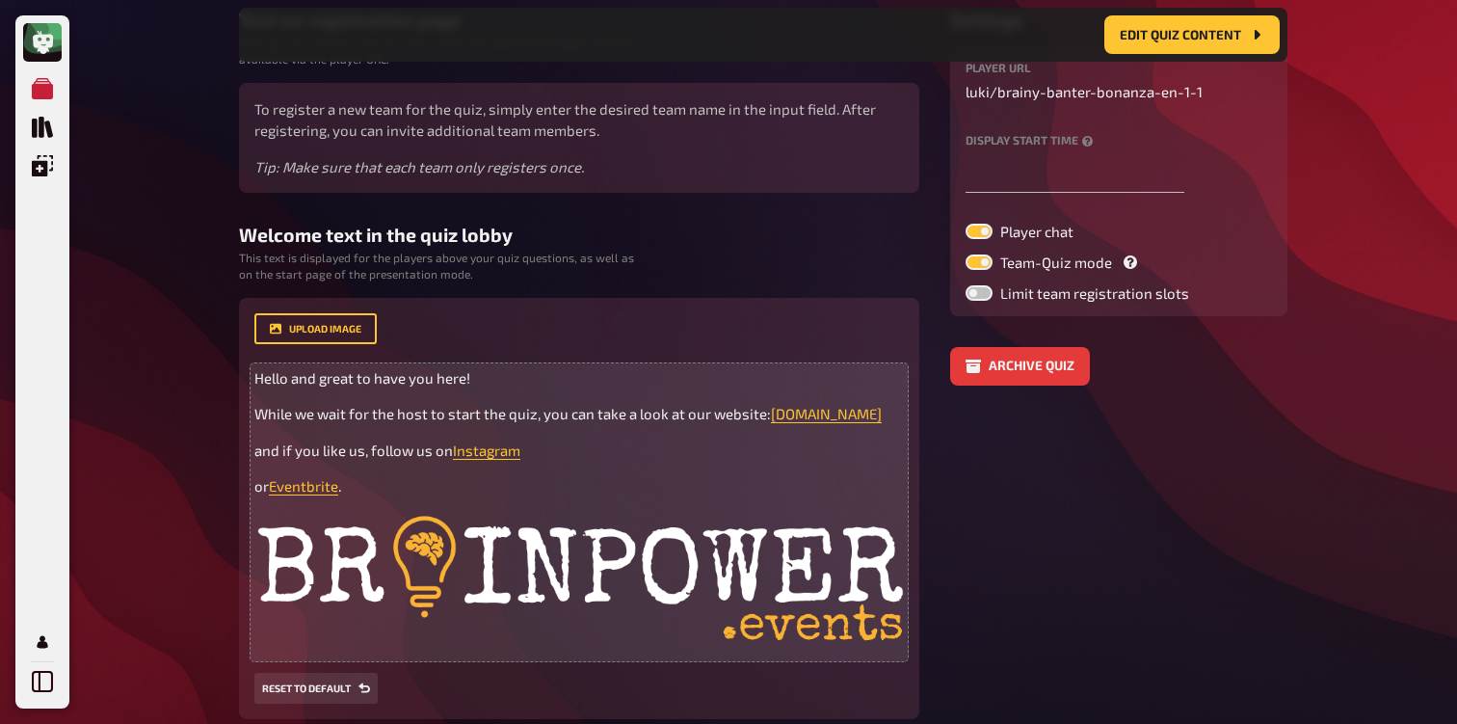
scroll to position [256, 0]
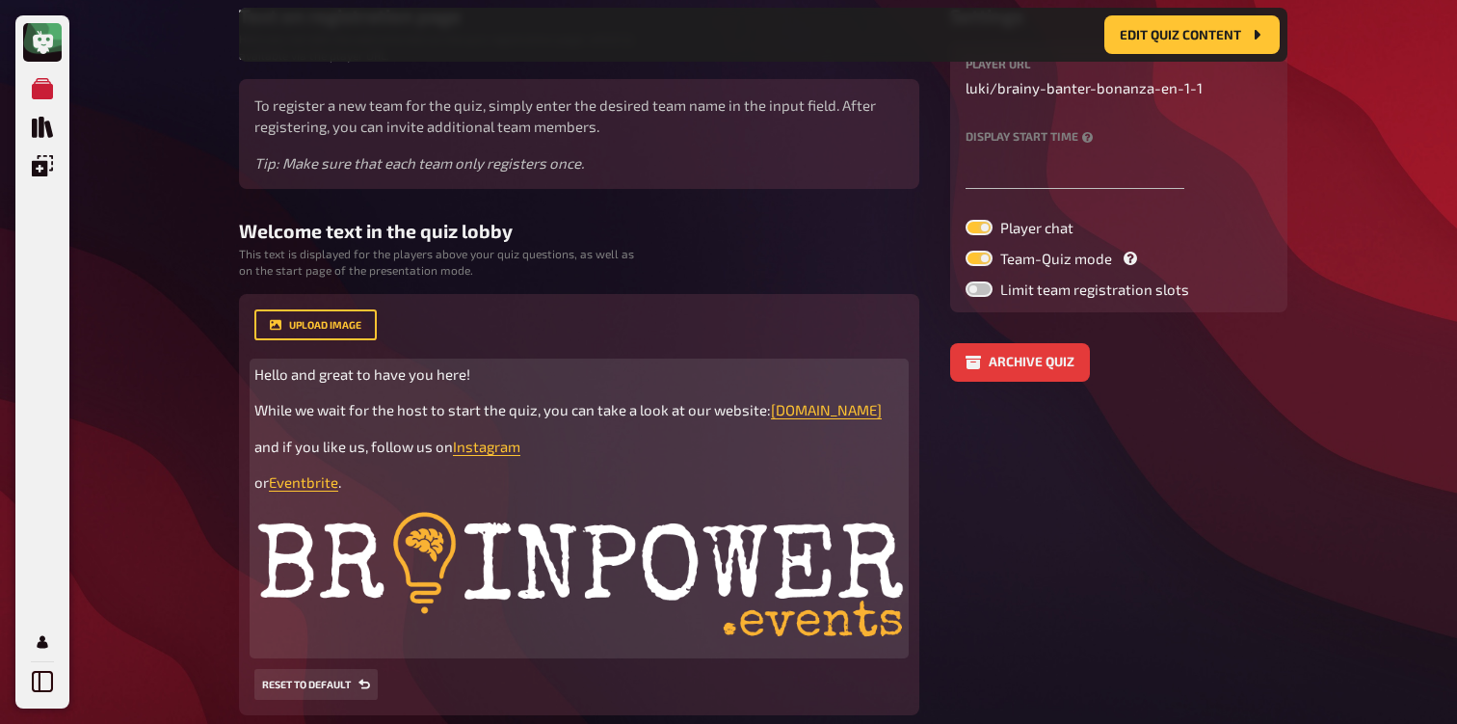
click at [418, 564] on img at bounding box center [579, 579] width 650 height 143
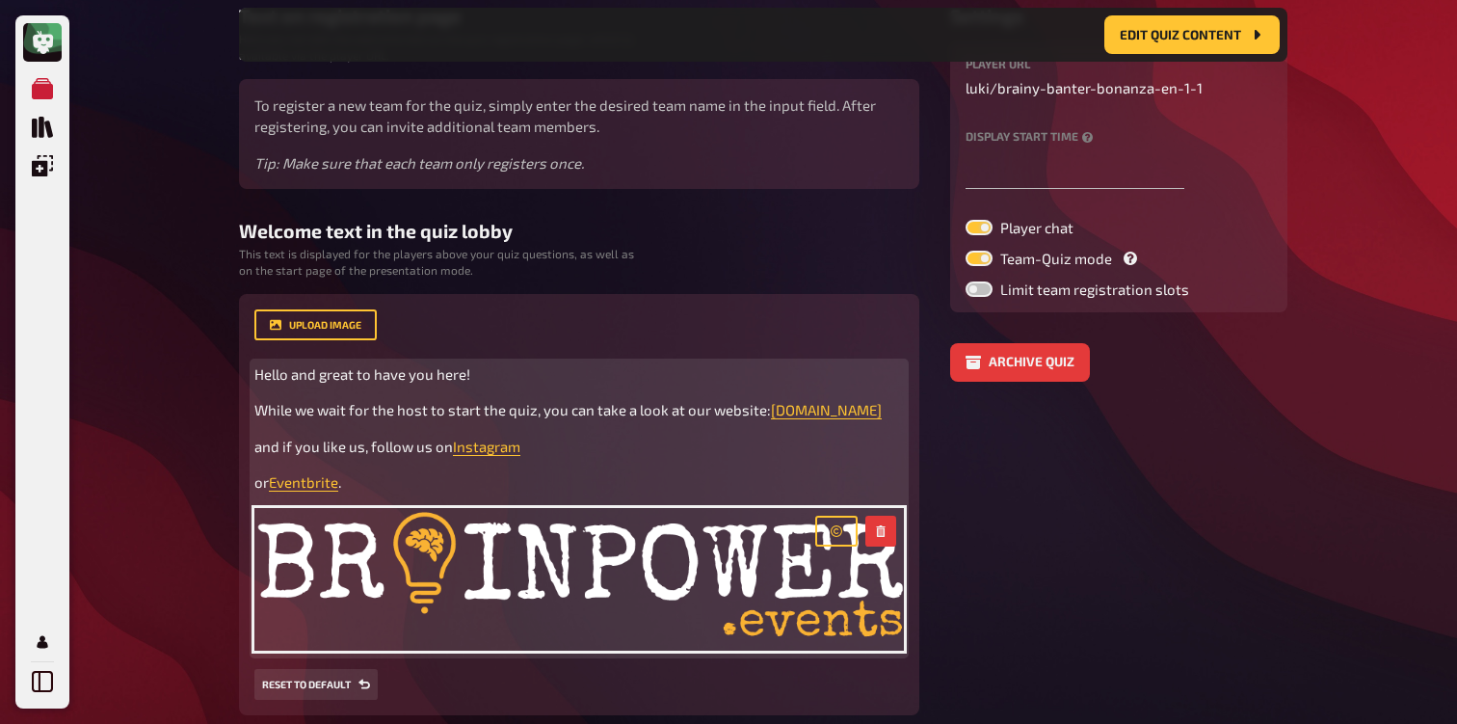
scroll to position [0, 0]
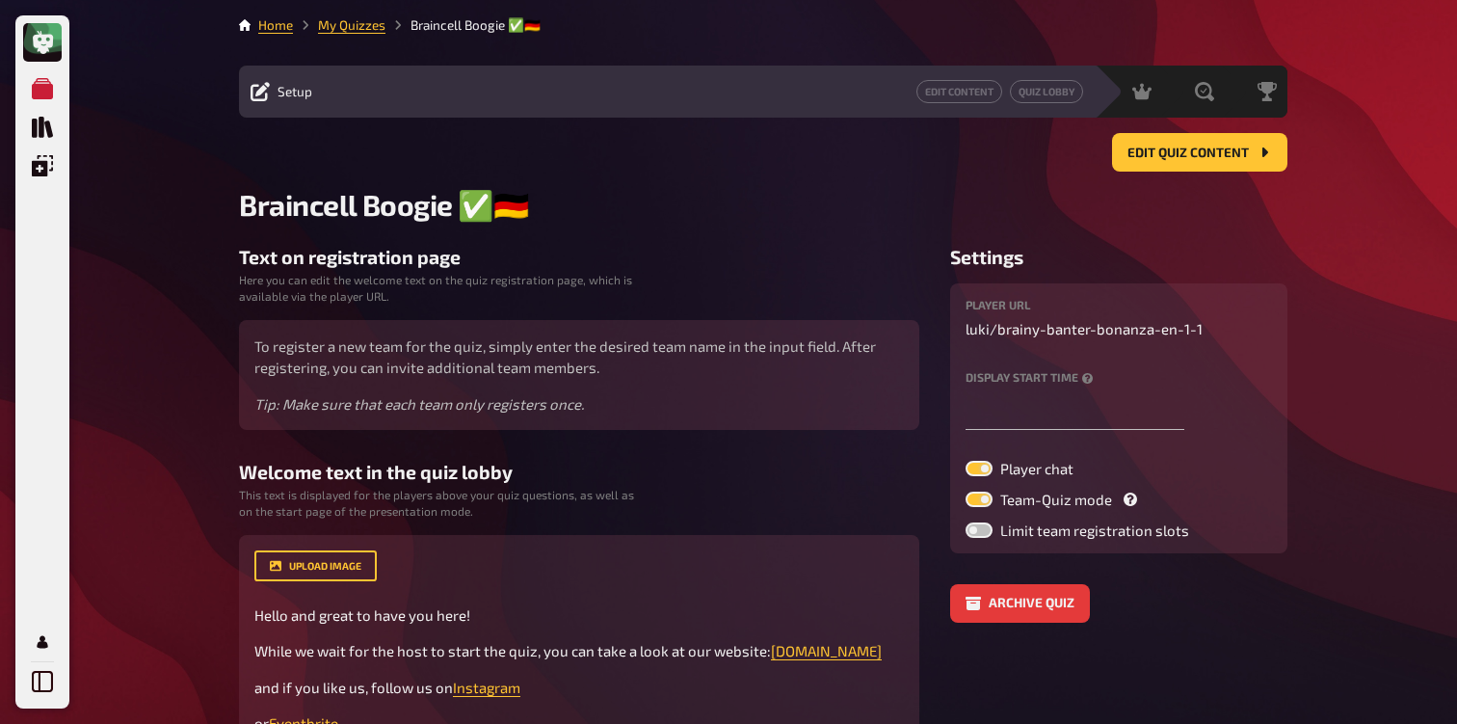
click at [367, 15] on li "My Quizzes" at bounding box center [339, 24] width 93 height 19
click at [355, 31] on link "My Quizzes" at bounding box center [351, 24] width 67 height 15
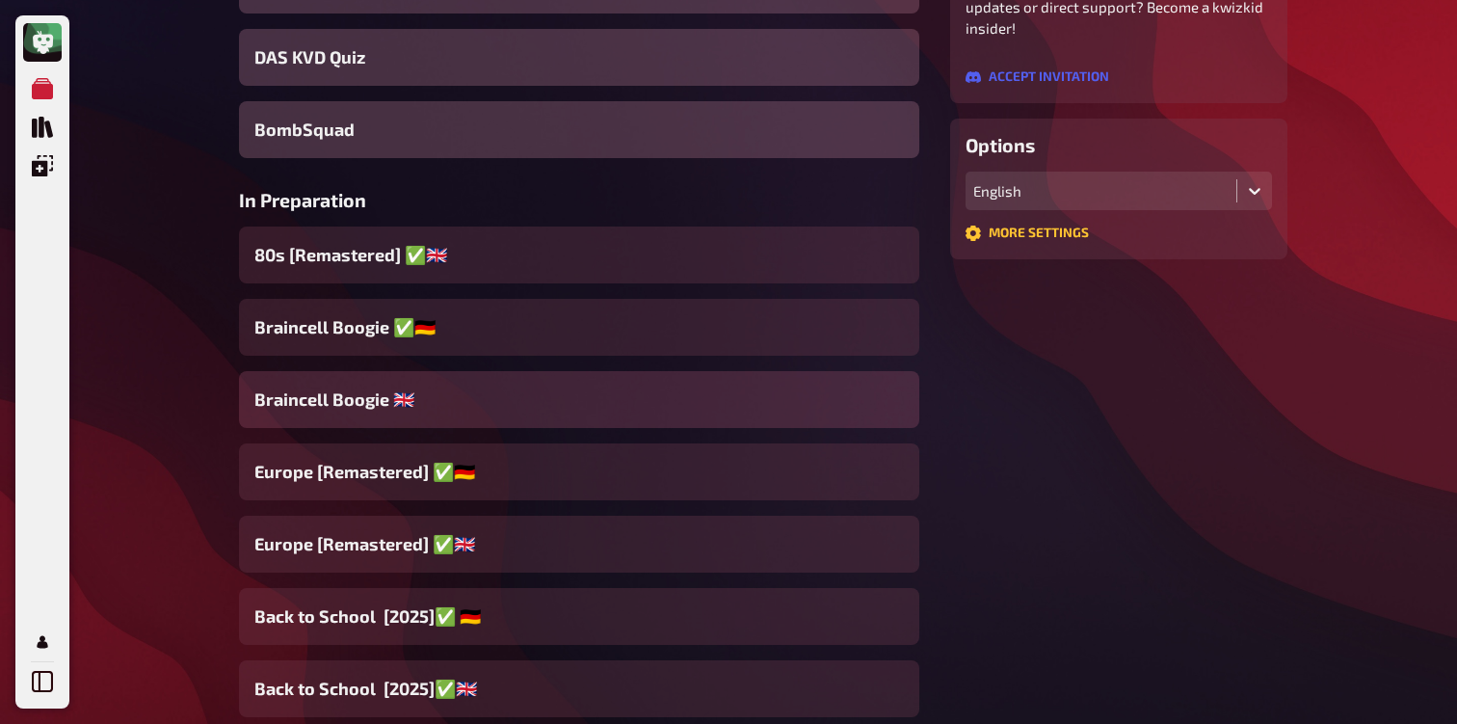
scroll to position [436, 0]
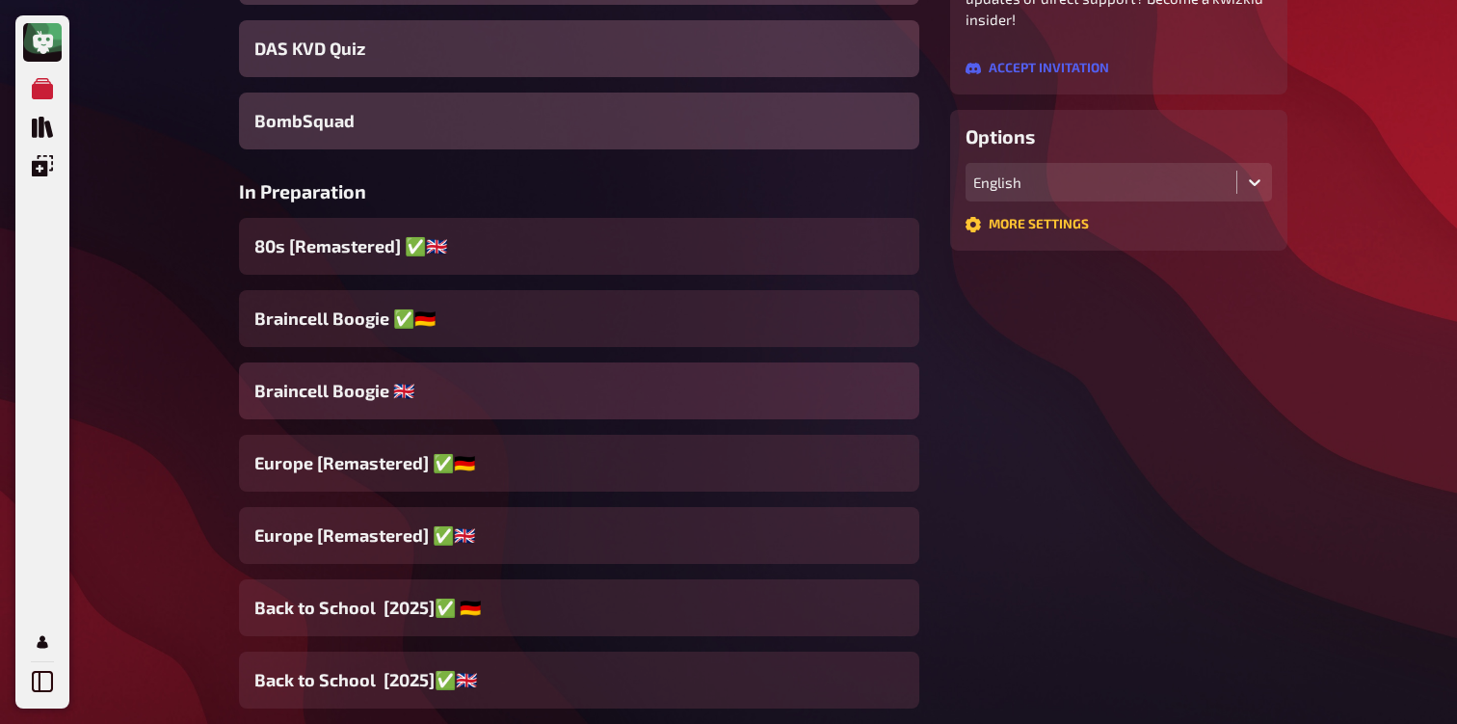
click at [381, 396] on span "Braincell Boogie 🇬🇧​" at bounding box center [334, 391] width 160 height 26
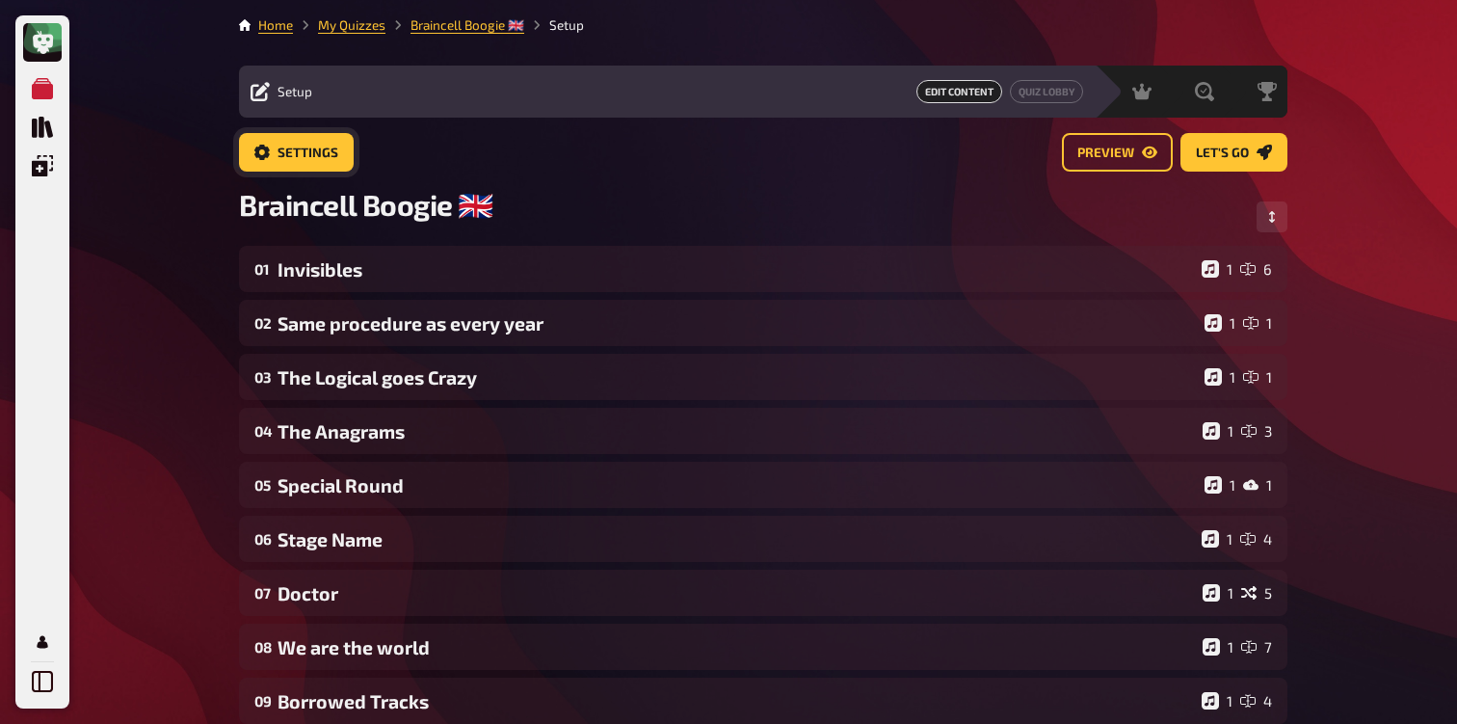
click at [305, 163] on button "Settings" at bounding box center [296, 152] width 115 height 39
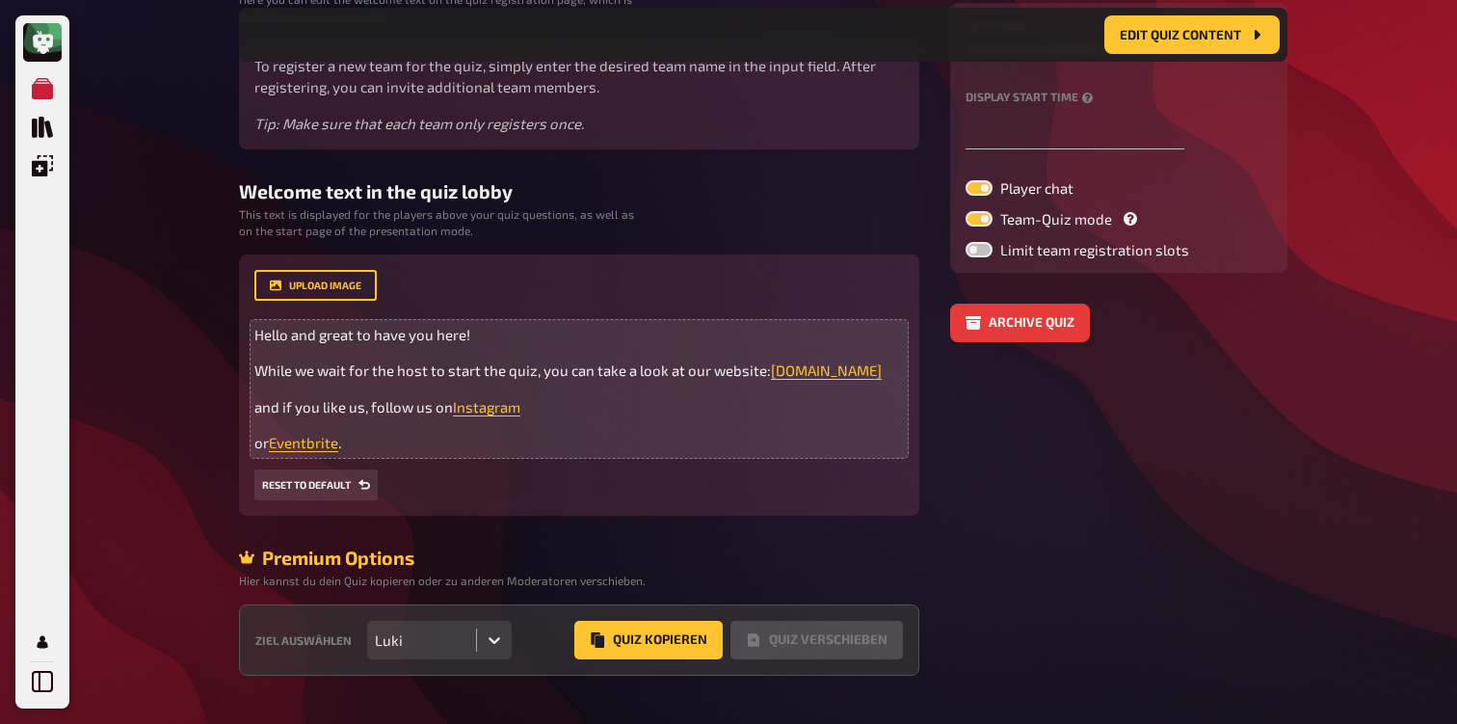
scroll to position [300, 0]
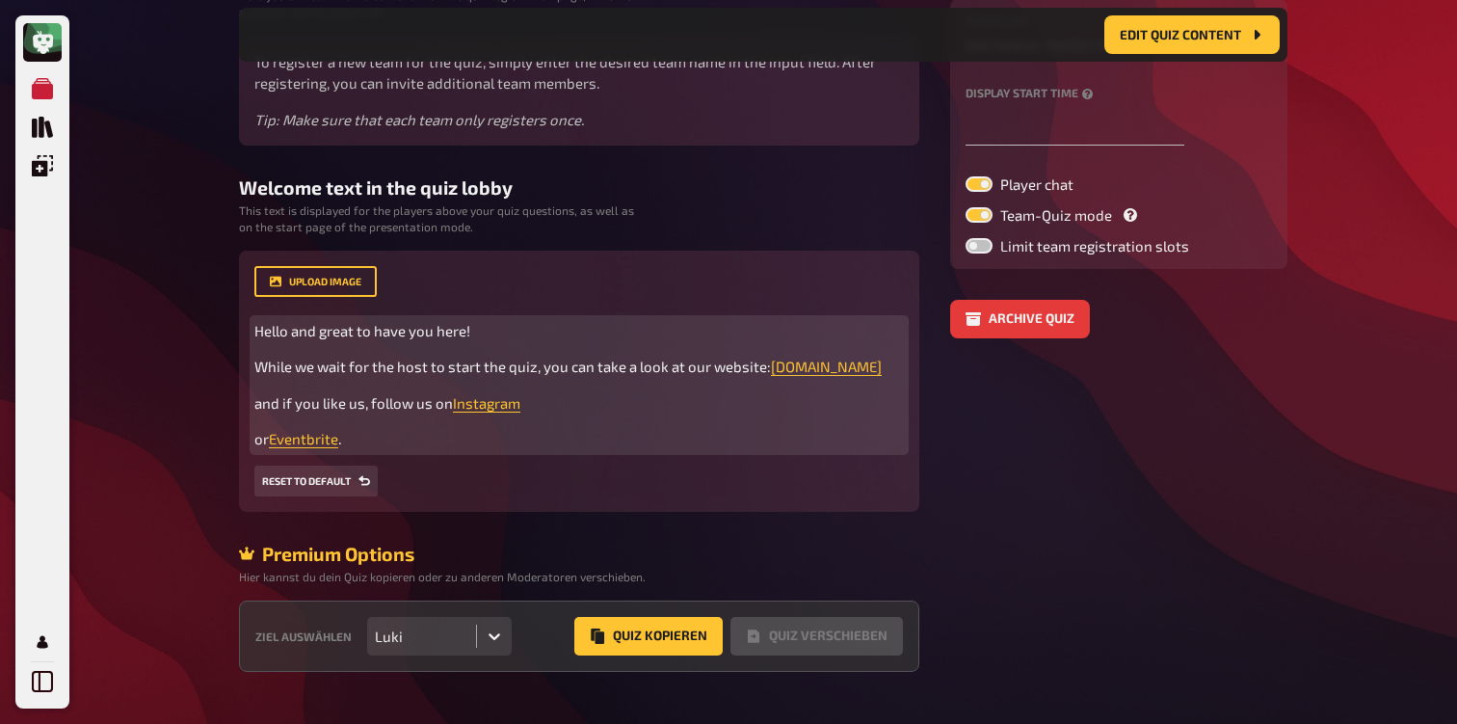
click at [506, 450] on p "or Eventbrite ." at bounding box center [579, 439] width 650 height 22
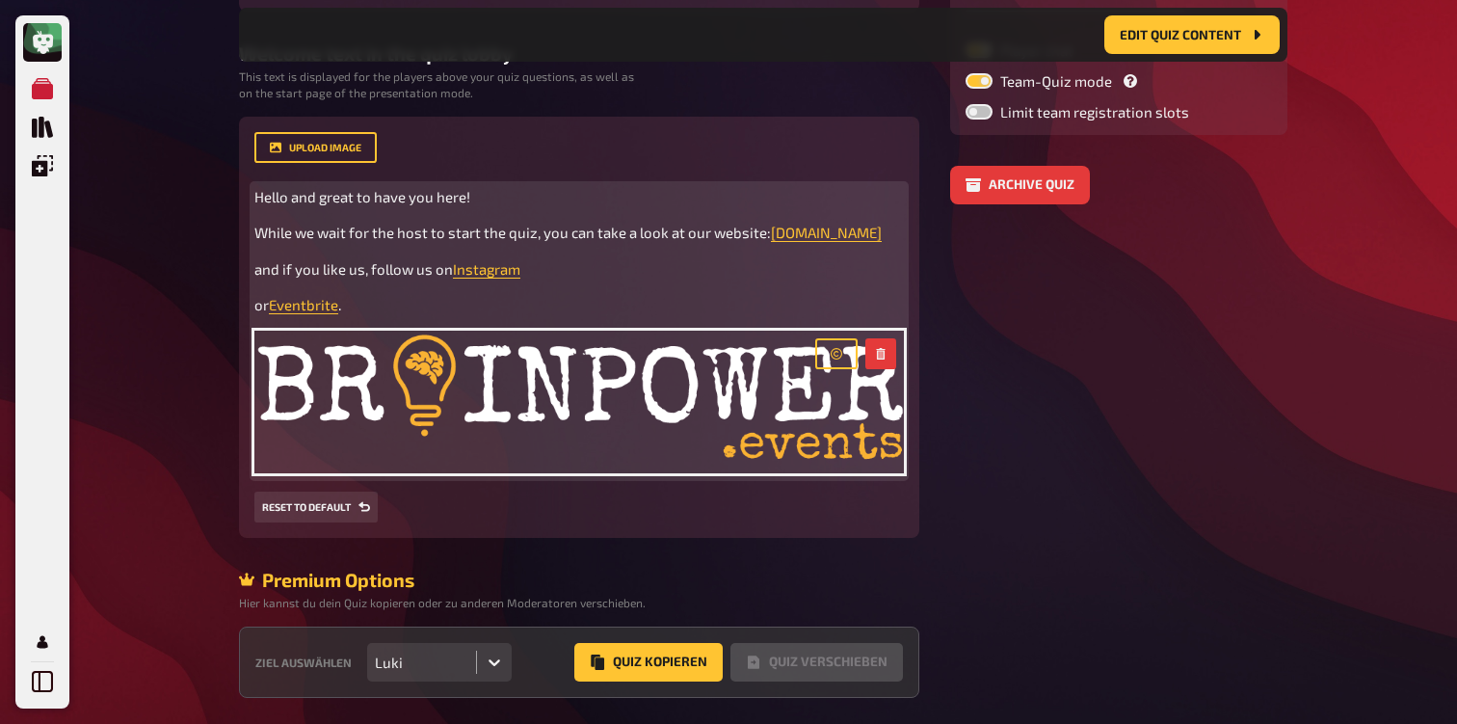
scroll to position [503, 0]
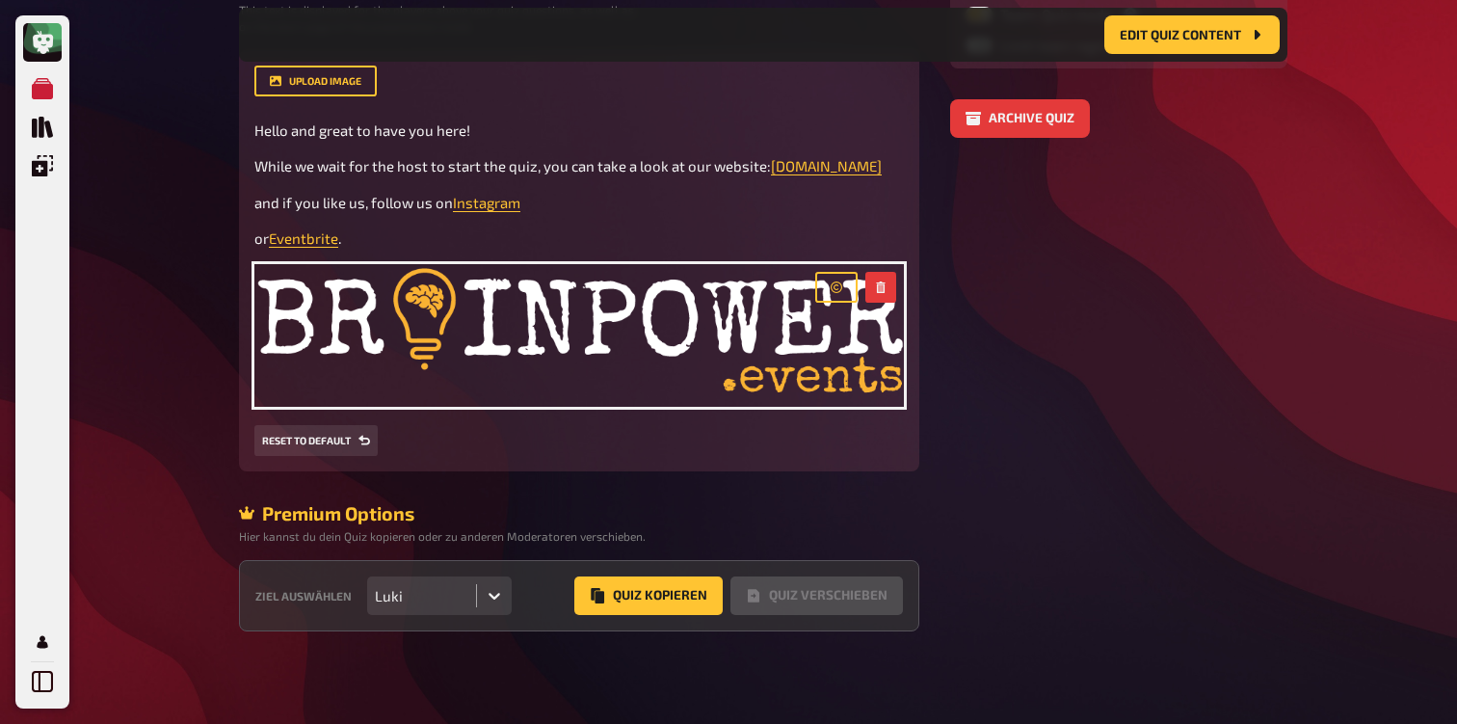
click at [458, 584] on div "Luki" at bounding box center [421, 595] width 109 height 39
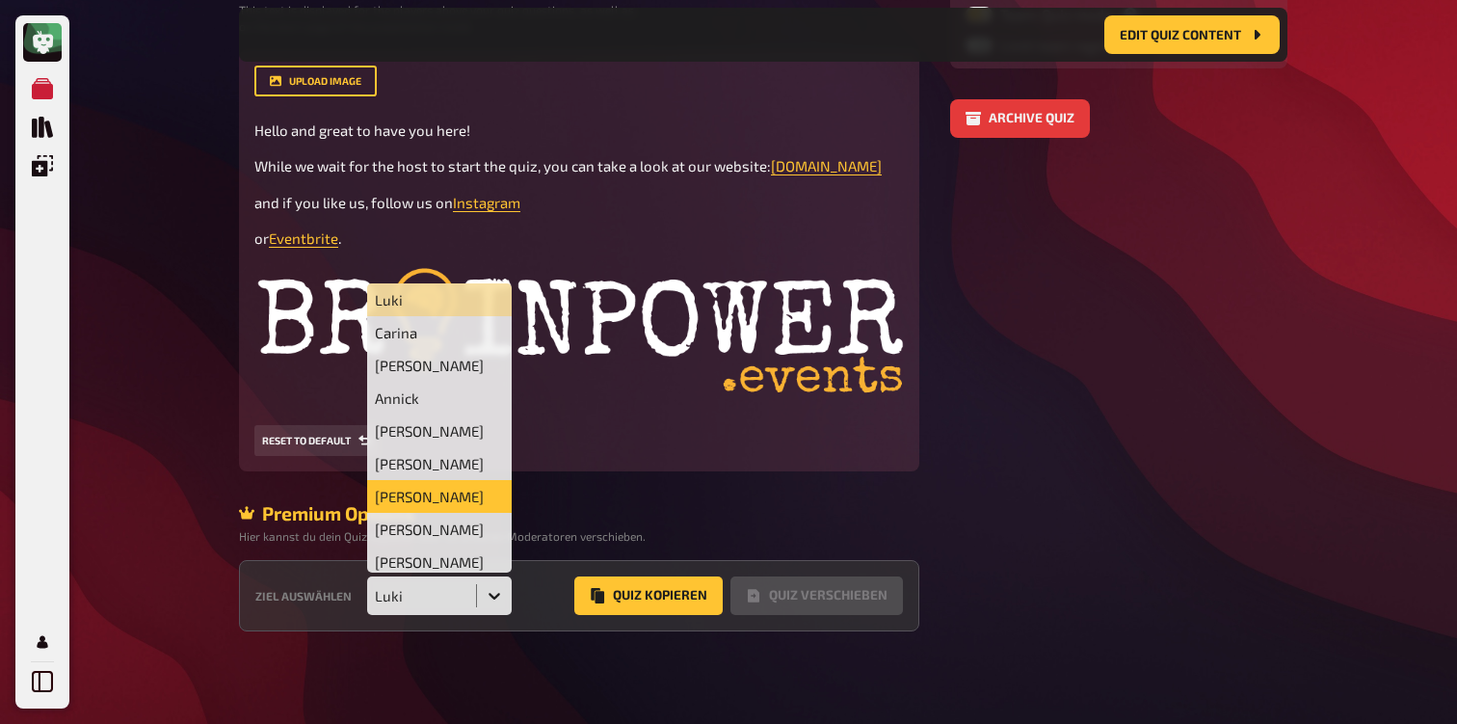
scroll to position [73, 0]
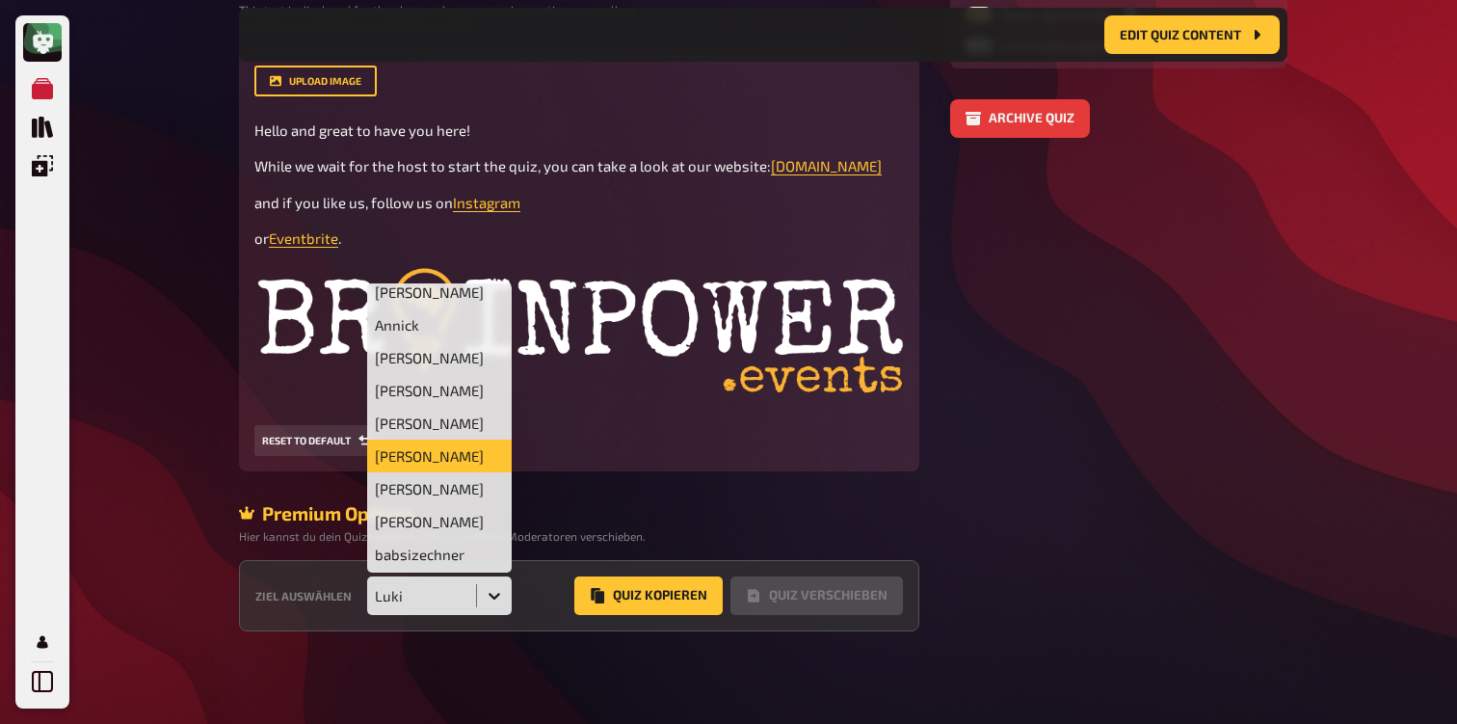
click at [448, 465] on div "Shane" at bounding box center [439, 456] width 145 height 33
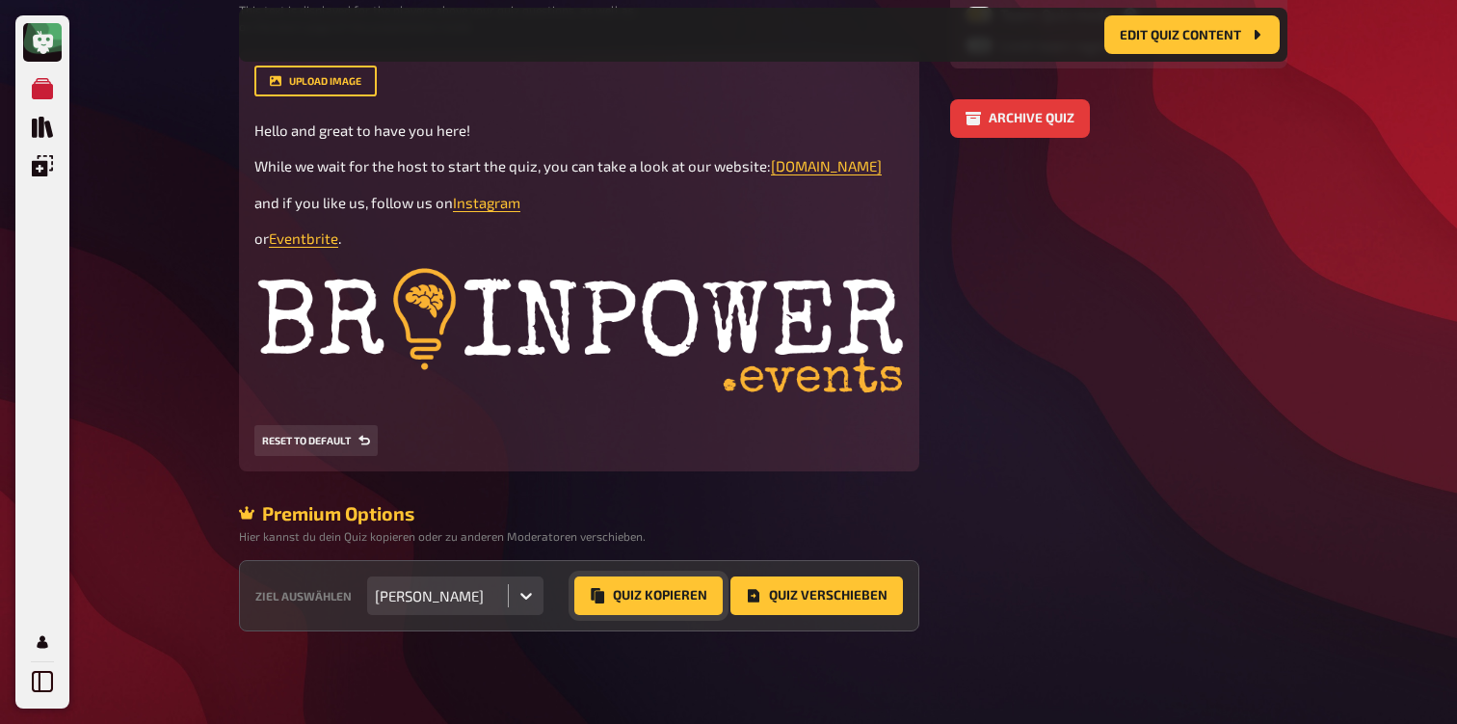
click at [648, 610] on button "Quiz Kopieren" at bounding box center [648, 595] width 148 height 39
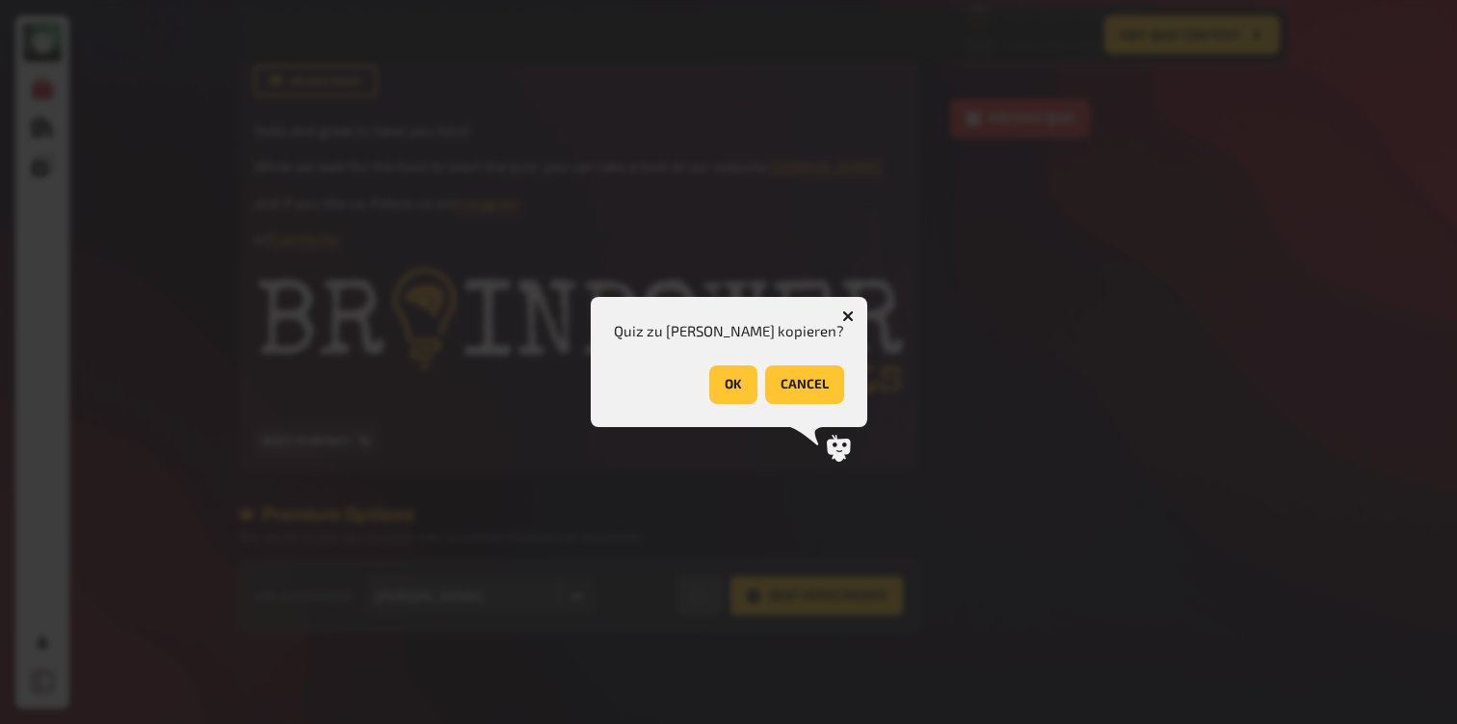
click at [709, 395] on button "OK" at bounding box center [733, 384] width 48 height 39
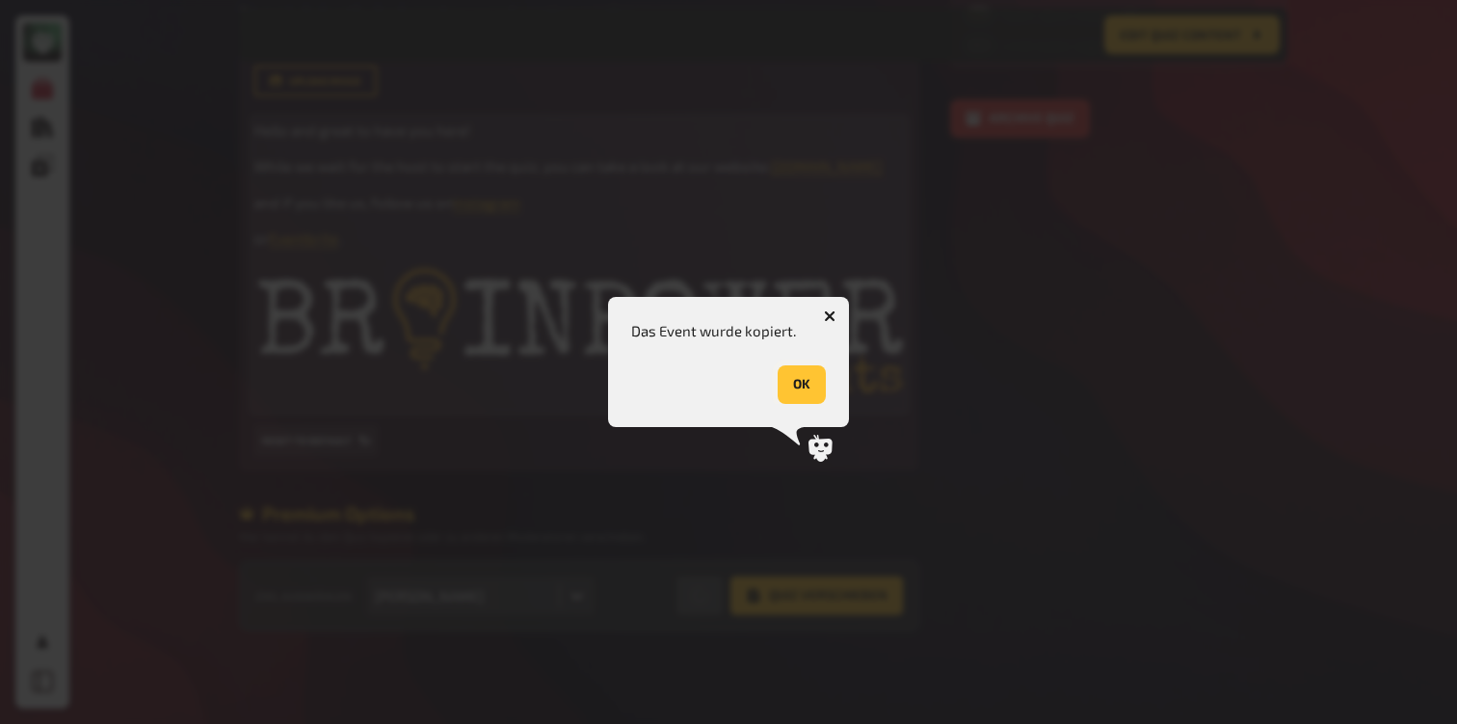
click at [800, 381] on button "OK" at bounding box center [802, 384] width 48 height 39
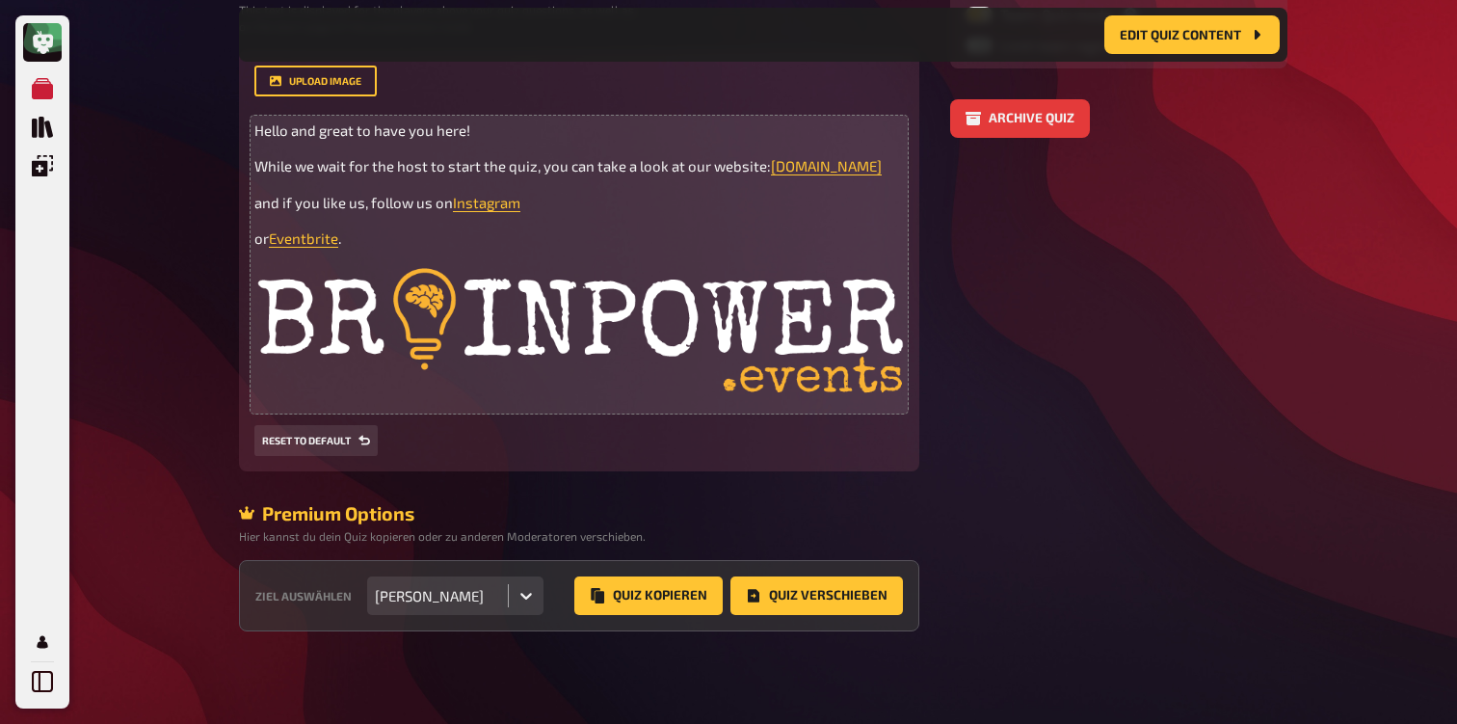
scroll to position [0, 0]
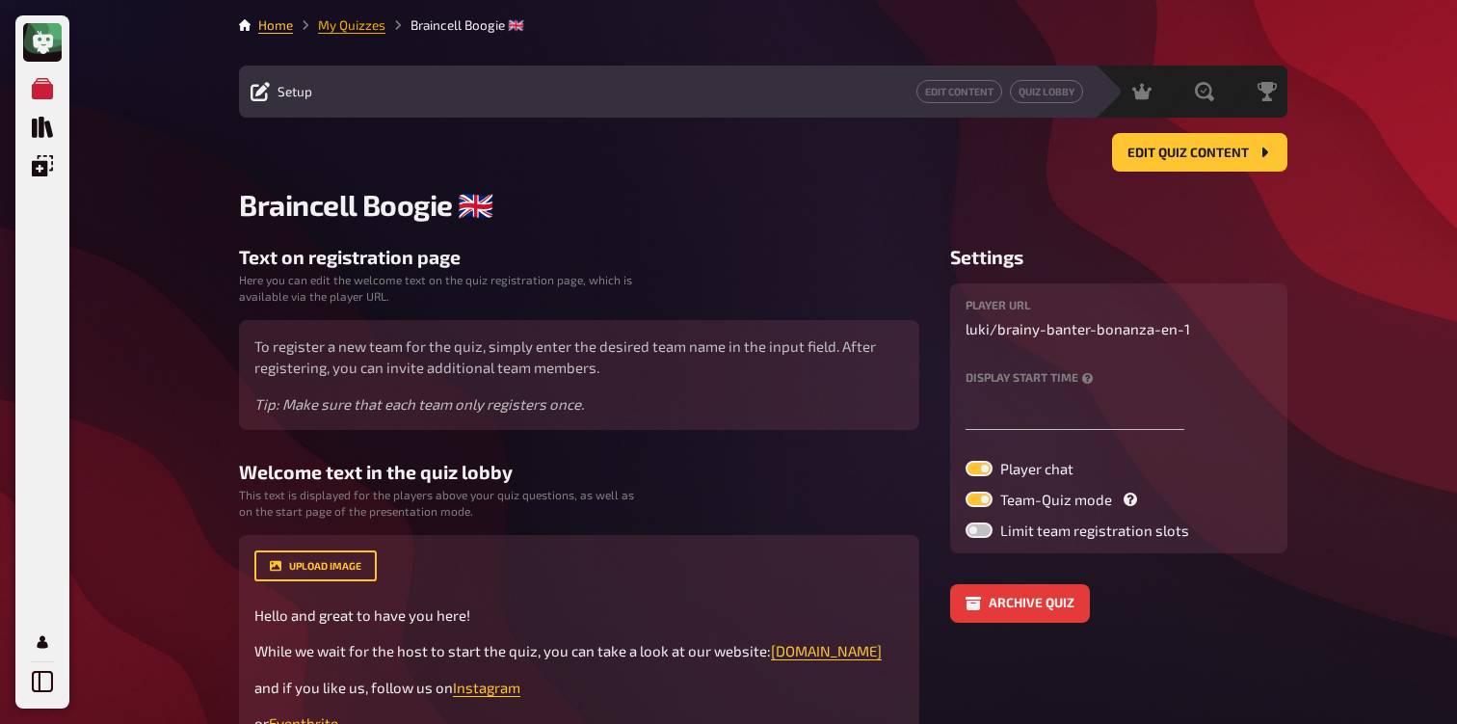
click at [337, 32] on link "My Quizzes" at bounding box center [351, 24] width 67 height 15
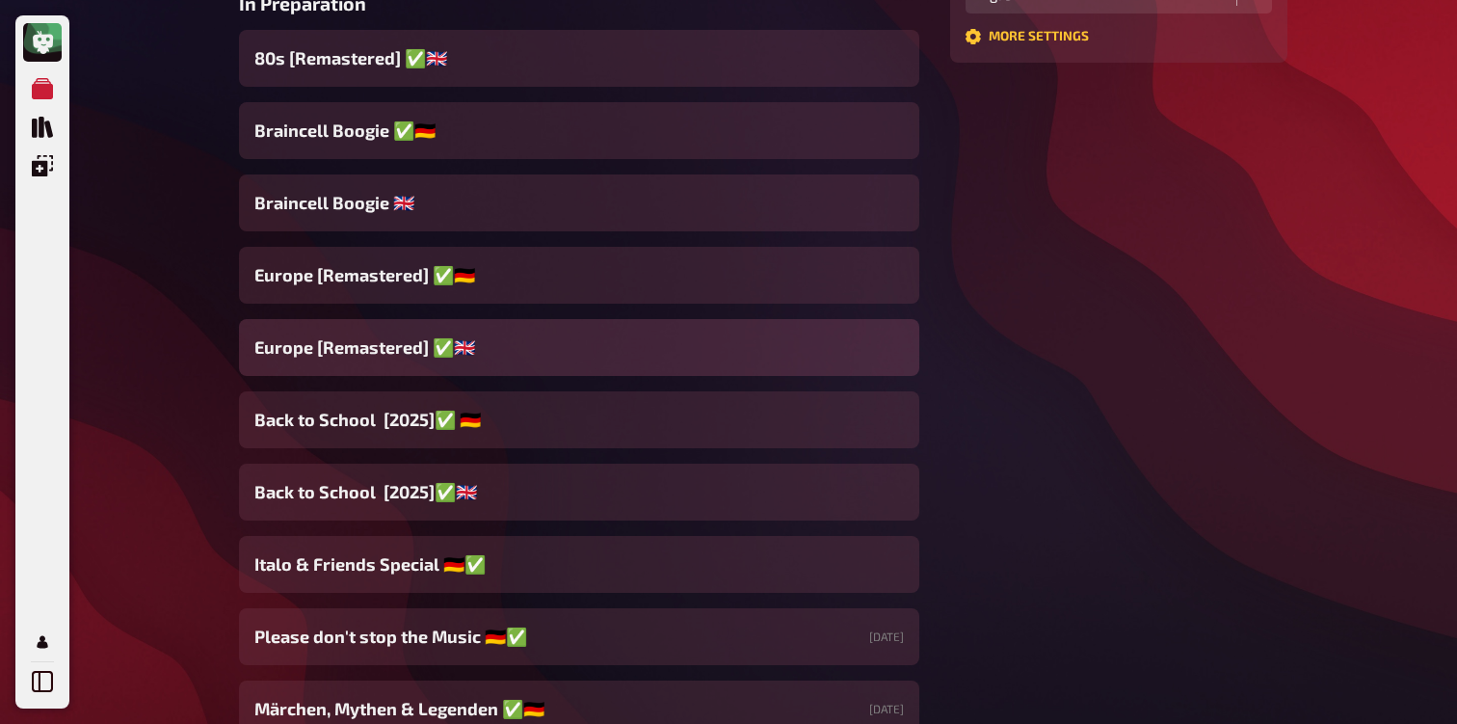
scroll to position [641, 0]
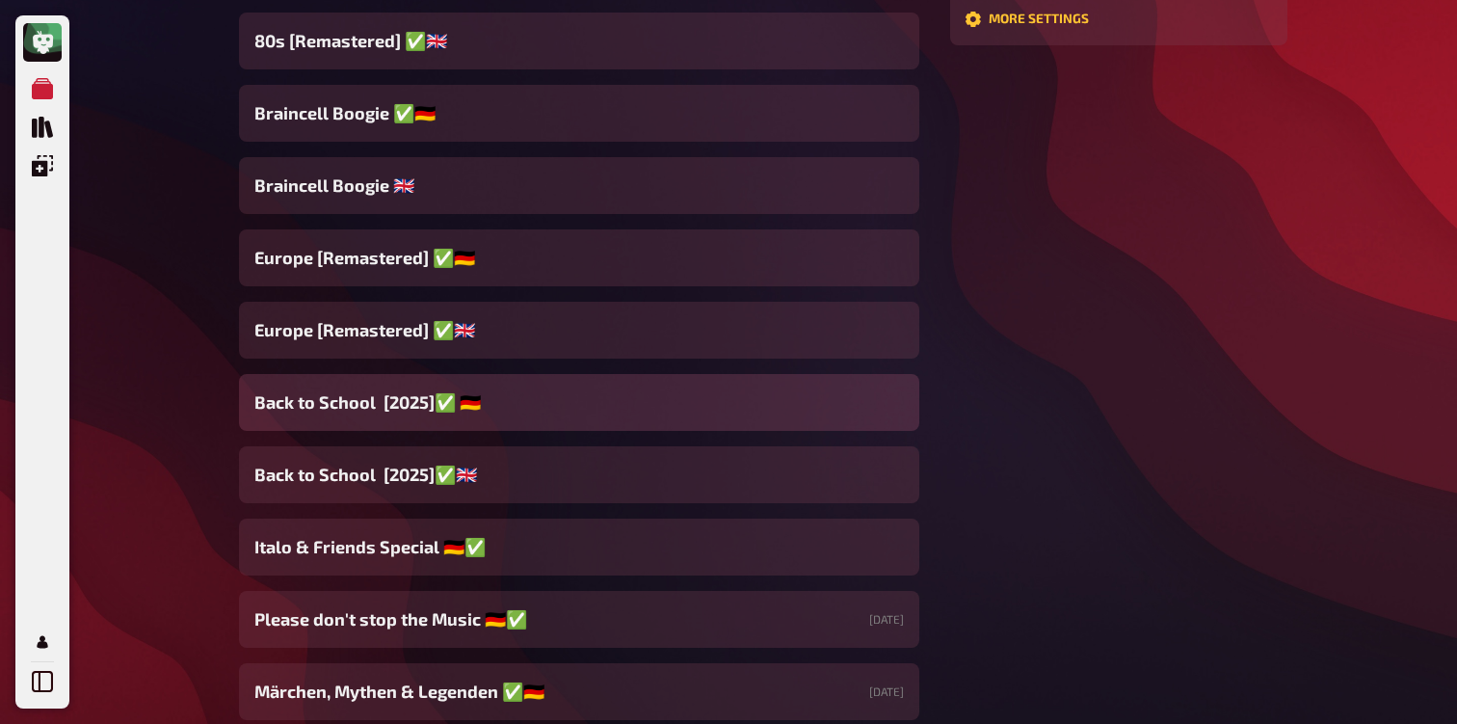
click at [395, 405] on span "Back to School [2025]✅ 🇩🇪" at bounding box center [367, 402] width 227 height 26
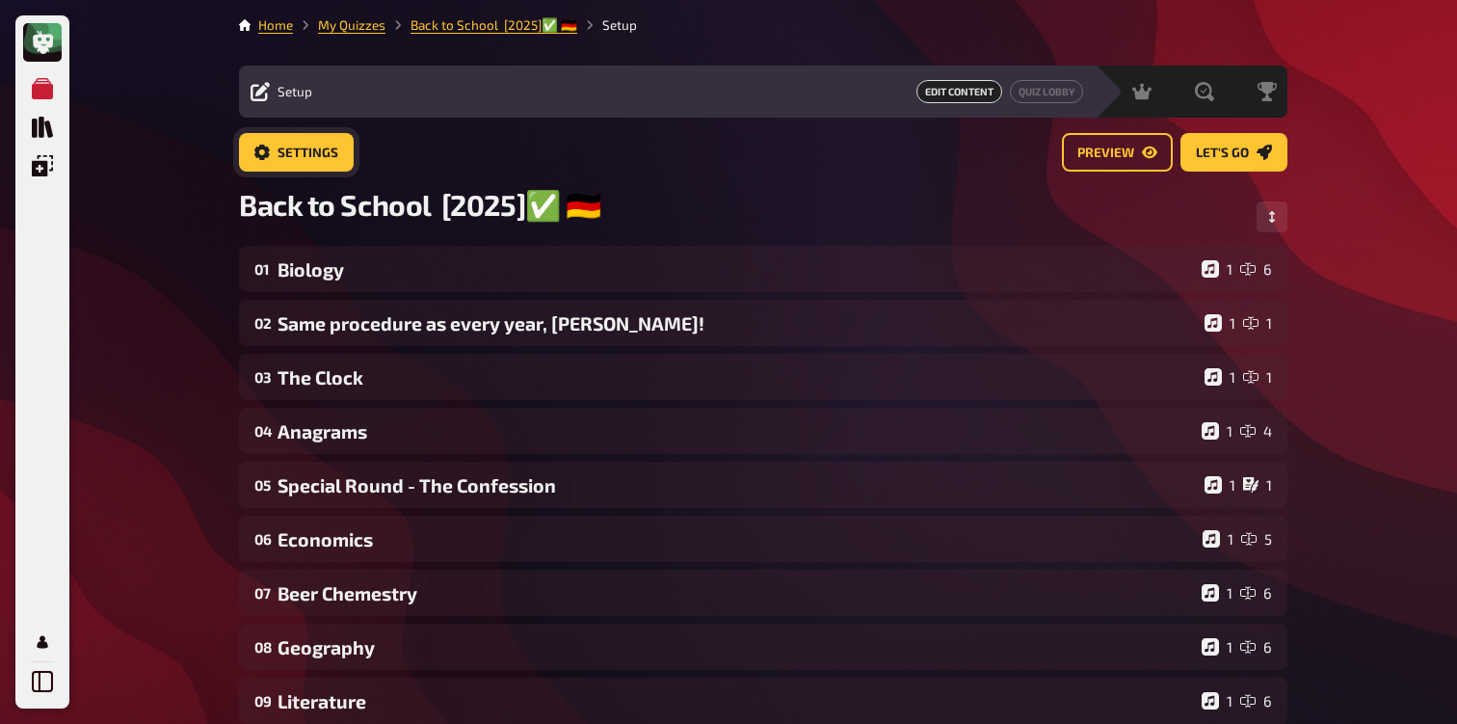
click at [307, 147] on span "Settings" at bounding box center [308, 153] width 61 height 13
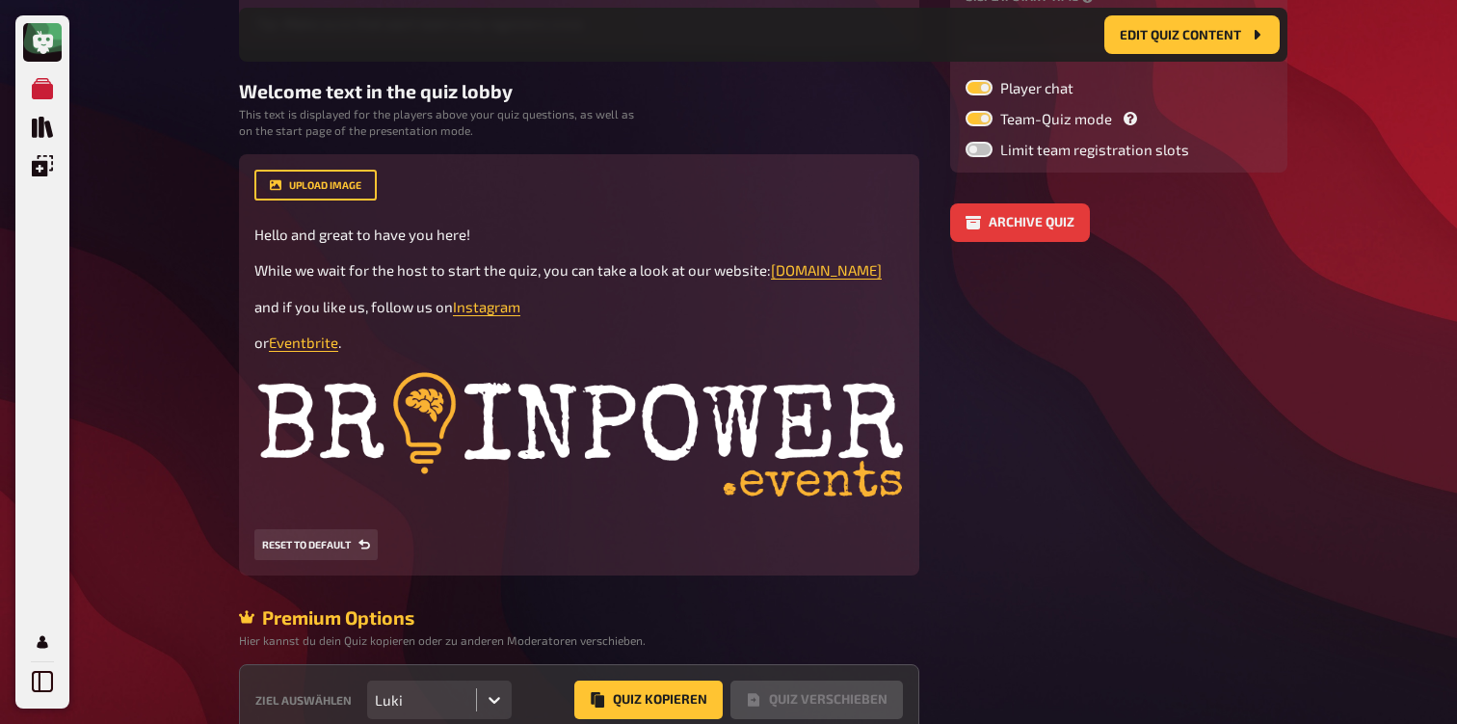
scroll to position [503, 0]
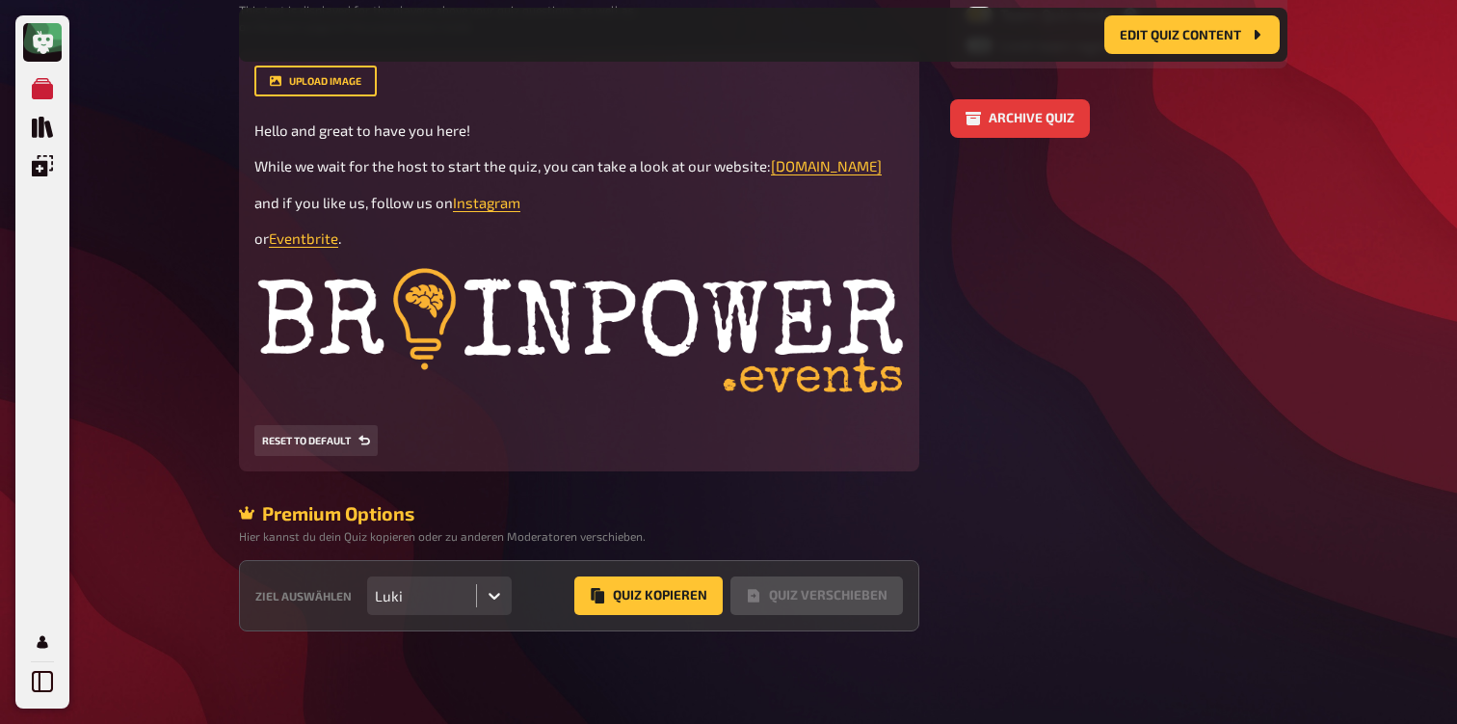
click at [474, 593] on div "Luki" at bounding box center [421, 595] width 109 height 39
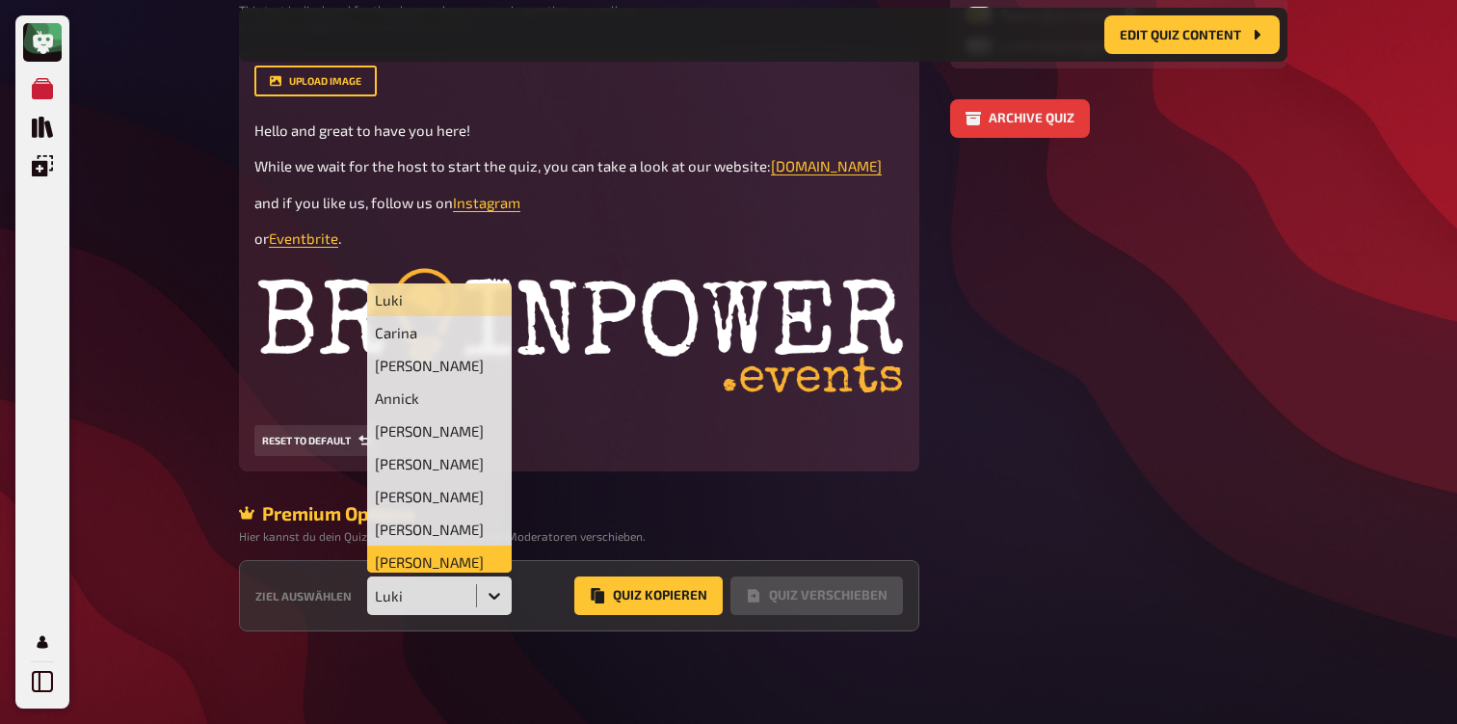
click at [464, 557] on div "Judith Tieber" at bounding box center [439, 562] width 145 height 33
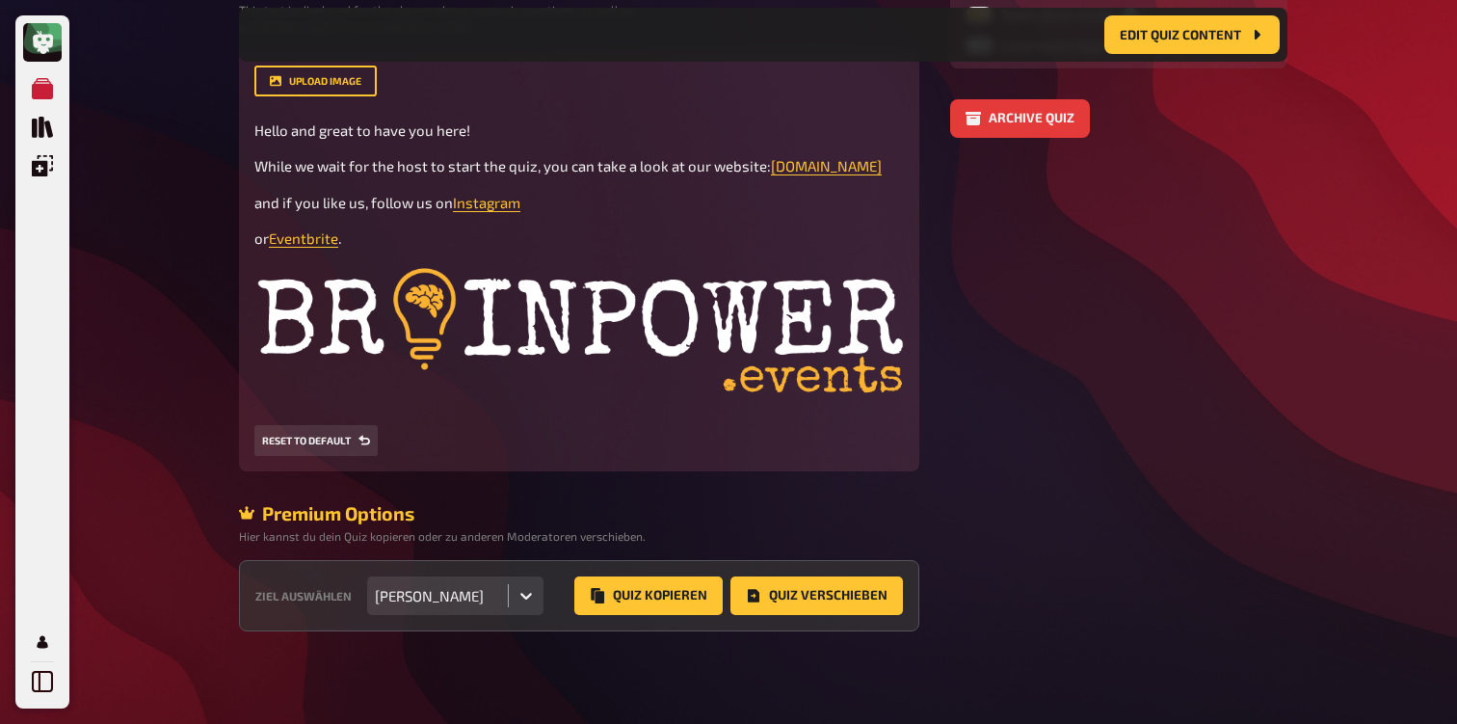
click at [514, 581] on div at bounding box center [526, 595] width 35 height 35
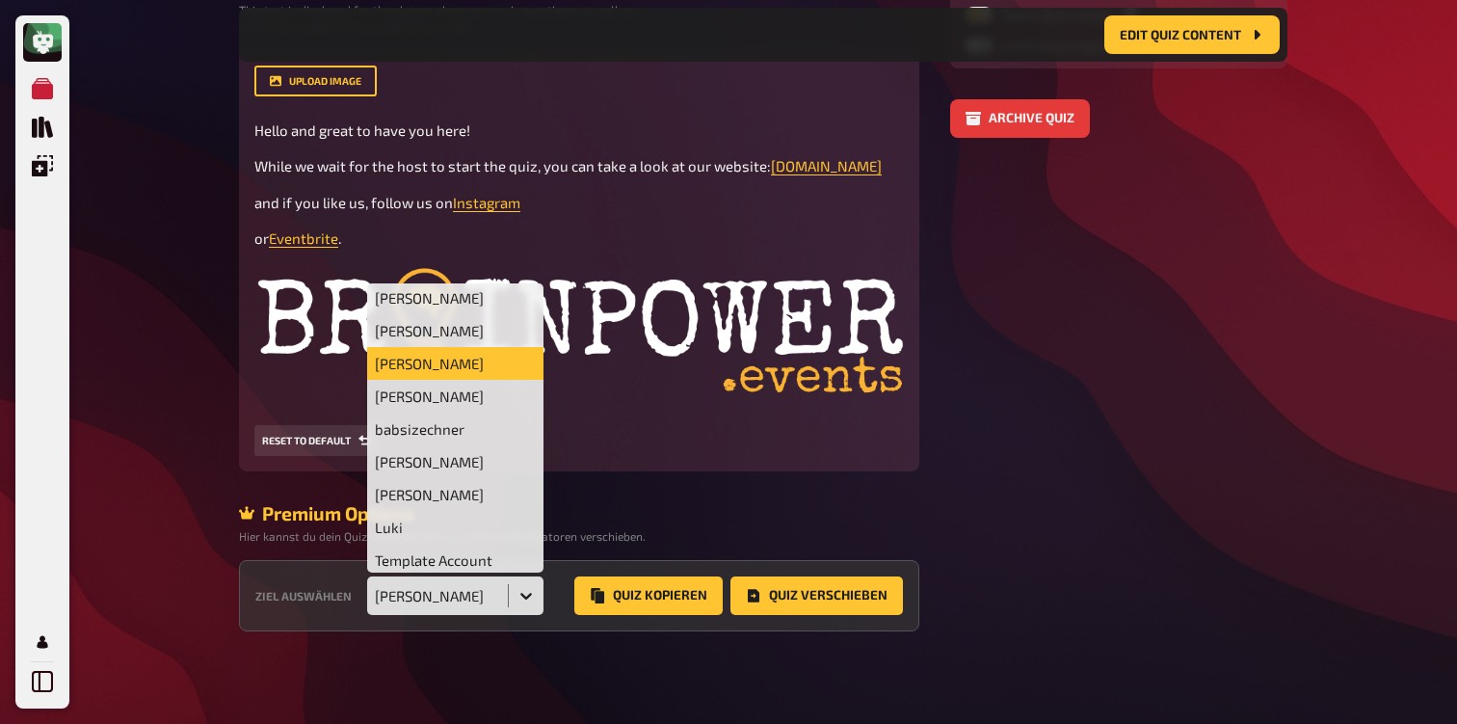
scroll to position [202, 0]
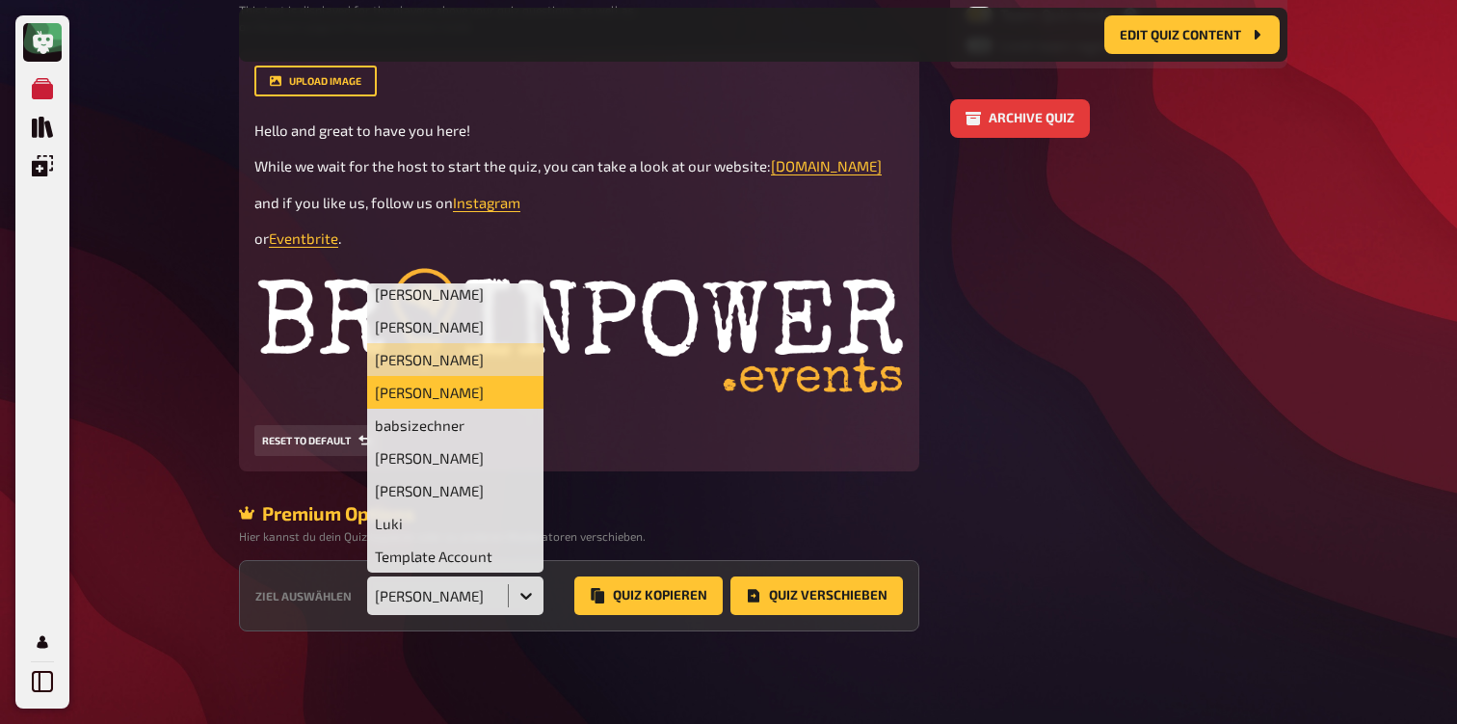
click at [435, 390] on div "Kevin Beboso" at bounding box center [455, 392] width 176 height 33
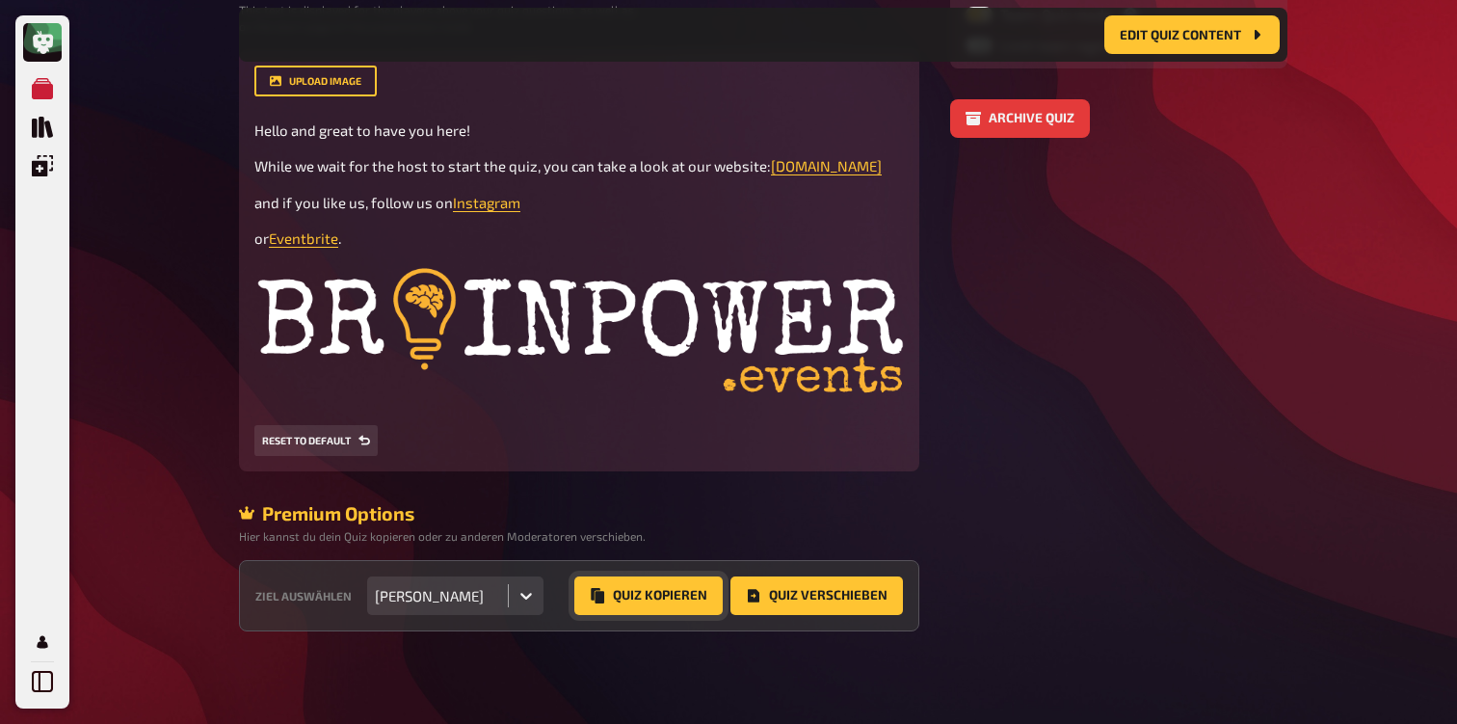
click at [640, 588] on button "Quiz Kopieren" at bounding box center [648, 595] width 148 height 39
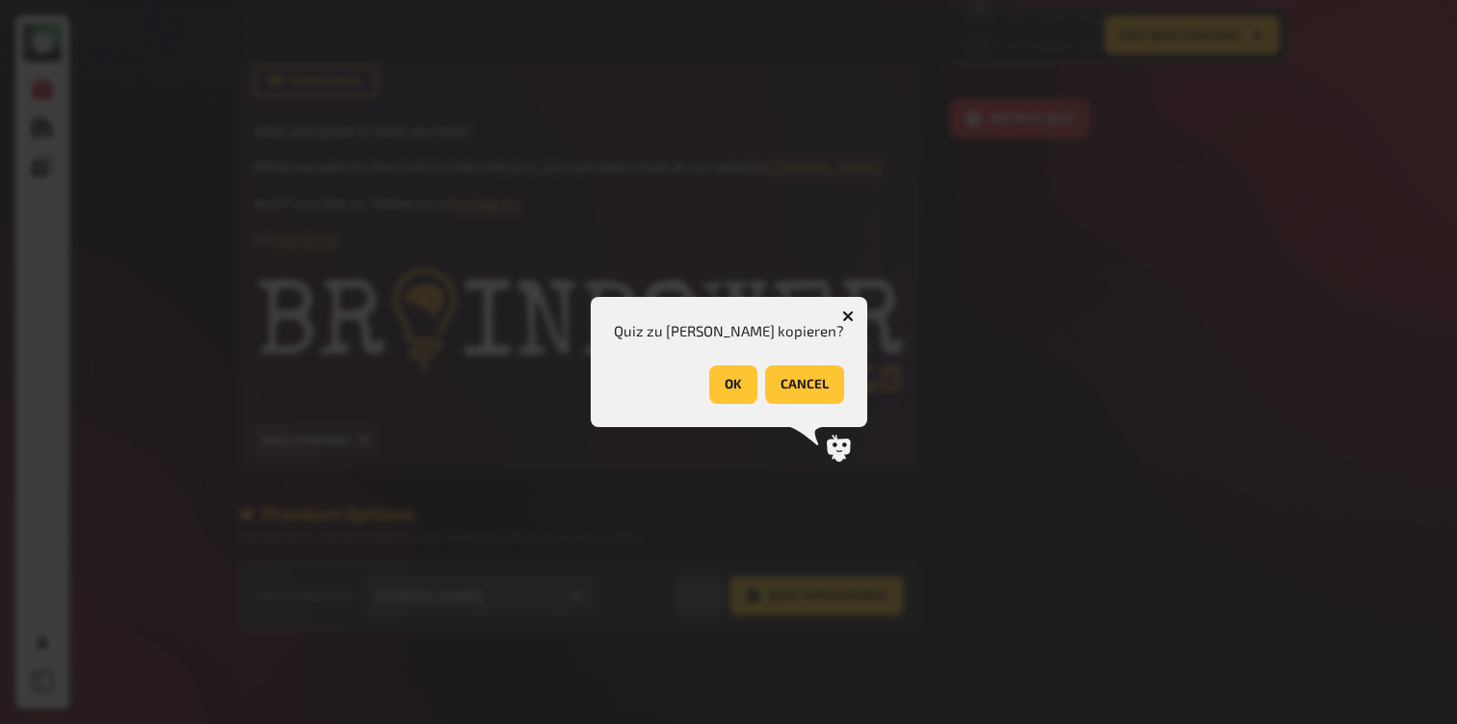
click at [730, 380] on button "OK" at bounding box center [733, 384] width 48 height 39
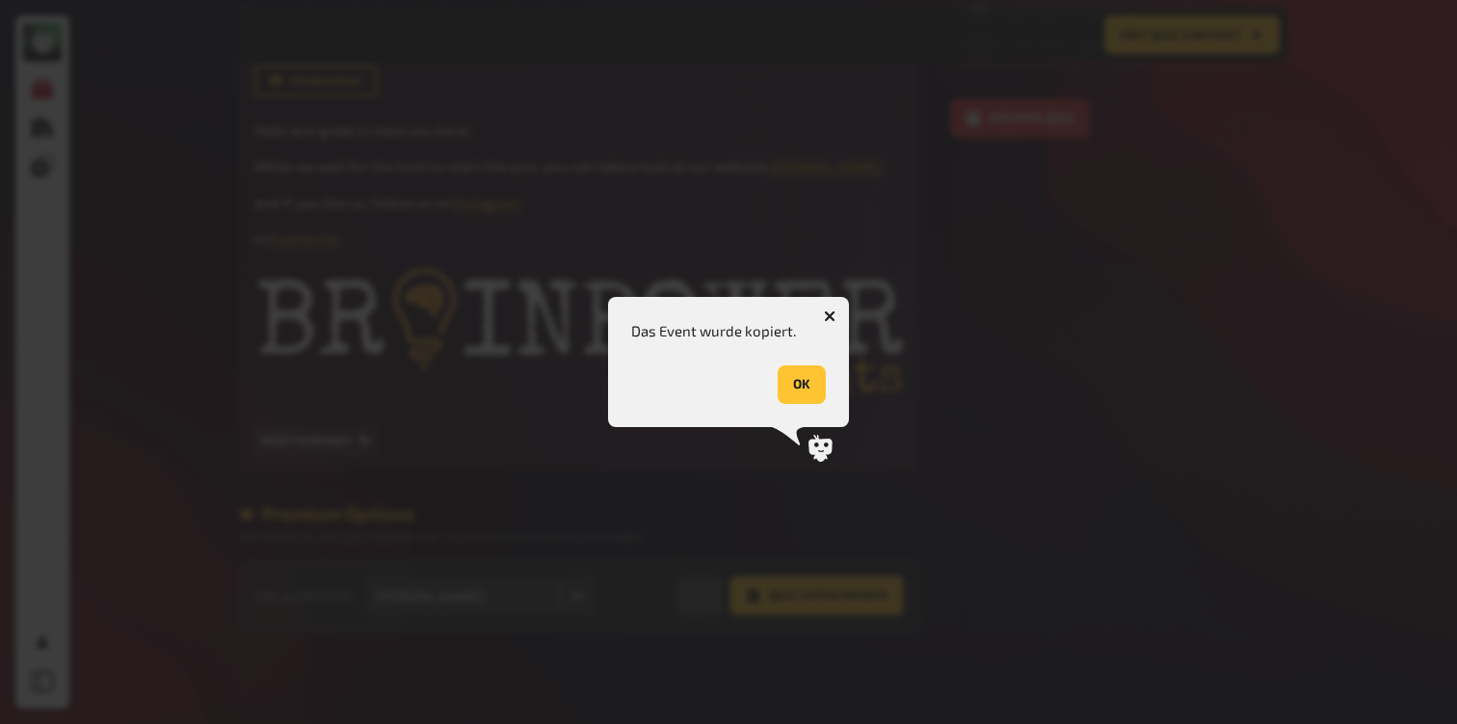
click at [797, 394] on button "OK" at bounding box center [802, 384] width 48 height 39
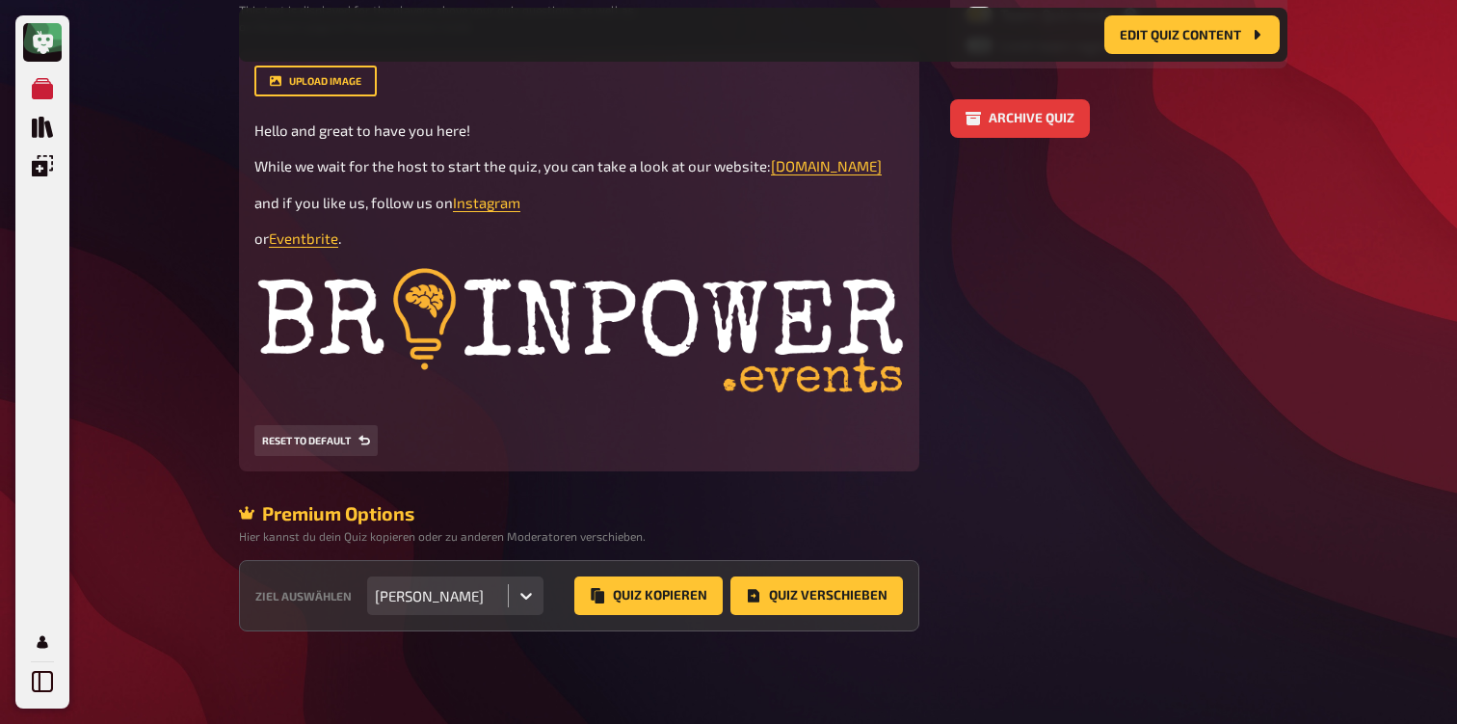
click at [189, 363] on div "My Quizzes Quiz Library Overlays Profile Home My Quizzes Back to School [2025]✅…" at bounding box center [728, 112] width 1457 height 1224
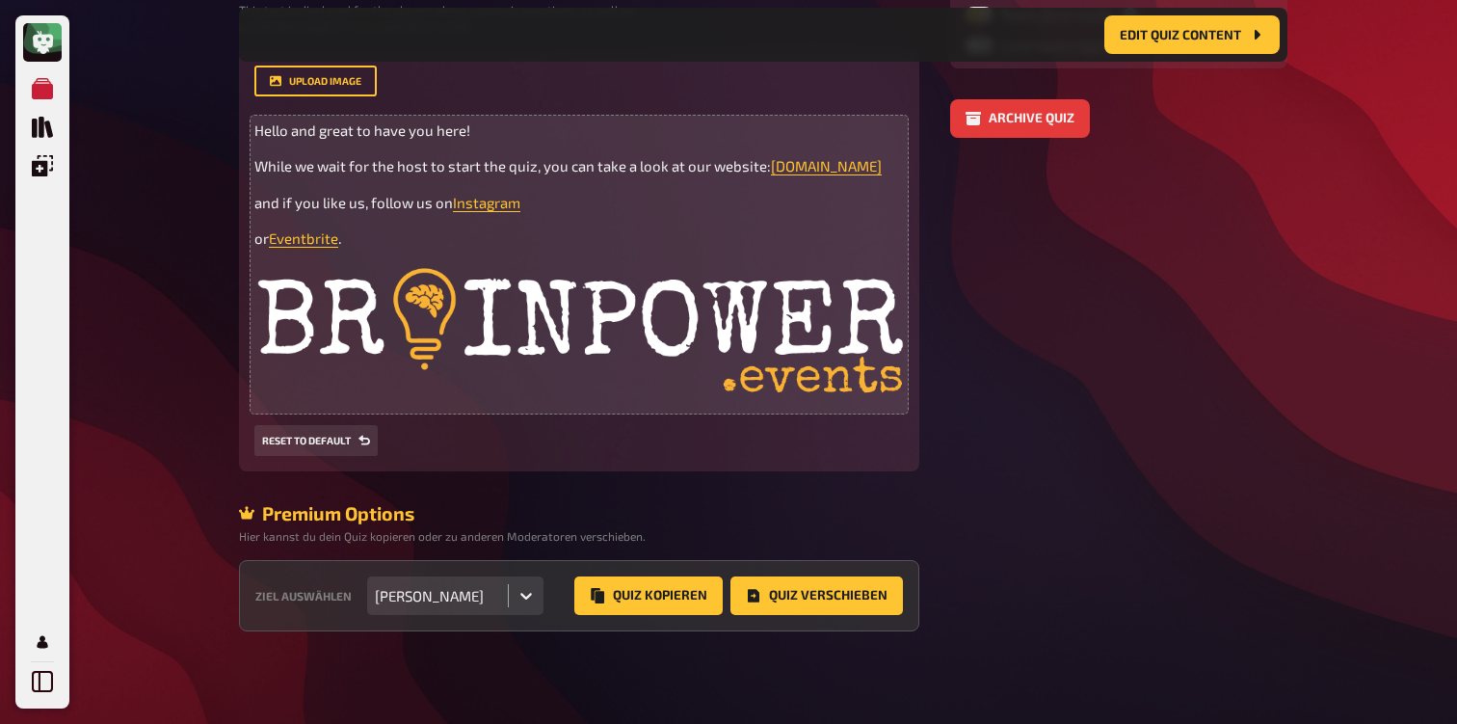
scroll to position [0, 0]
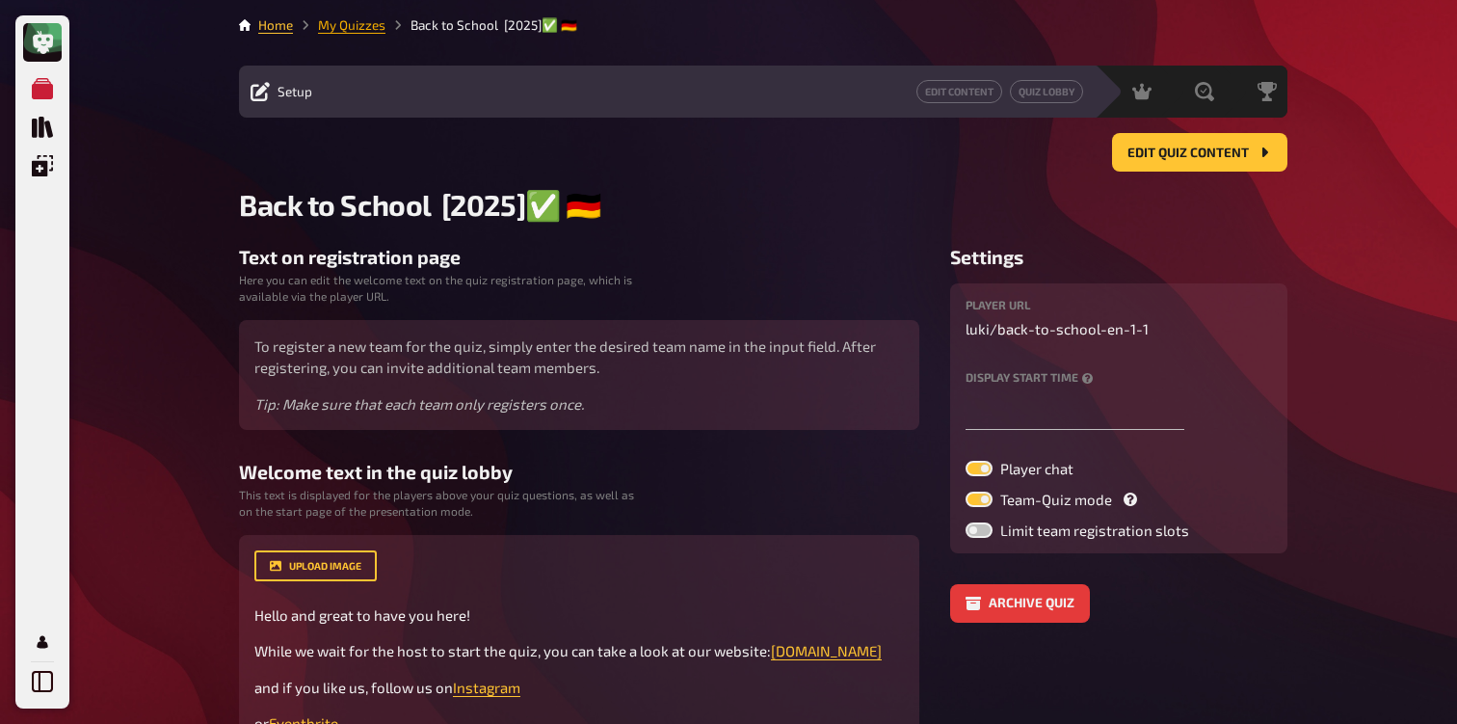
click at [347, 24] on link "My Quizzes" at bounding box center [351, 24] width 67 height 15
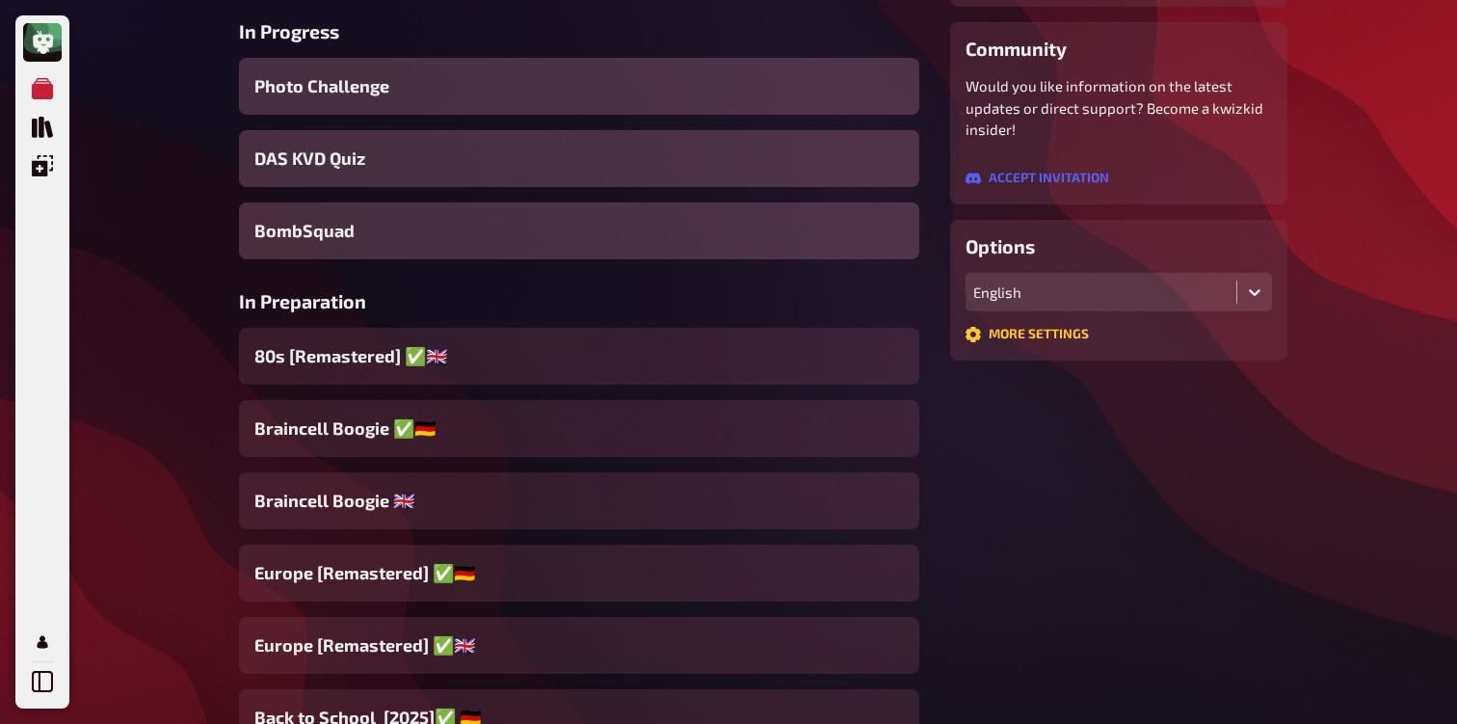
scroll to position [345, 0]
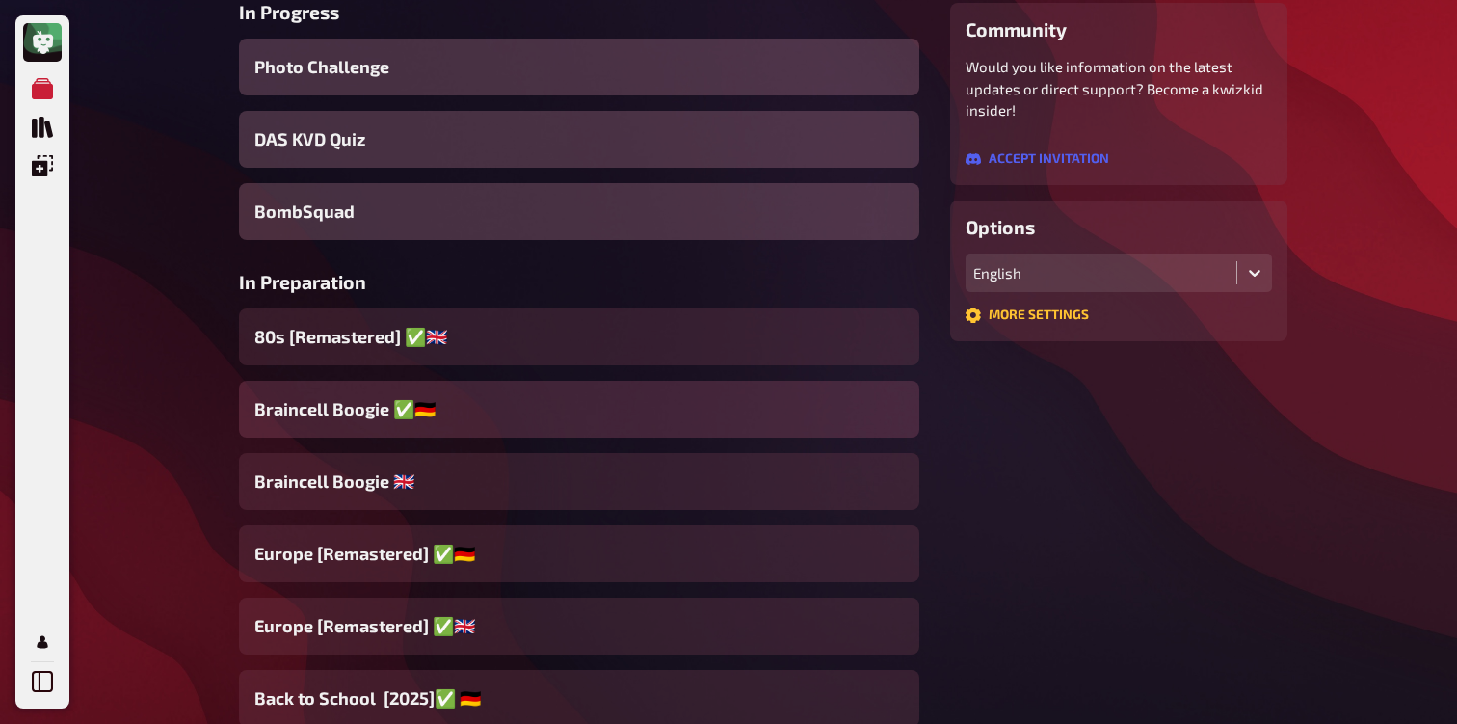
click at [363, 411] on span "Braincell Boogie ✅​🇩🇪" at bounding box center [344, 409] width 181 height 26
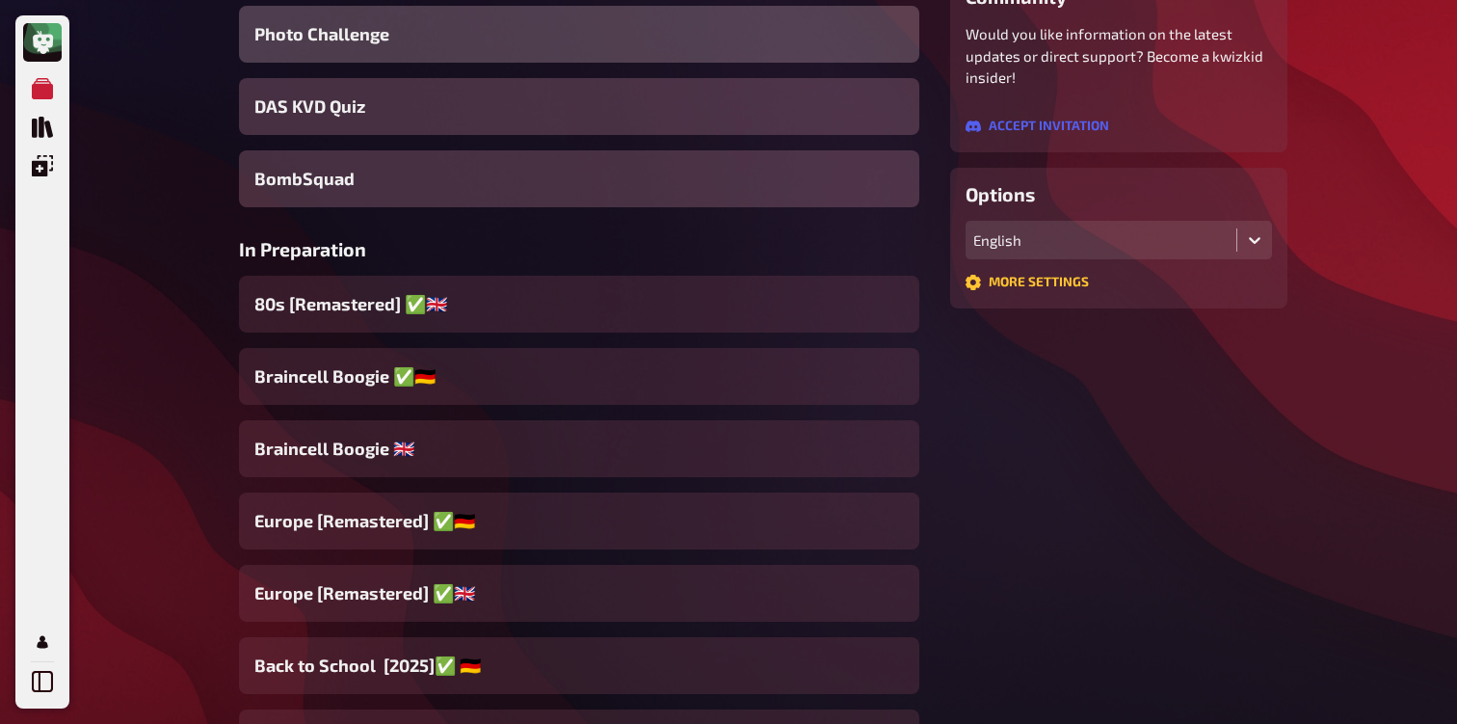
scroll to position [392, 0]
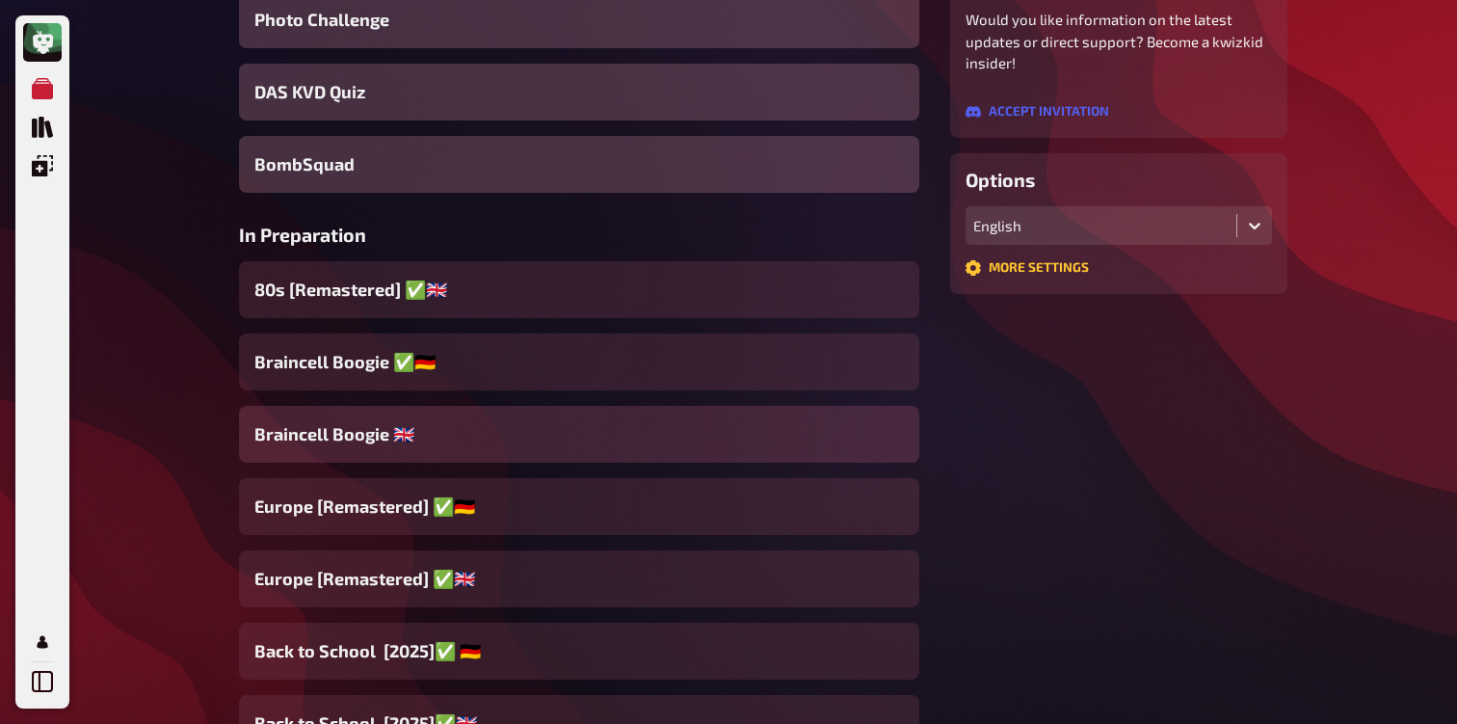
click at [448, 453] on div "Braincell Boogie 🇬🇧​" at bounding box center [579, 434] width 680 height 57
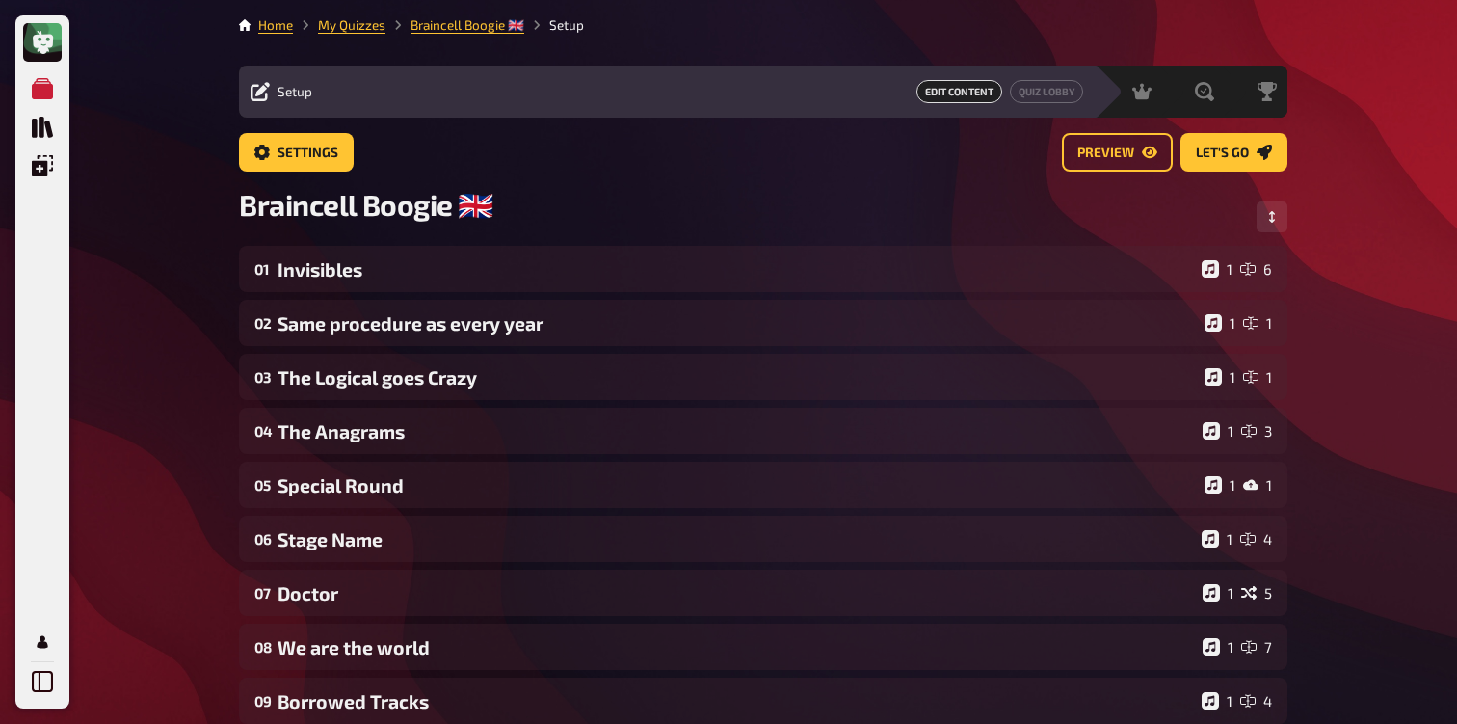
scroll to position [36, 0]
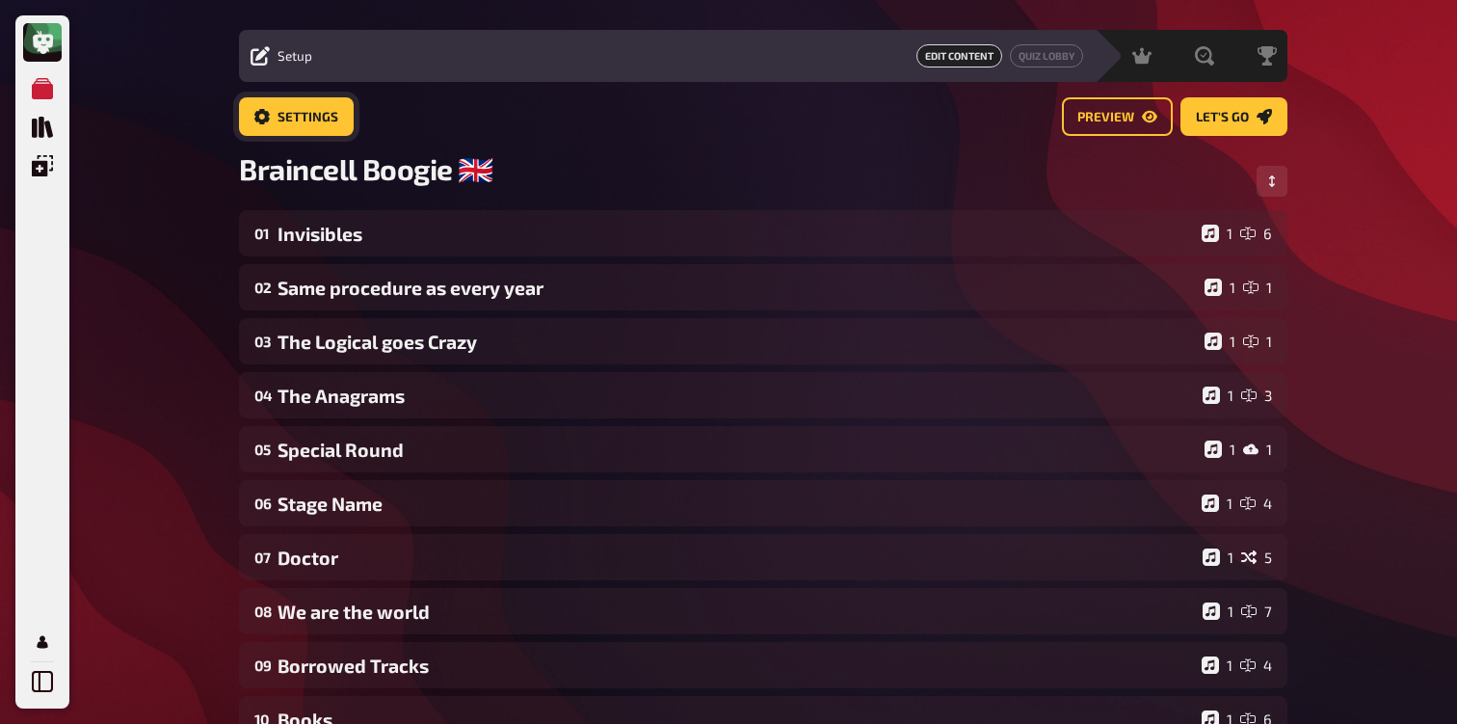
click at [305, 117] on span "Settings" at bounding box center [308, 117] width 61 height 13
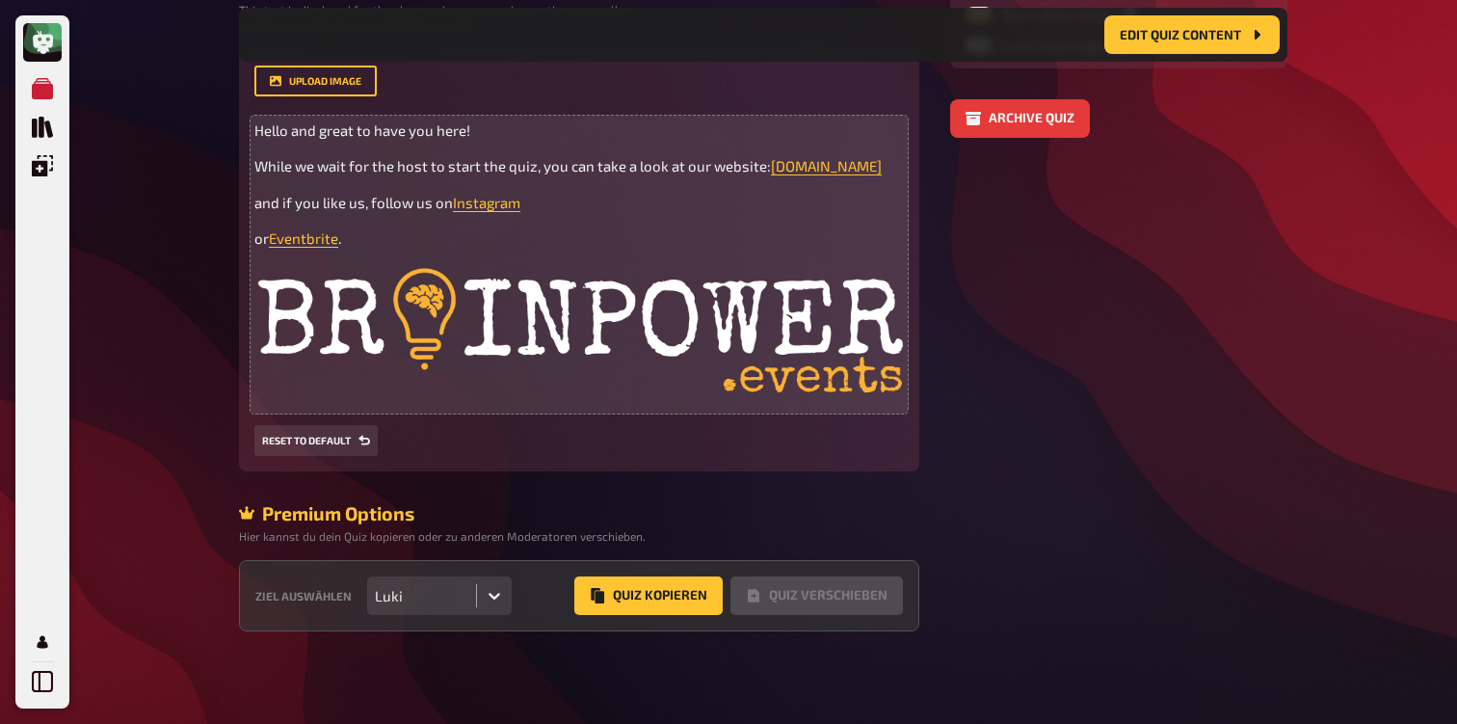
scroll to position [503, 0]
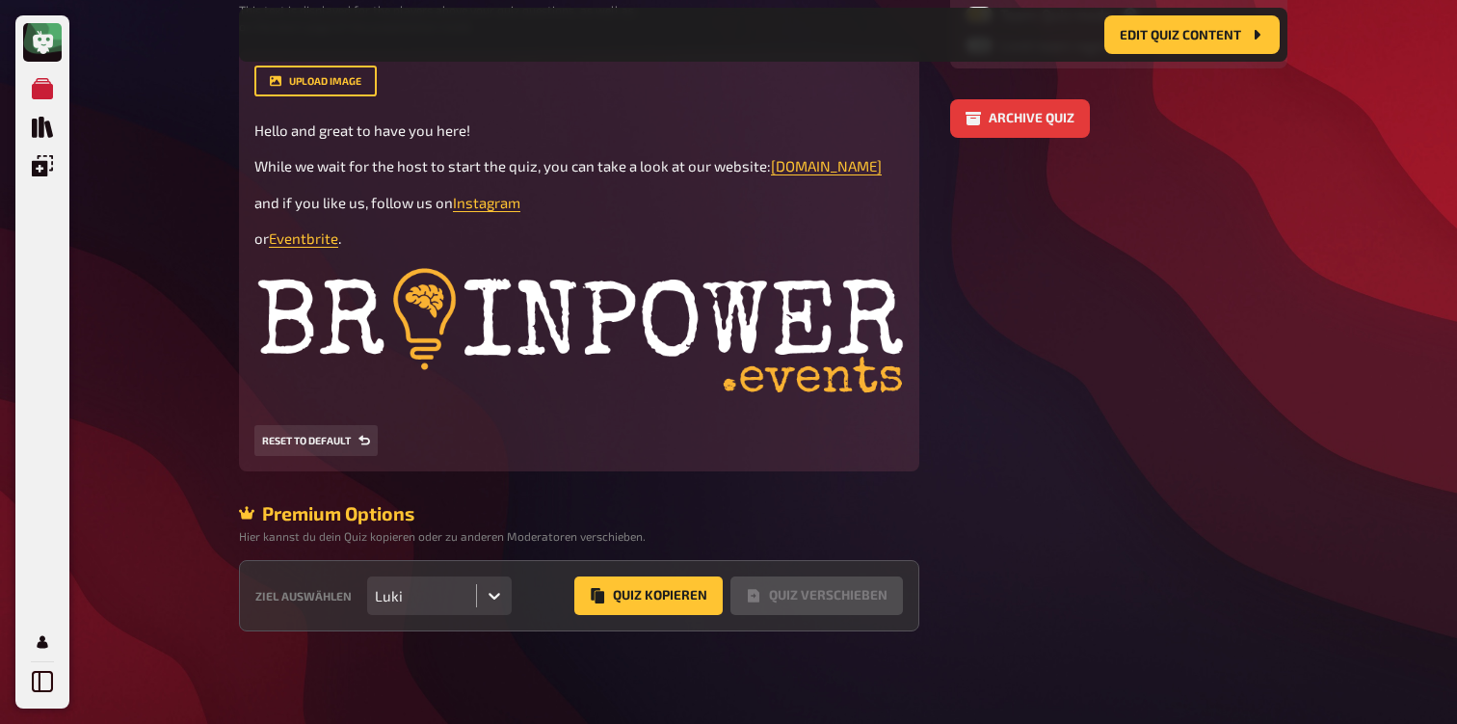
click at [455, 574] on div "Ziel auswählen Luki Quiz Kopieren Quiz Verschieben" at bounding box center [579, 595] width 680 height 71
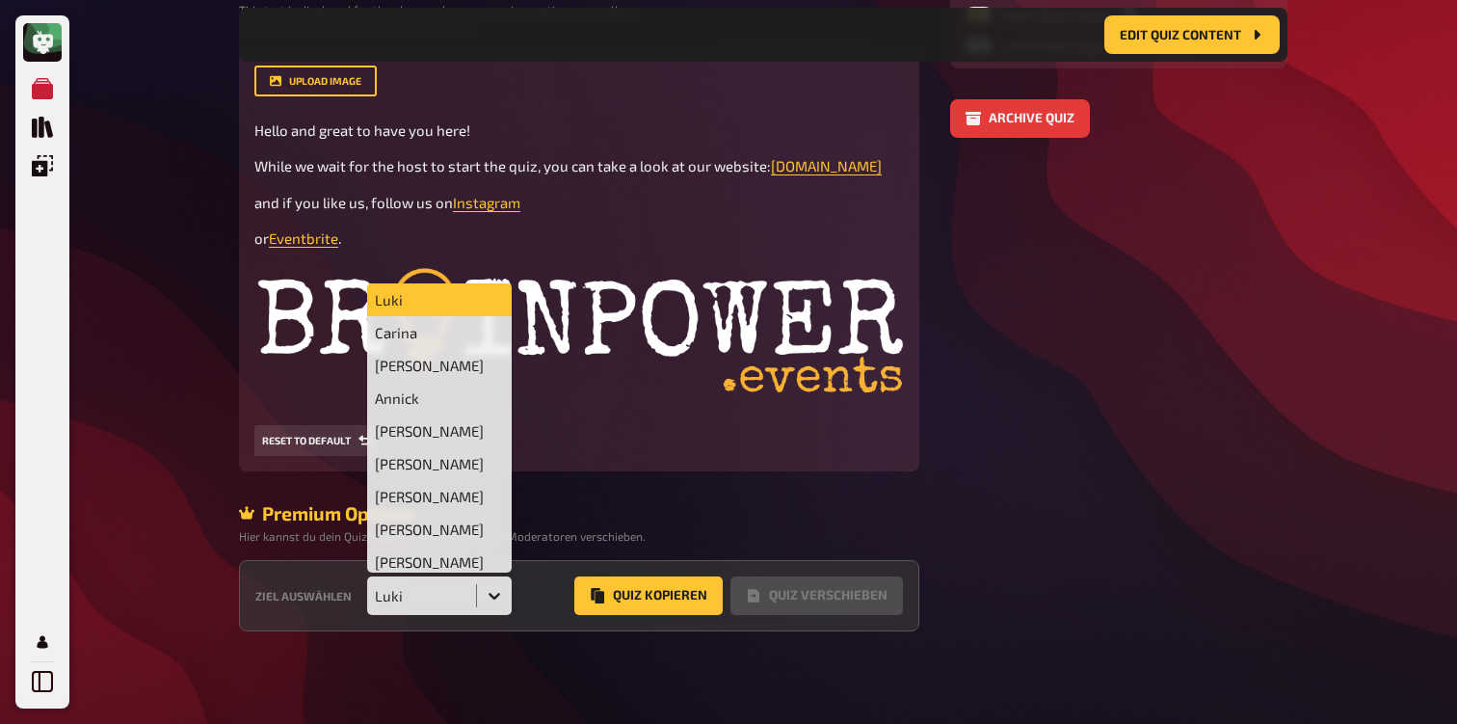
click at [445, 590] on div "Luki" at bounding box center [421, 595] width 93 height 17
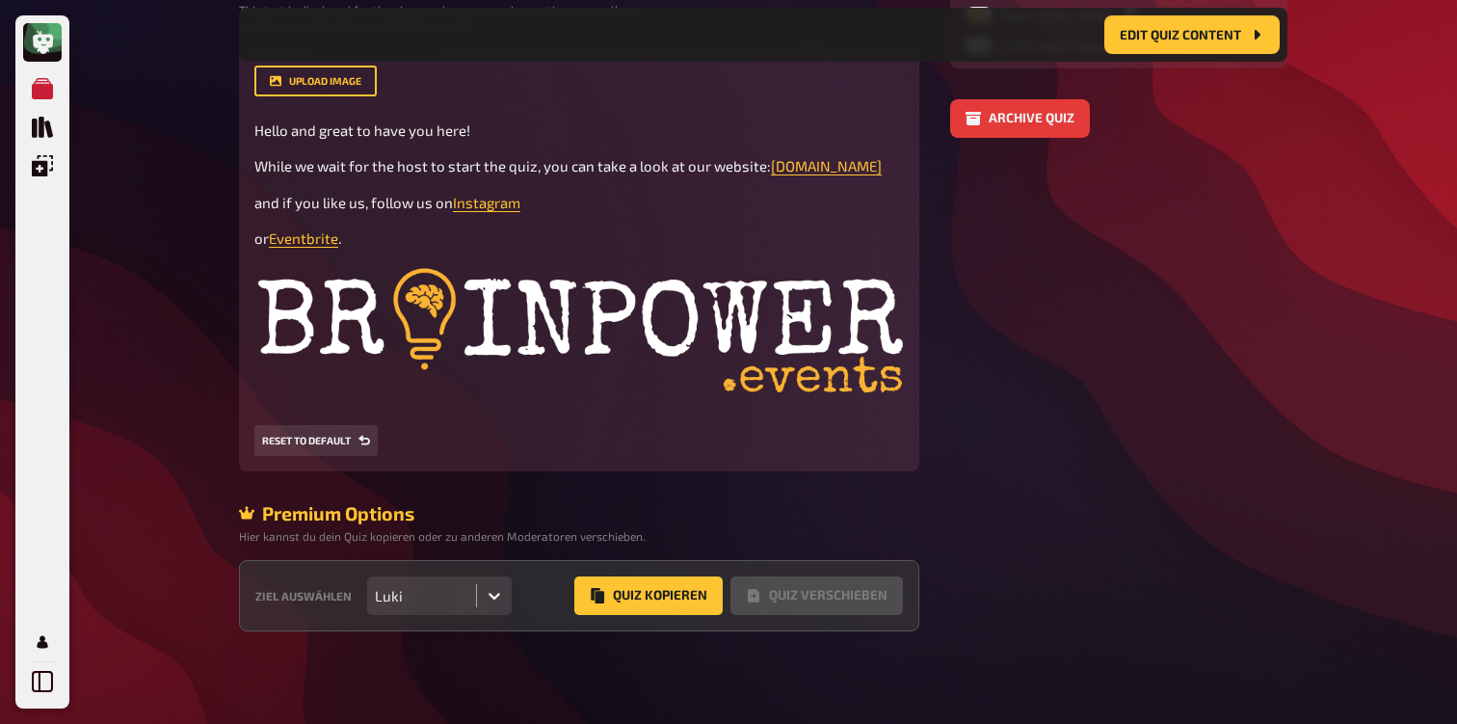
click at [466, 598] on div "Luki" at bounding box center [421, 595] width 93 height 17
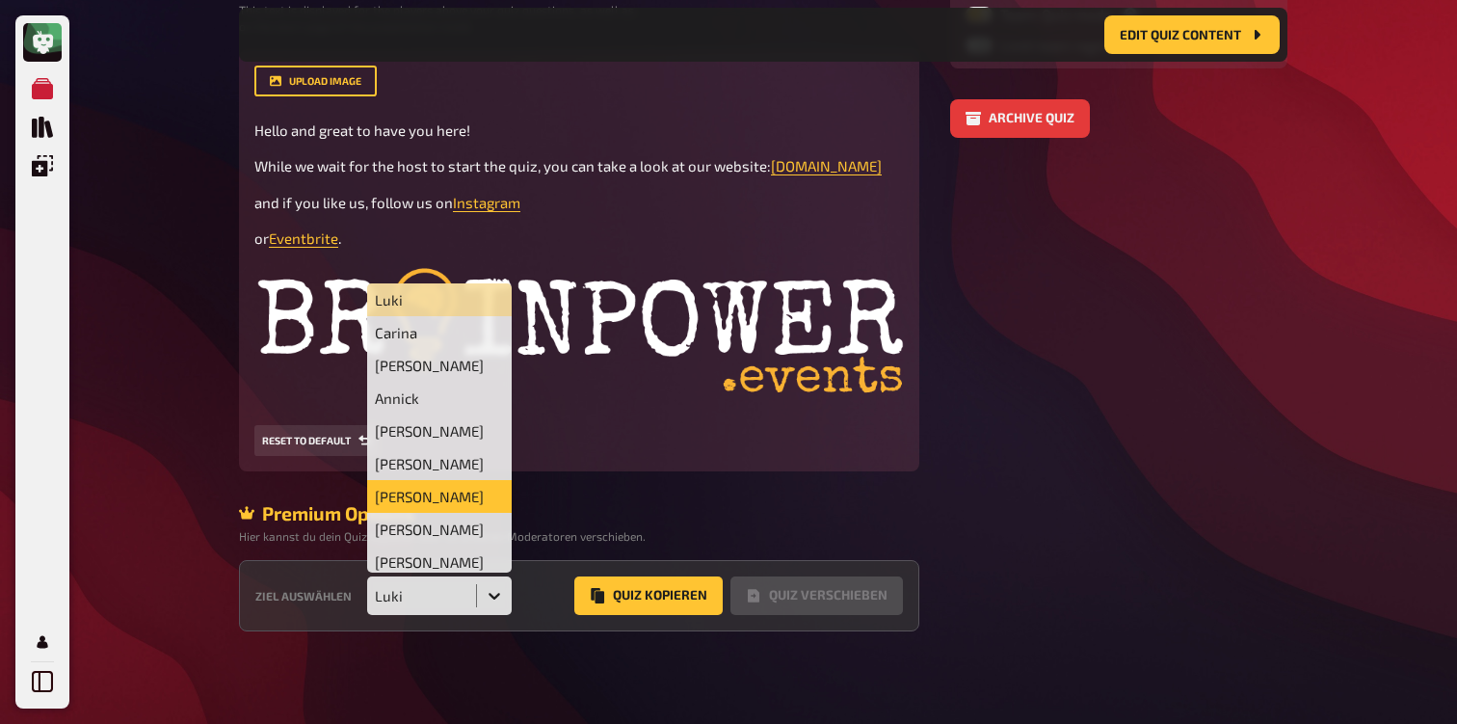
click at [448, 500] on div "Jacob" at bounding box center [439, 496] width 145 height 33
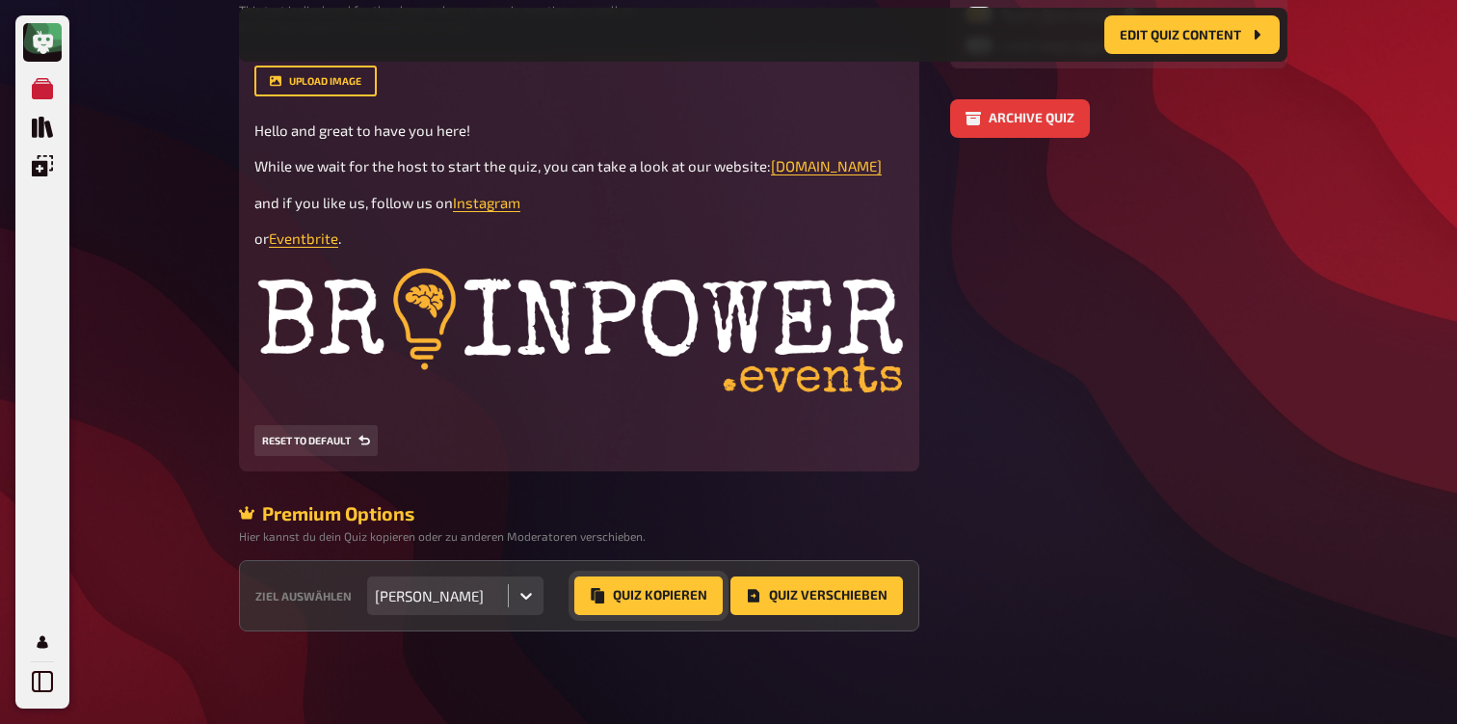
click at [627, 596] on button "Quiz Kopieren" at bounding box center [648, 595] width 148 height 39
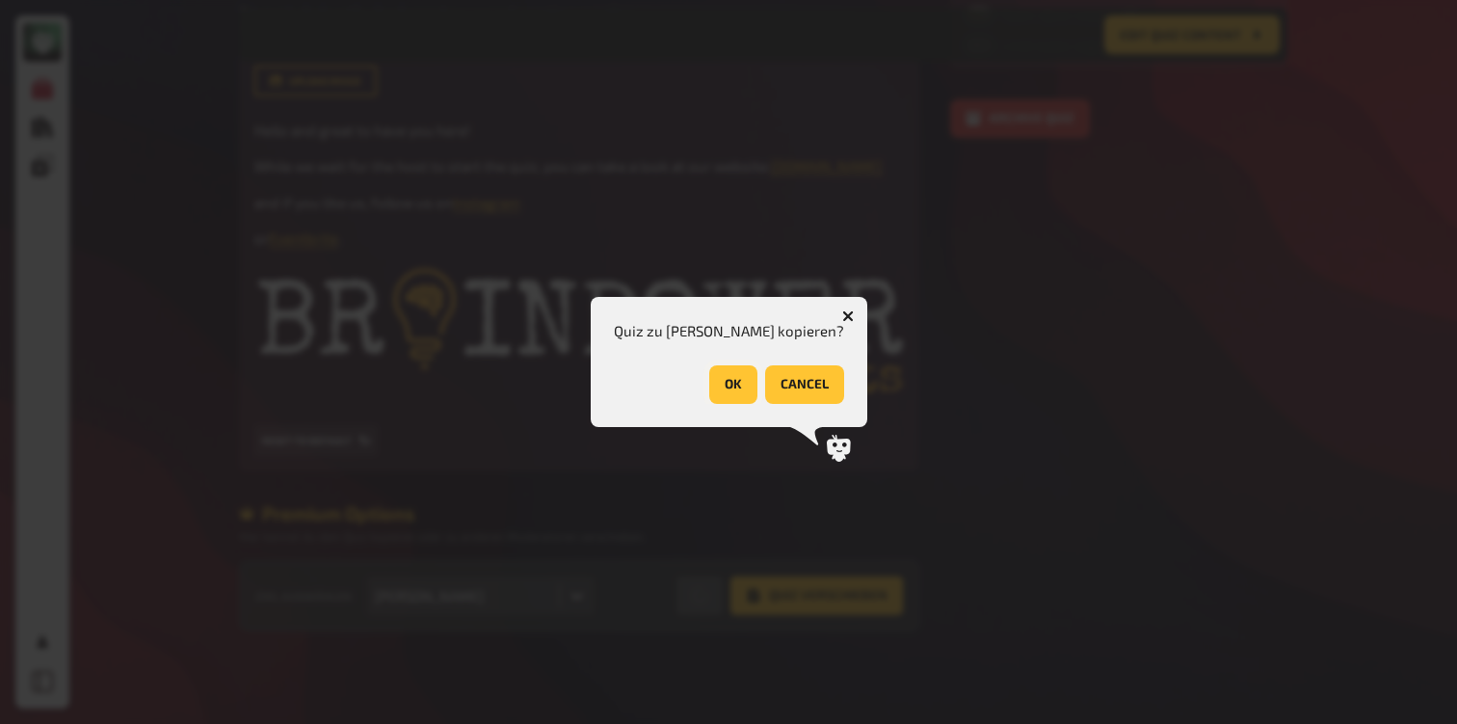
click at [709, 378] on button "OK" at bounding box center [733, 384] width 48 height 39
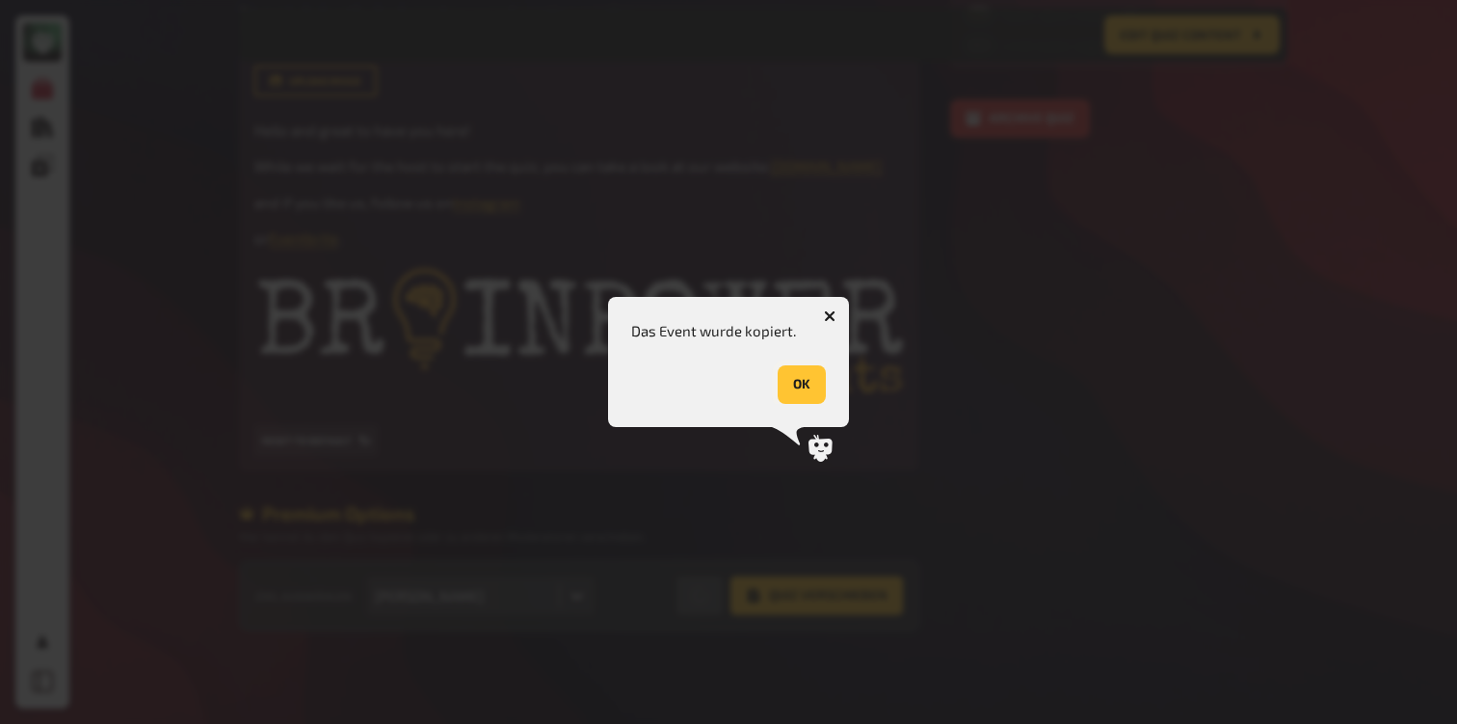
click at [813, 385] on button "OK" at bounding box center [802, 384] width 48 height 39
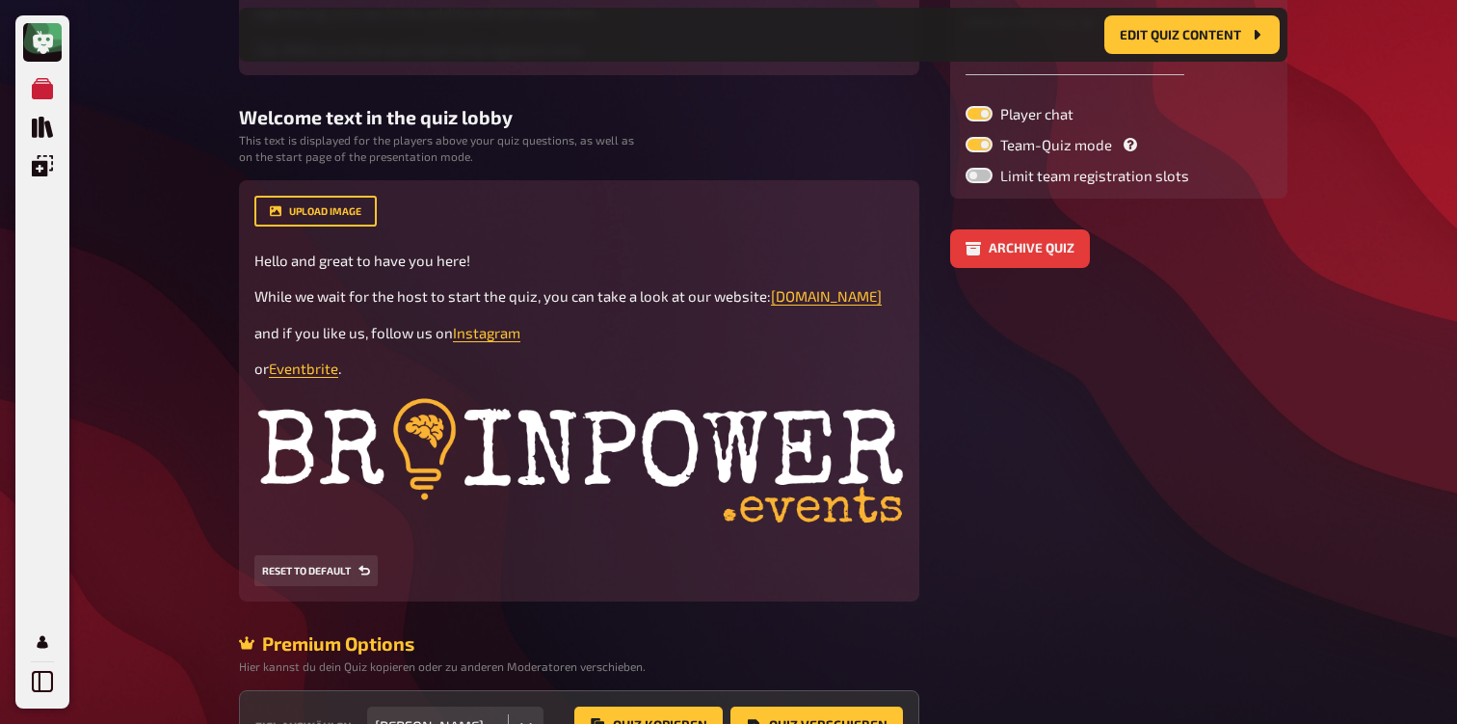
scroll to position [0, 0]
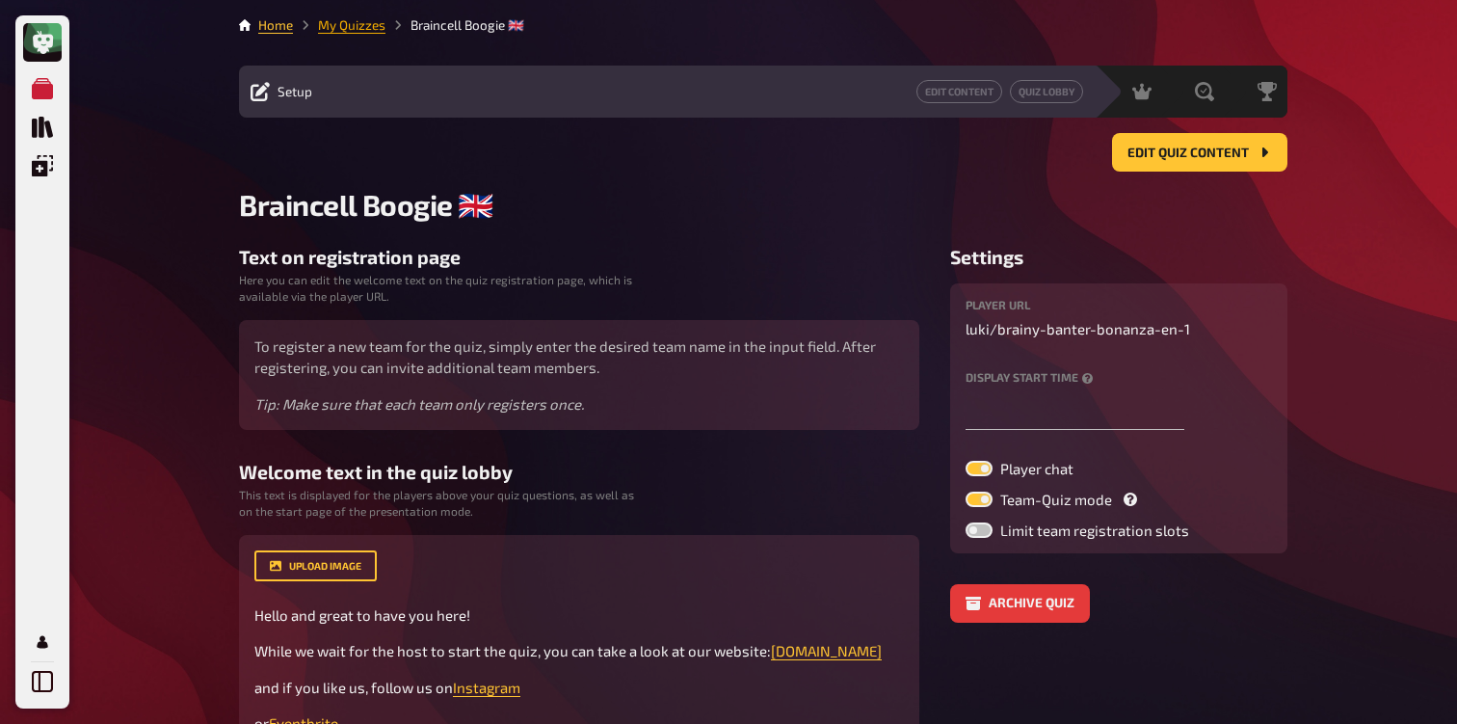
click at [328, 29] on link "My Quizzes" at bounding box center [351, 24] width 67 height 15
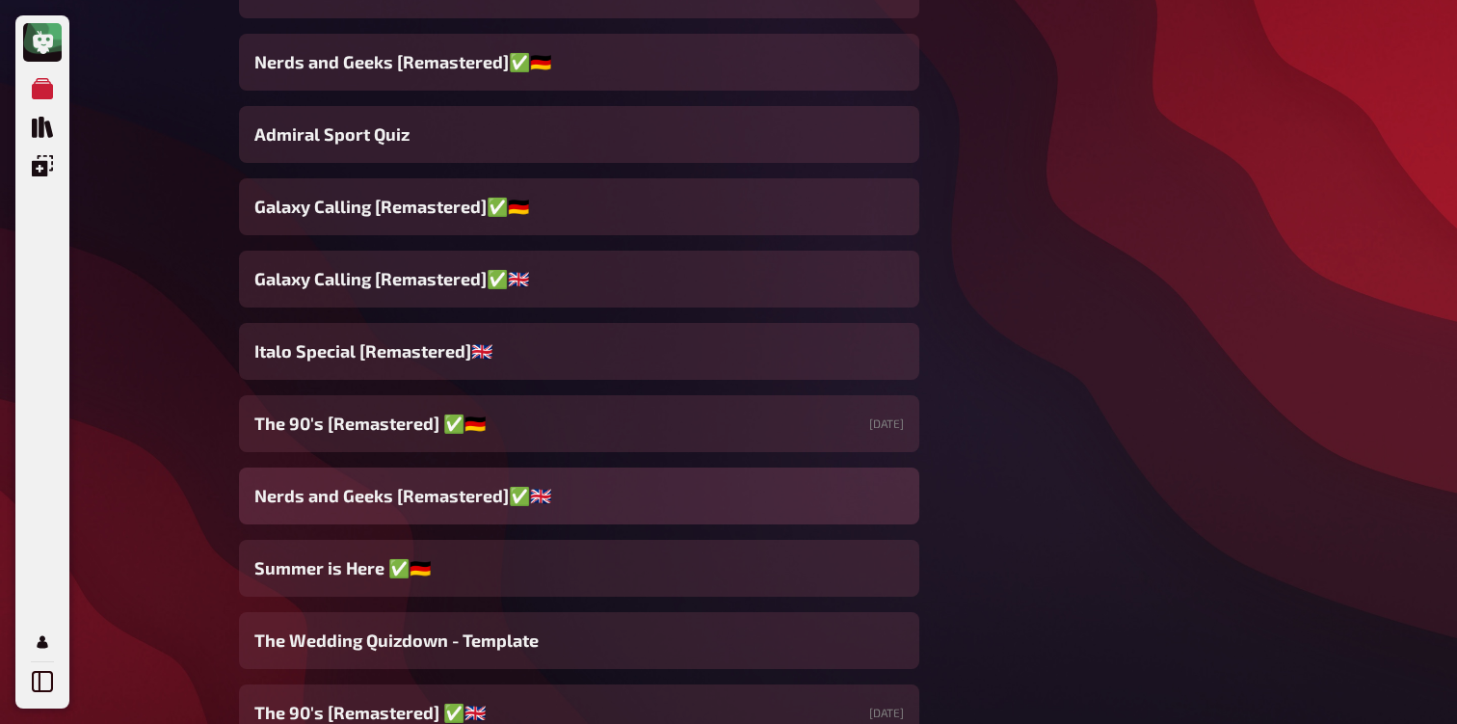
scroll to position [1439, 0]
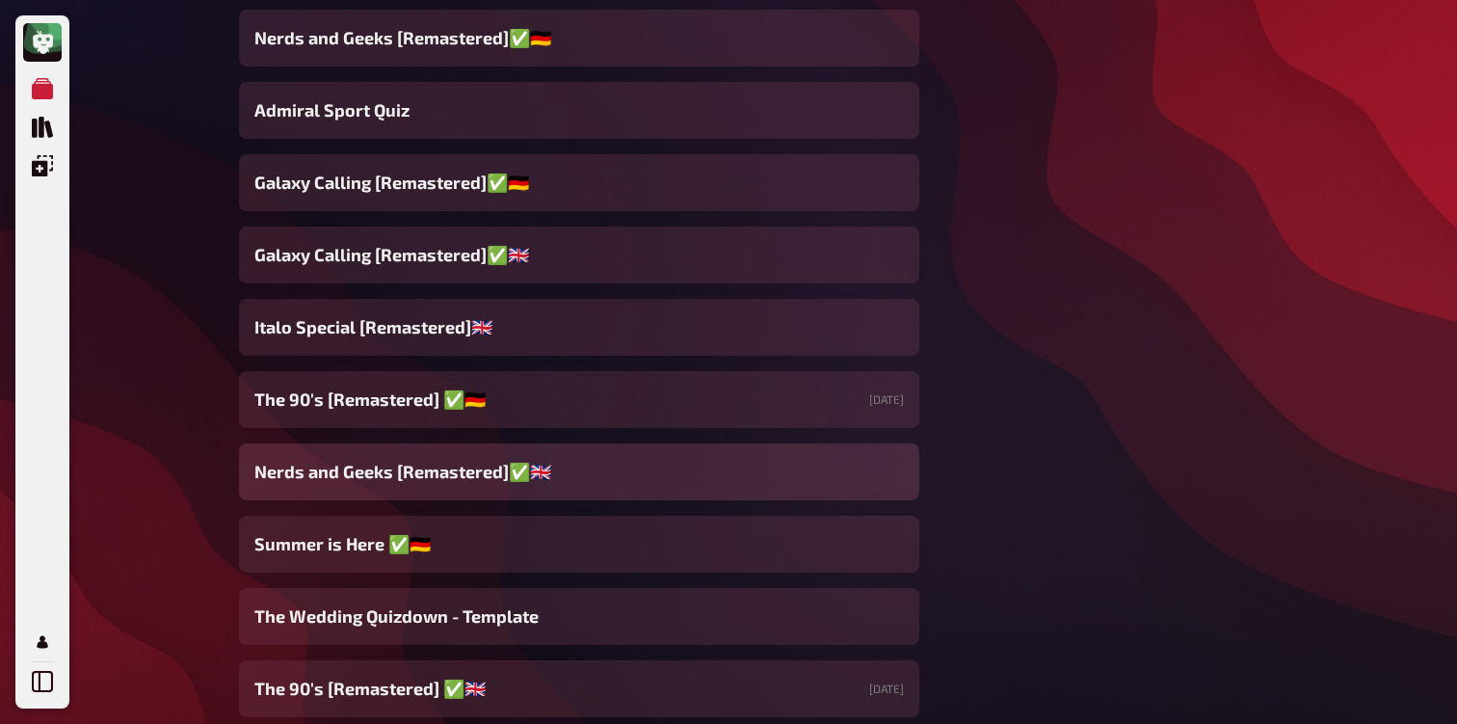
click at [388, 482] on span "Nerds and Geeks [Remastered]✅​🇬🇧" at bounding box center [402, 472] width 297 height 26
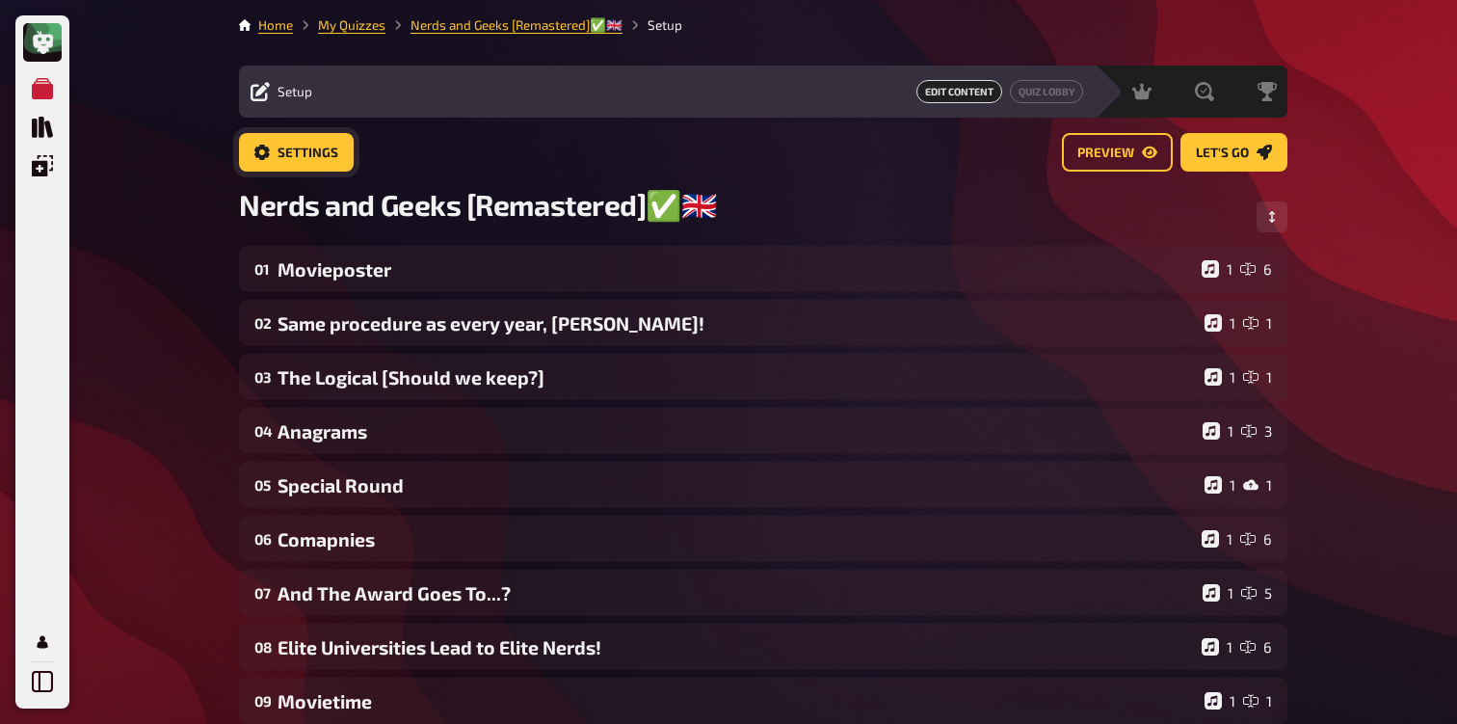
click at [308, 169] on button "Settings" at bounding box center [296, 152] width 115 height 39
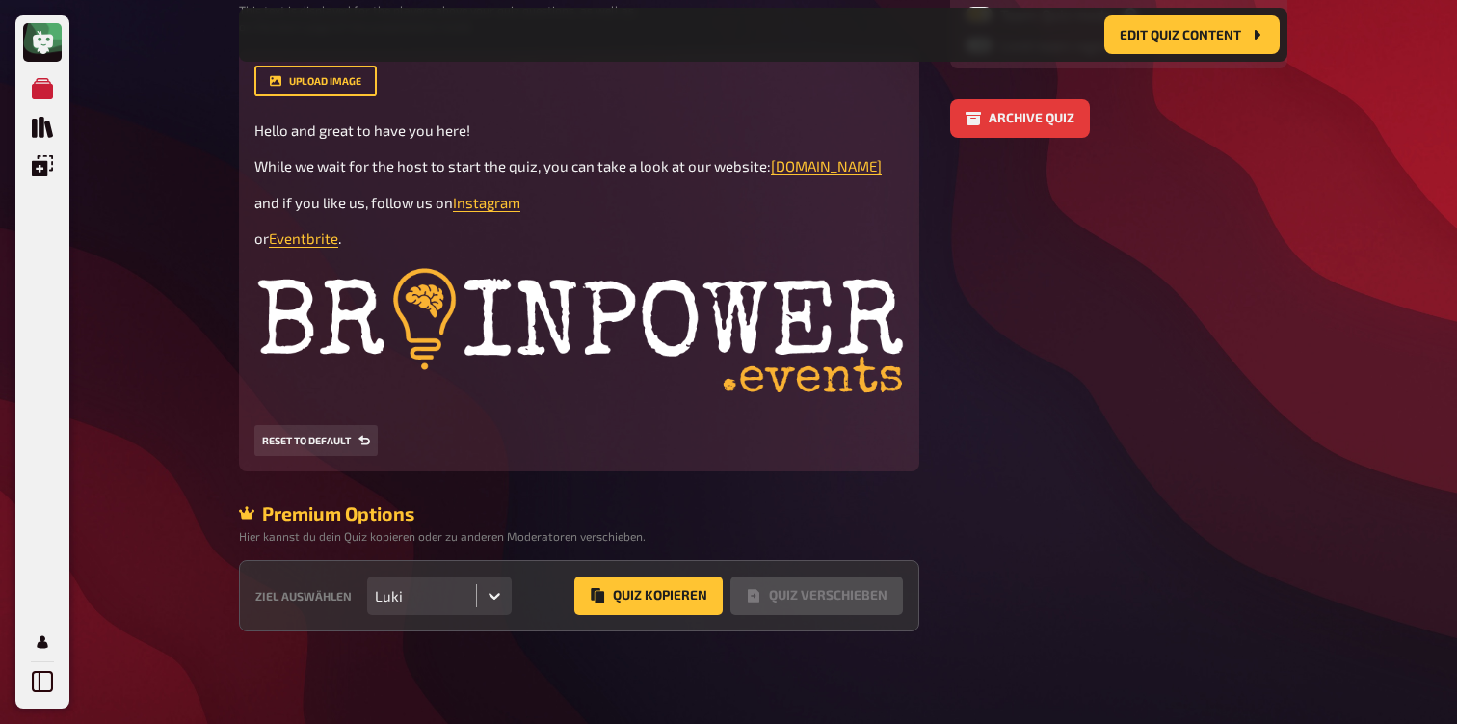
scroll to position [525, 0]
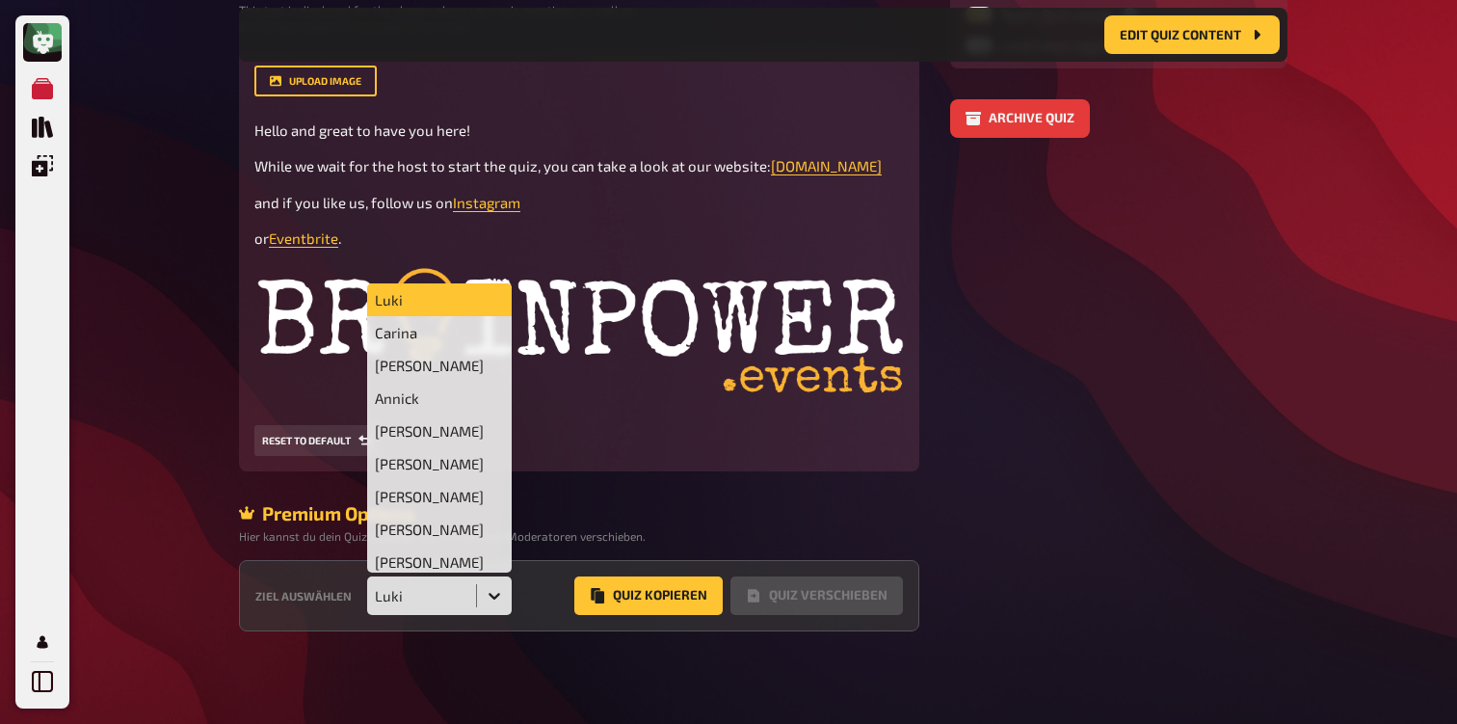
click at [479, 597] on div at bounding box center [494, 595] width 35 height 35
click at [427, 334] on div "Carina" at bounding box center [439, 332] width 145 height 33
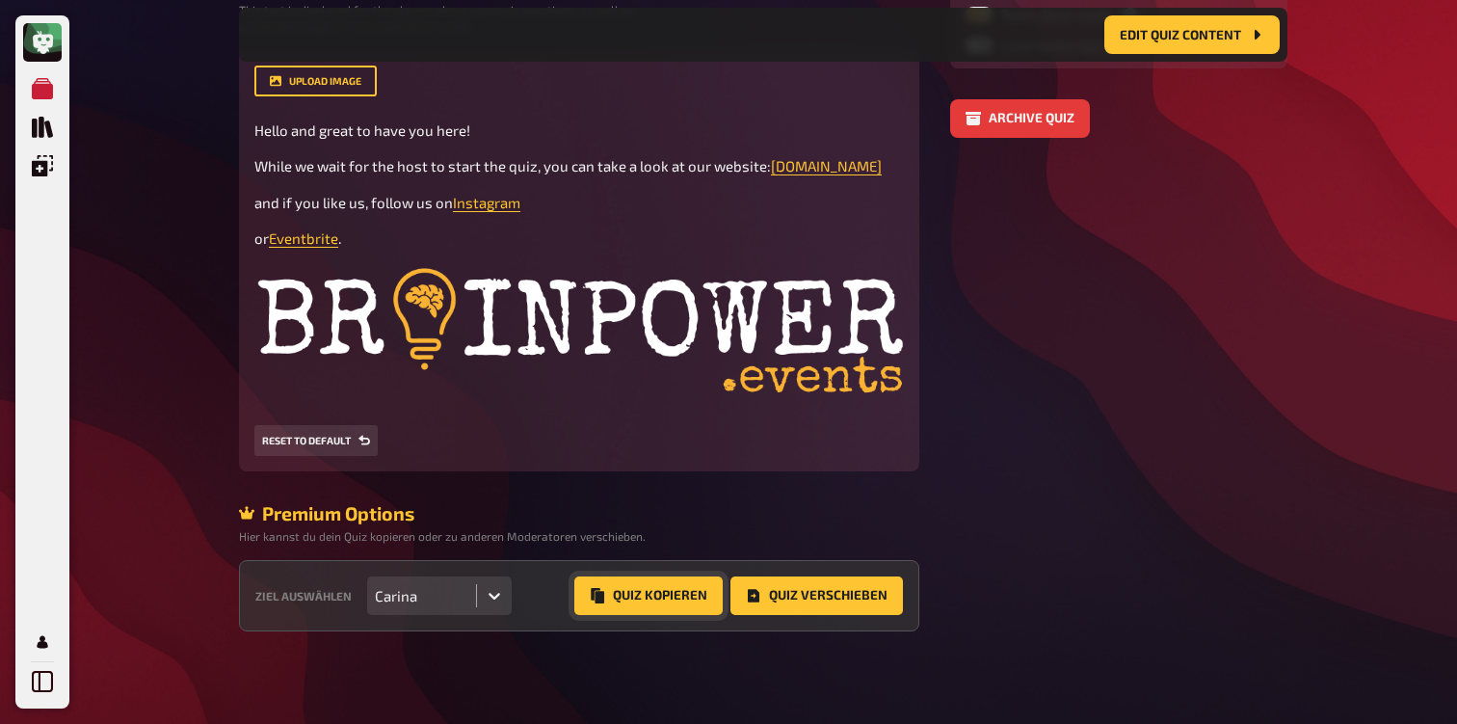
click at [664, 601] on button "Quiz Kopieren" at bounding box center [648, 595] width 148 height 39
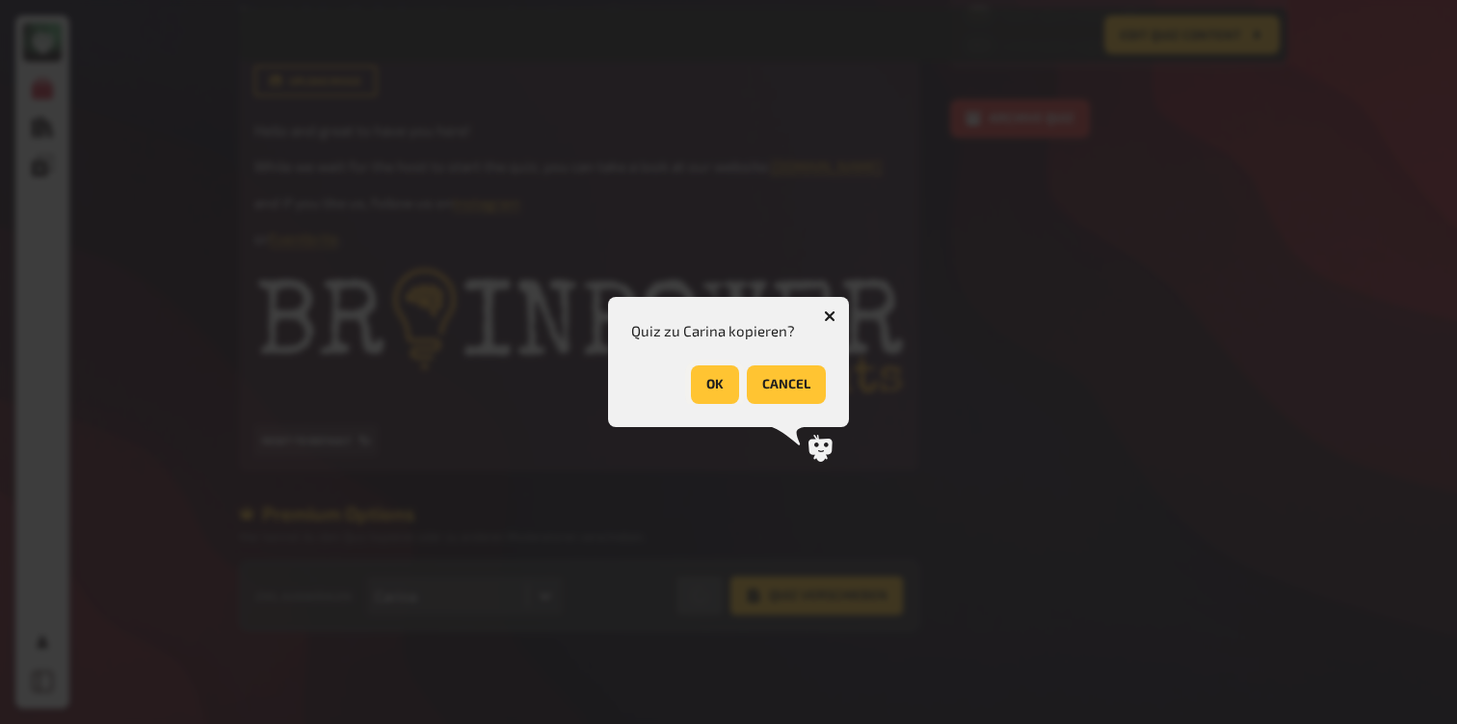
click at [715, 380] on button "OK" at bounding box center [715, 384] width 48 height 39
click at [819, 385] on button "OK" at bounding box center [802, 384] width 48 height 39
